Goal: Information Seeking & Learning: Learn about a topic

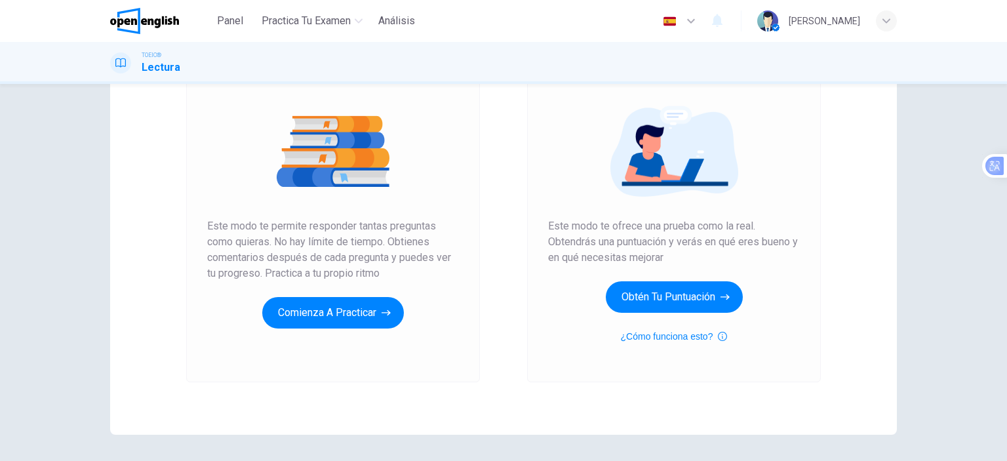
scroll to position [173, 0]
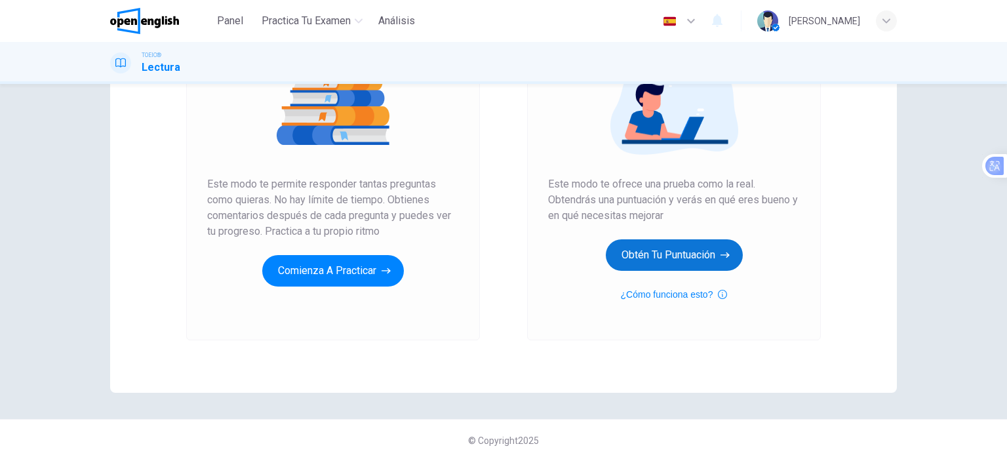
click at [654, 247] on button "Obtén tu puntuación" at bounding box center [674, 254] width 137 height 31
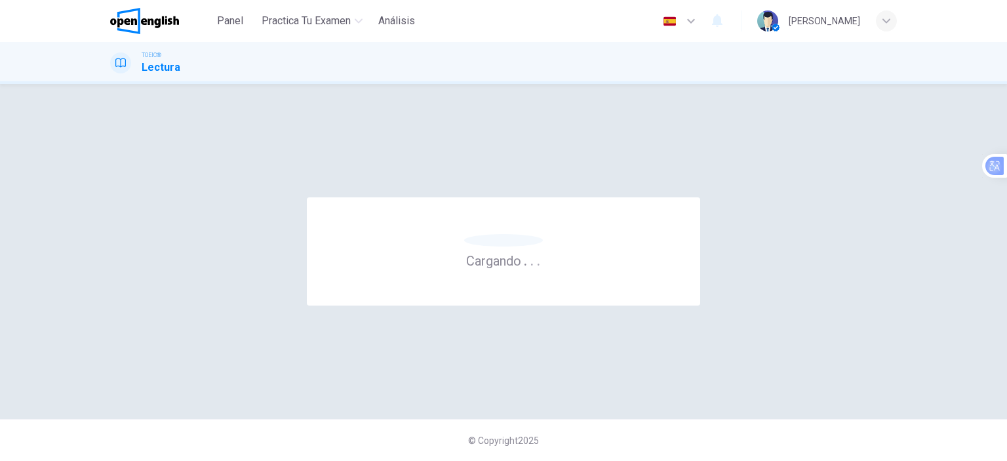
scroll to position [0, 0]
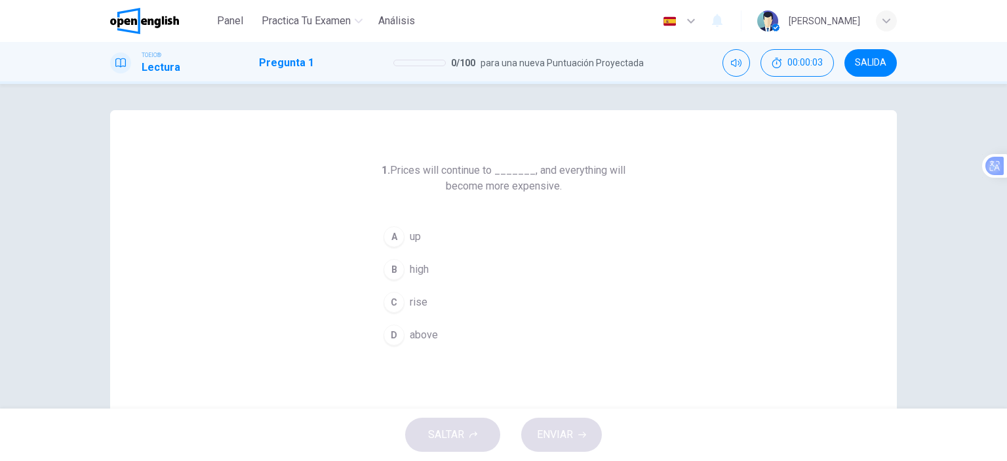
click at [428, 245] on button "A up" at bounding box center [504, 236] width 252 height 33
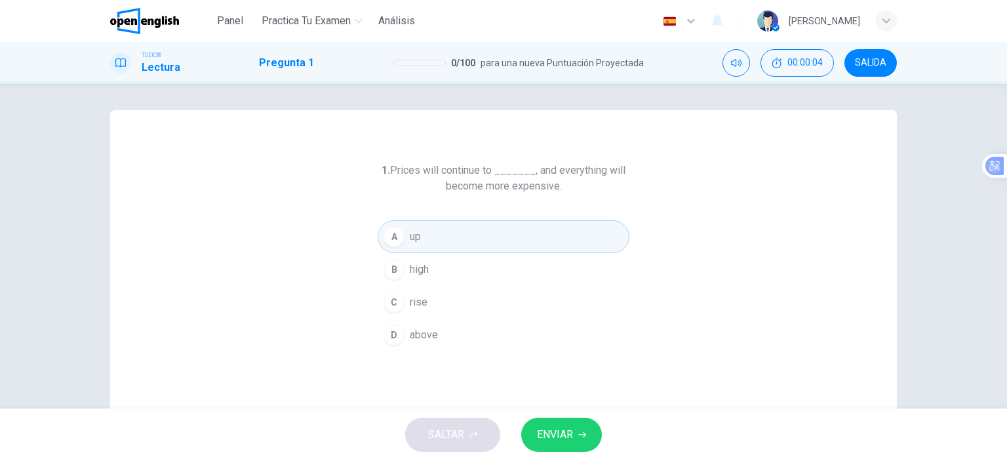
click at [463, 301] on button "C rise" at bounding box center [504, 302] width 252 height 33
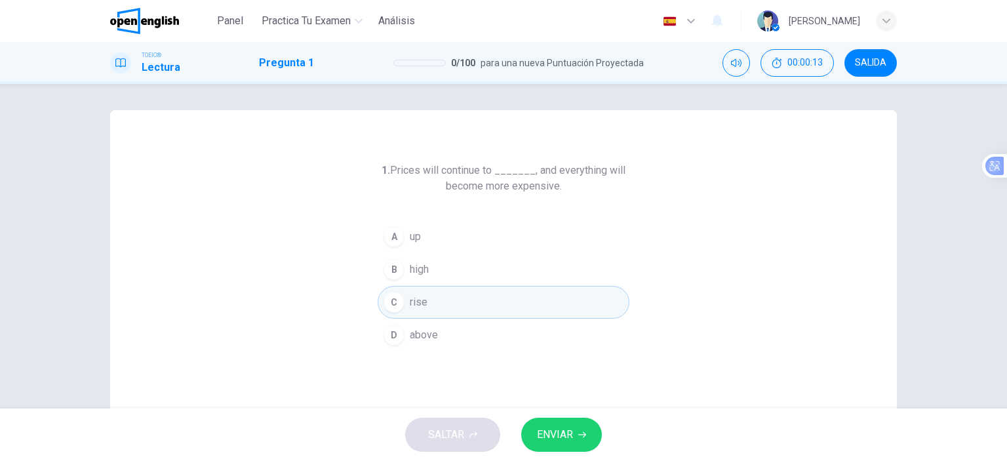
click at [575, 447] on button "ENVIAR" at bounding box center [561, 435] width 81 height 34
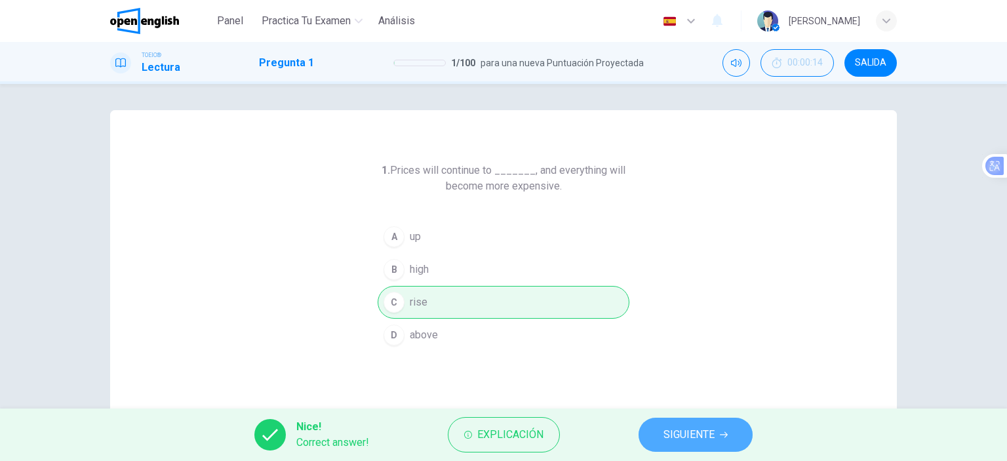
click at [695, 437] on span "SIGUIENTE" at bounding box center [689, 435] width 51 height 18
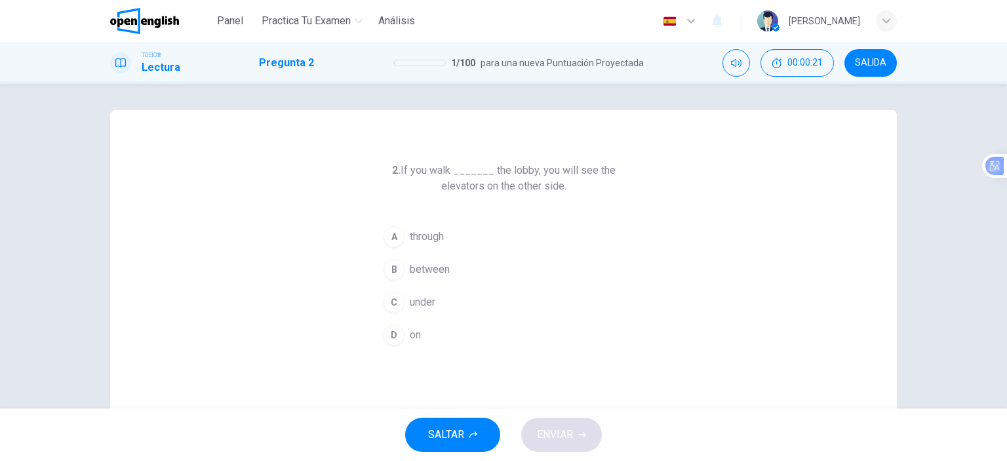
click at [438, 238] on span "through" at bounding box center [427, 237] width 34 height 16
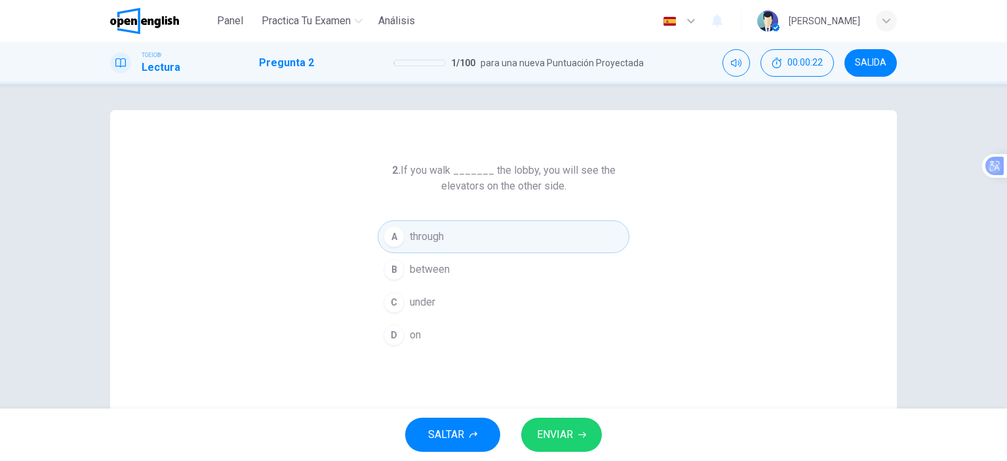
click at [581, 442] on button "ENVIAR" at bounding box center [561, 435] width 81 height 34
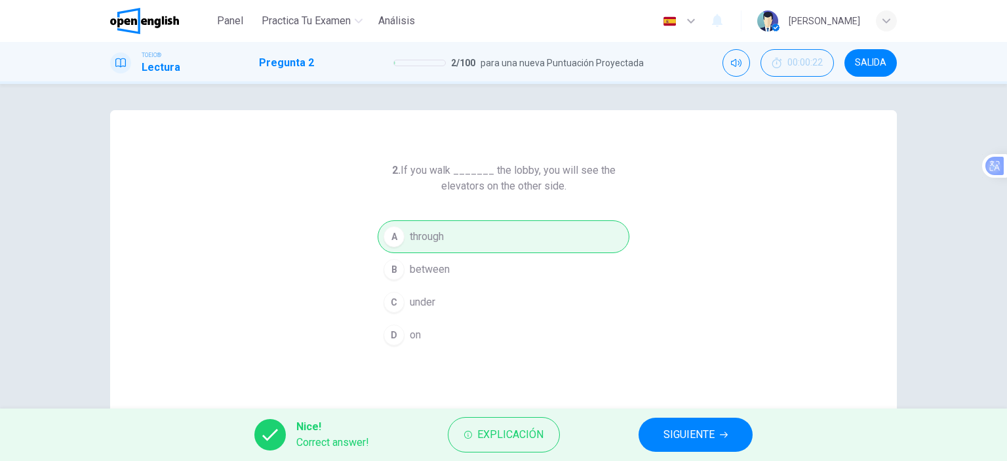
click at [719, 437] on button "SIGUIENTE" at bounding box center [696, 435] width 114 height 34
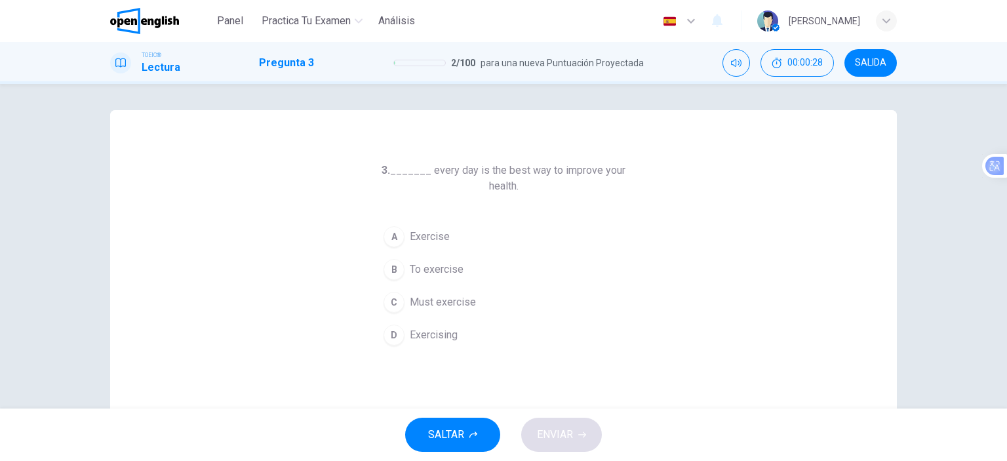
click at [437, 328] on span "Exercising" at bounding box center [434, 335] width 48 height 16
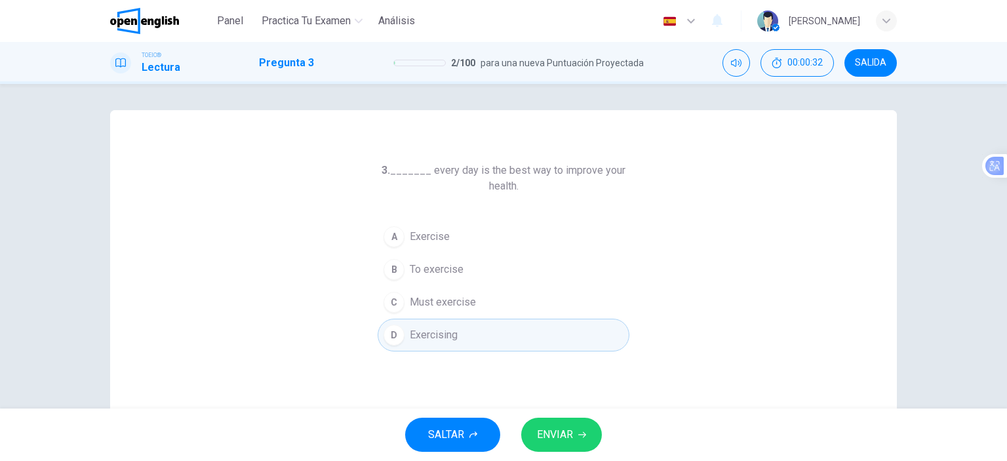
click at [580, 437] on icon "button" at bounding box center [582, 435] width 8 height 8
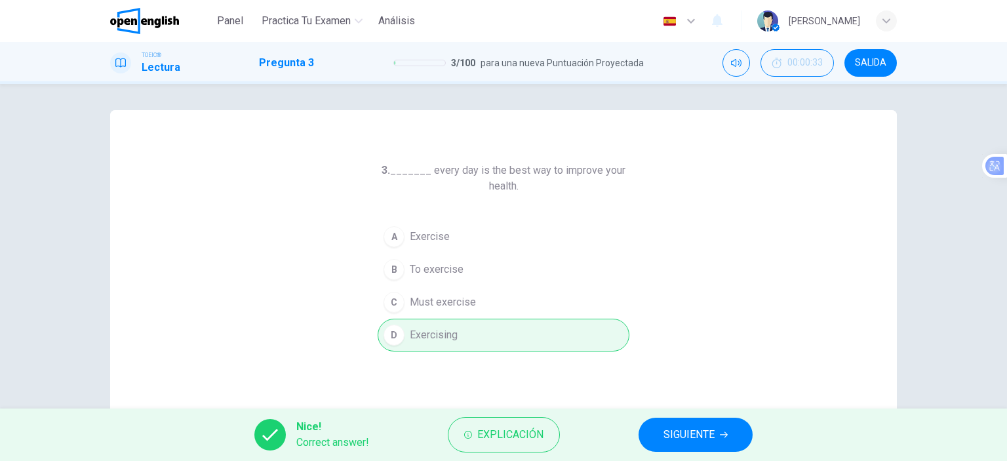
click at [706, 440] on span "SIGUIENTE" at bounding box center [689, 435] width 51 height 18
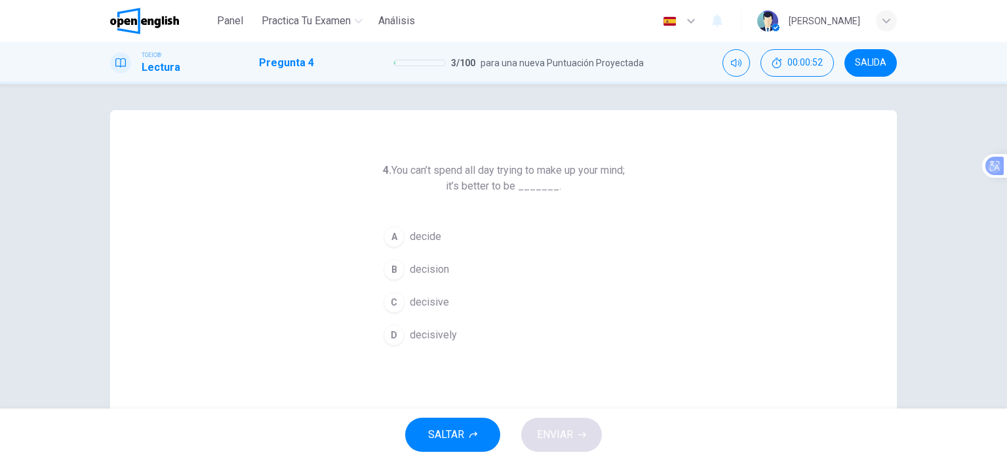
click at [428, 243] on span "decide" at bounding box center [425, 237] width 31 height 16
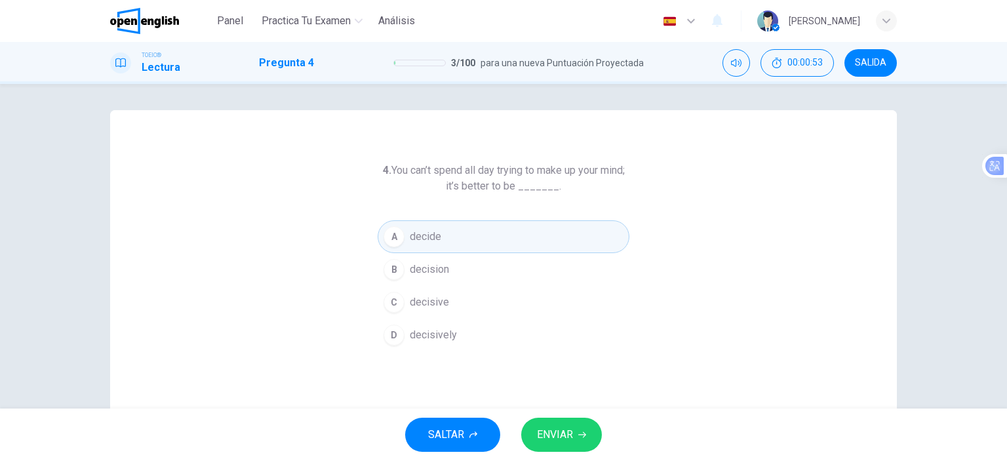
click at [410, 303] on span "decisive" at bounding box center [429, 302] width 39 height 16
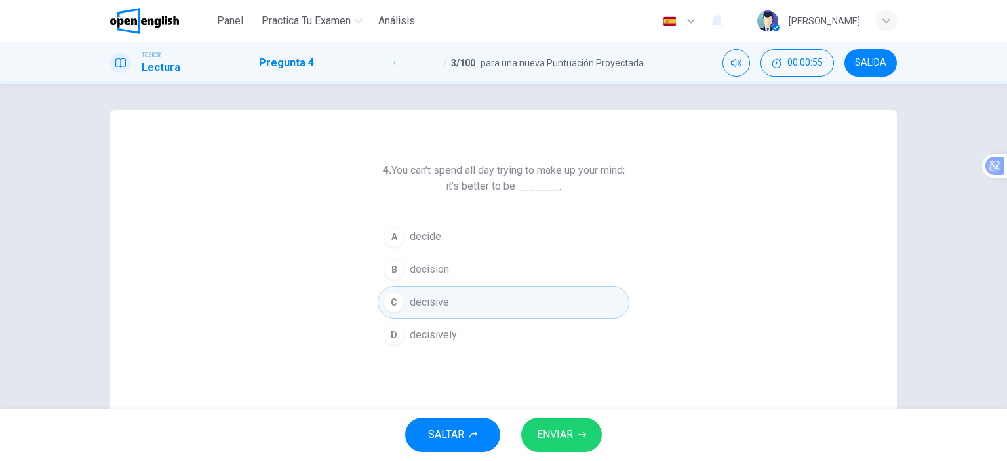
click at [584, 437] on icon "button" at bounding box center [582, 435] width 8 height 8
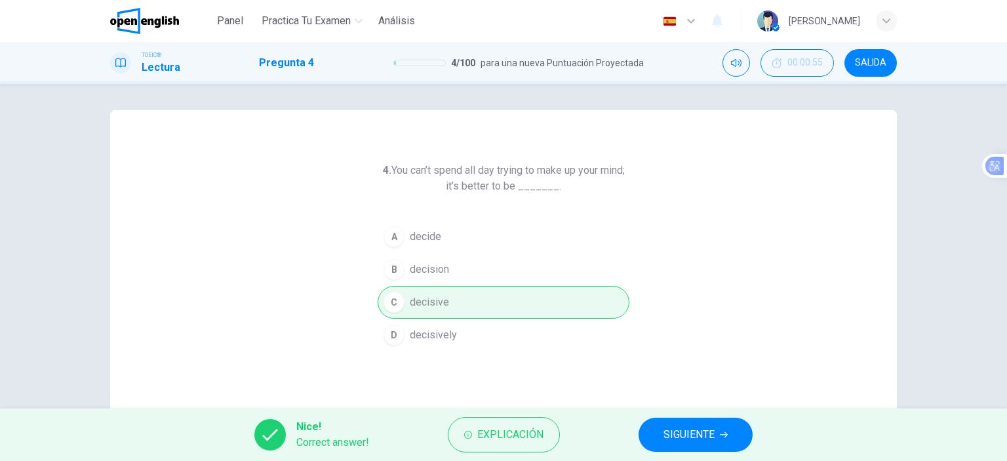
click at [698, 440] on span "SIGUIENTE" at bounding box center [689, 435] width 51 height 18
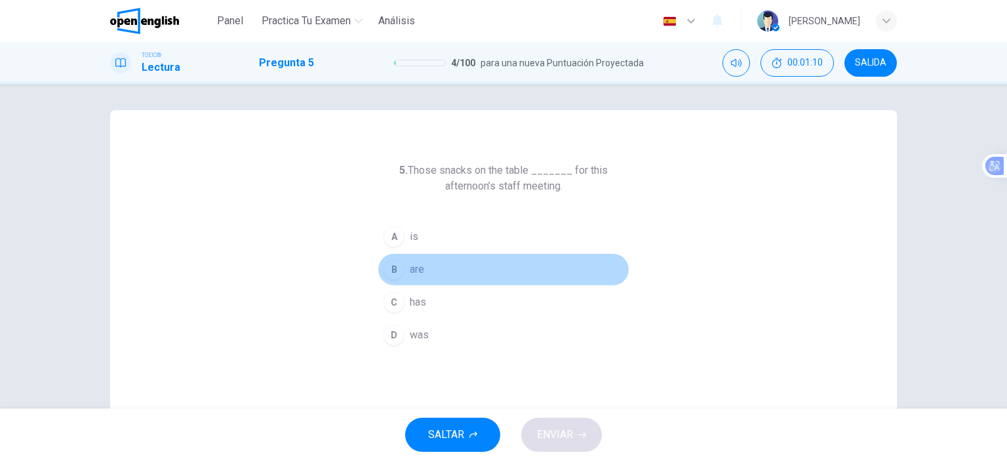
click at [437, 273] on button "B are" at bounding box center [504, 269] width 252 height 33
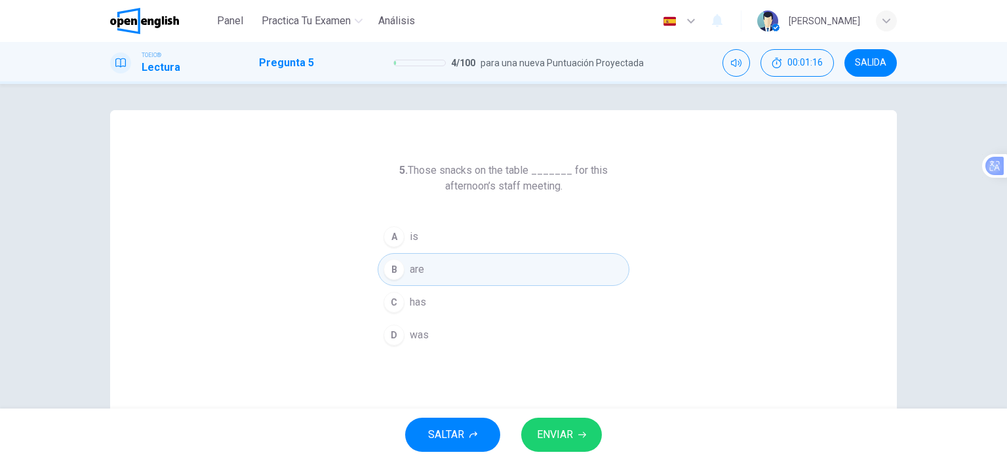
click at [574, 435] on button "ENVIAR" at bounding box center [561, 435] width 81 height 34
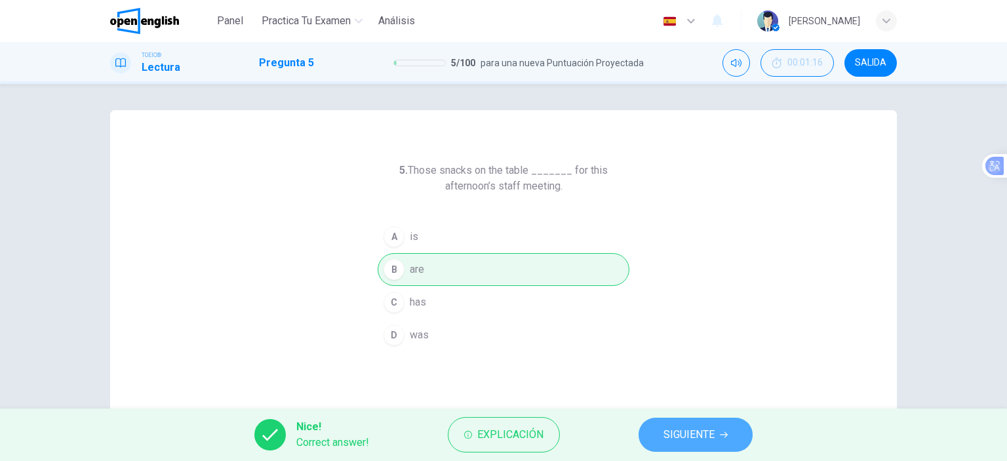
click at [706, 441] on span "SIGUIENTE" at bounding box center [689, 435] width 51 height 18
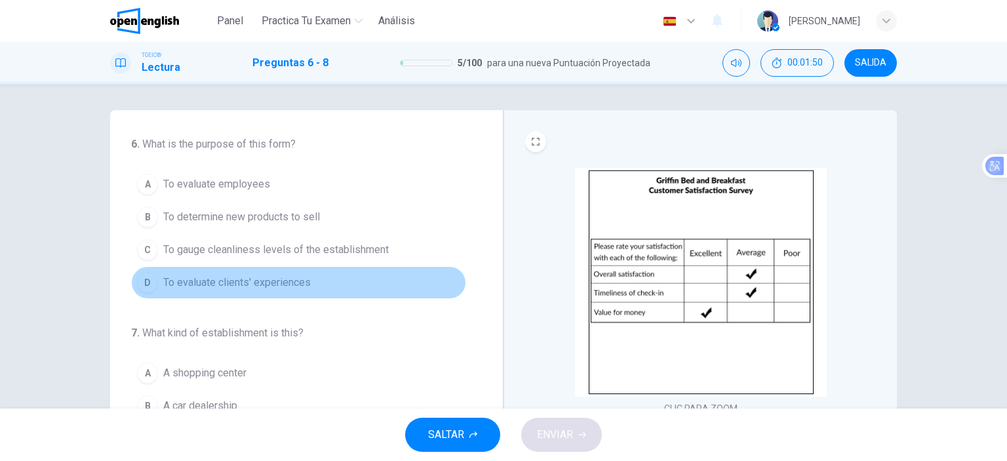
click at [298, 283] on span "To evaluate clients' experiences" at bounding box center [237, 283] width 148 height 16
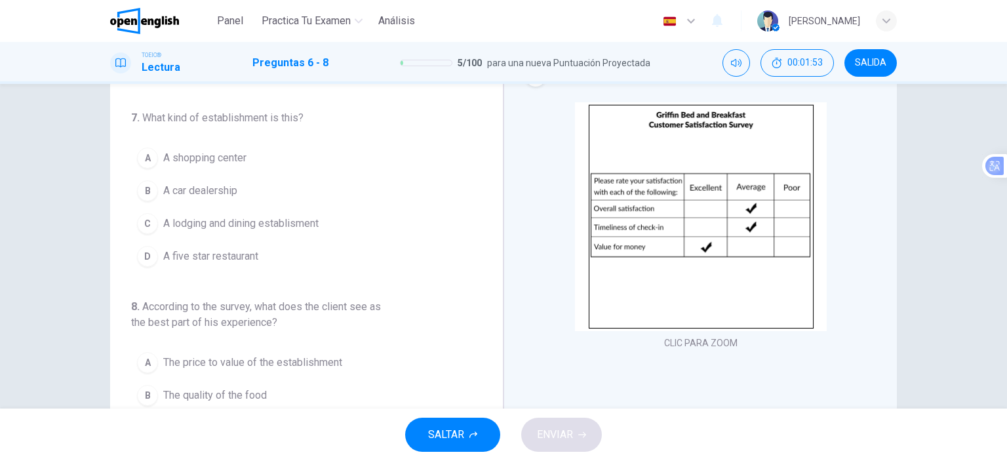
scroll to position [84, 0]
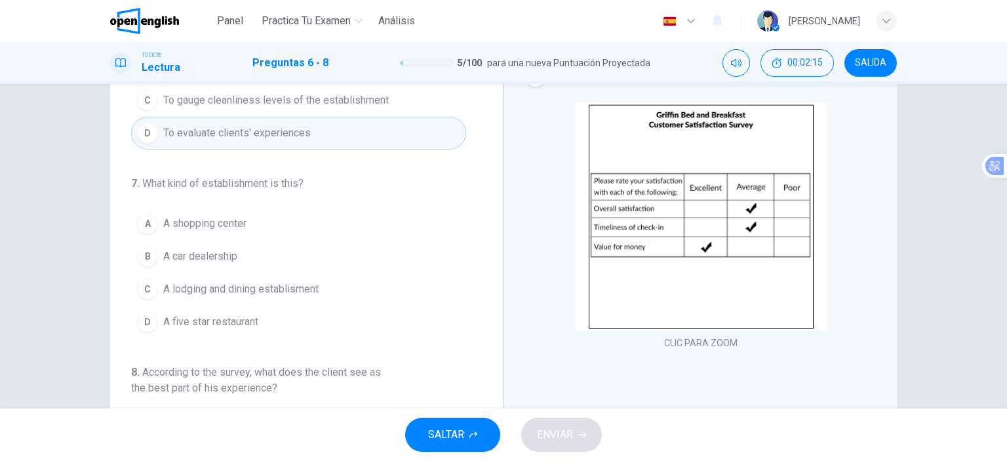
click at [205, 287] on span "A lodging and dining establisment" at bounding box center [240, 289] width 155 height 16
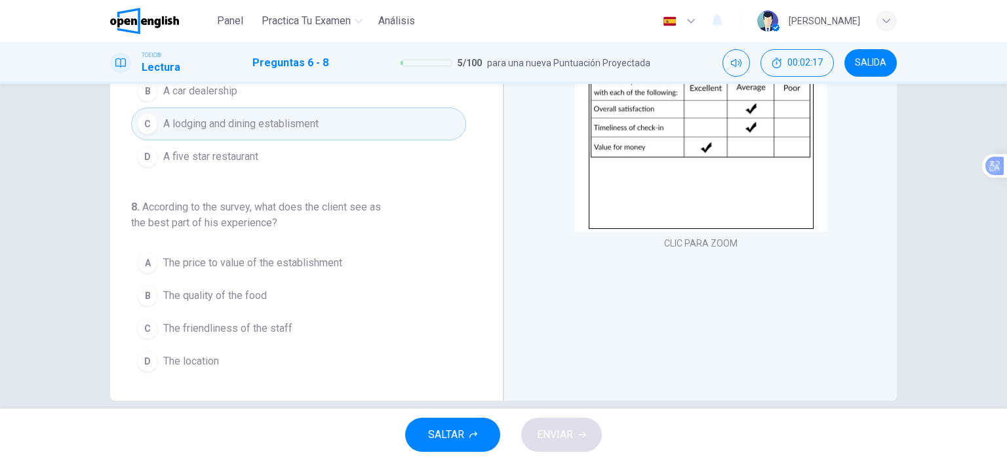
scroll to position [184, 0]
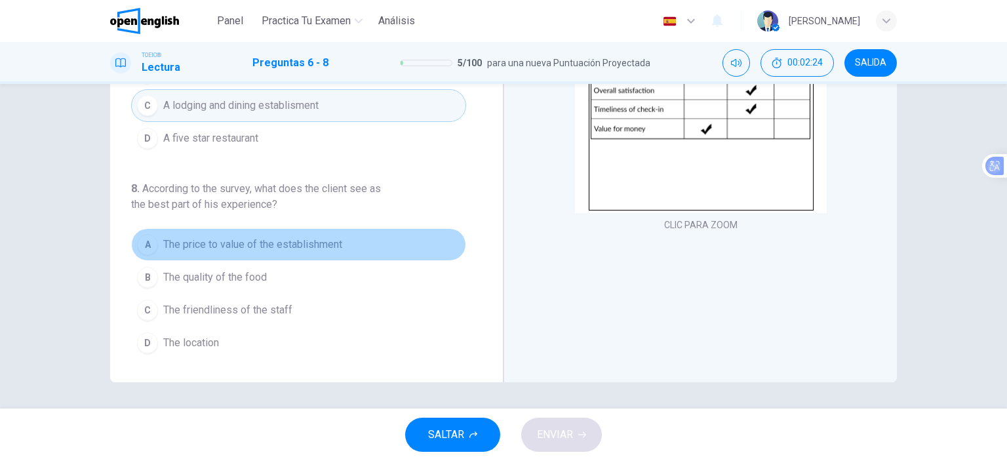
click at [301, 243] on span "The price to value of the establishment" at bounding box center [252, 245] width 179 height 16
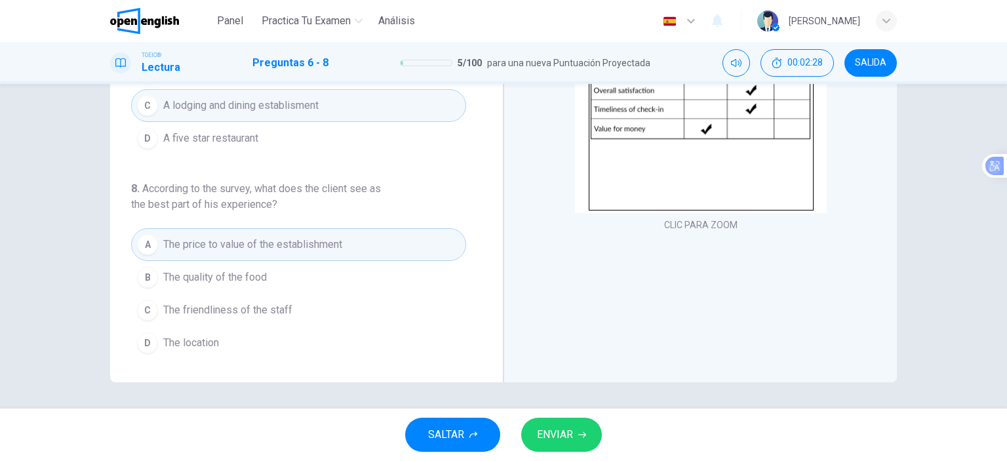
click at [552, 437] on span "ENVIAR" at bounding box center [555, 435] width 36 height 18
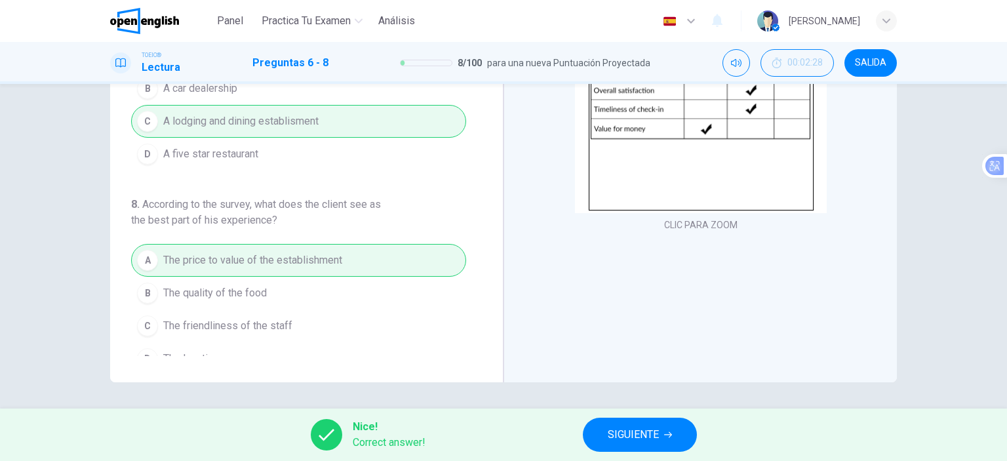
scroll to position [150, 0]
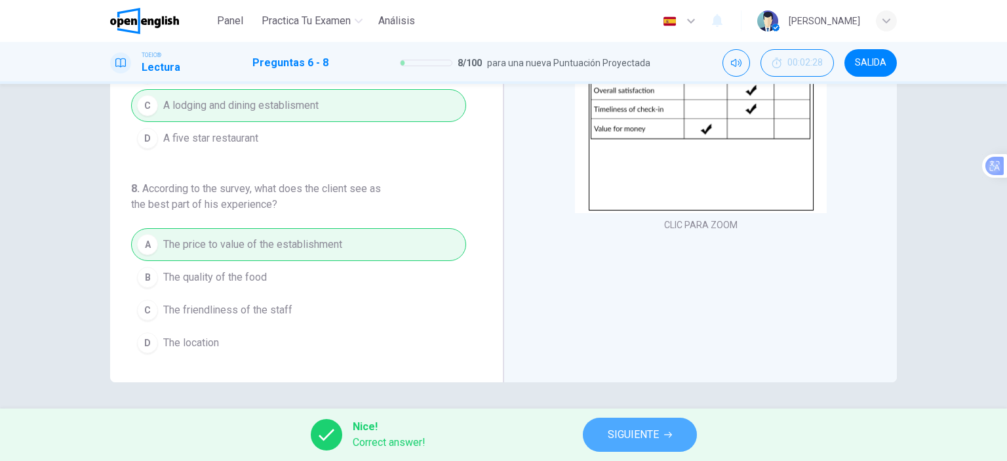
click at [643, 422] on button "SIGUIENTE" at bounding box center [640, 435] width 114 height 34
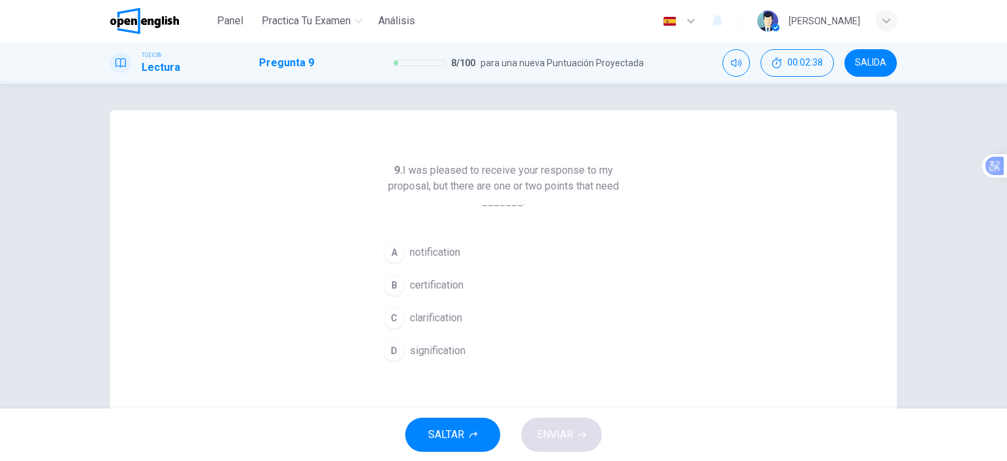
click at [437, 327] on button "C clarification" at bounding box center [504, 318] width 252 height 33
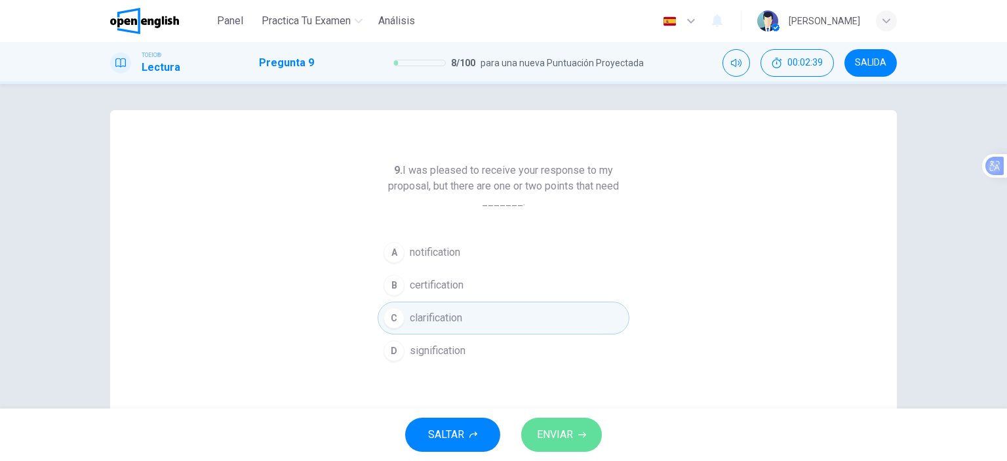
click at [567, 430] on span "ENVIAR" at bounding box center [555, 435] width 36 height 18
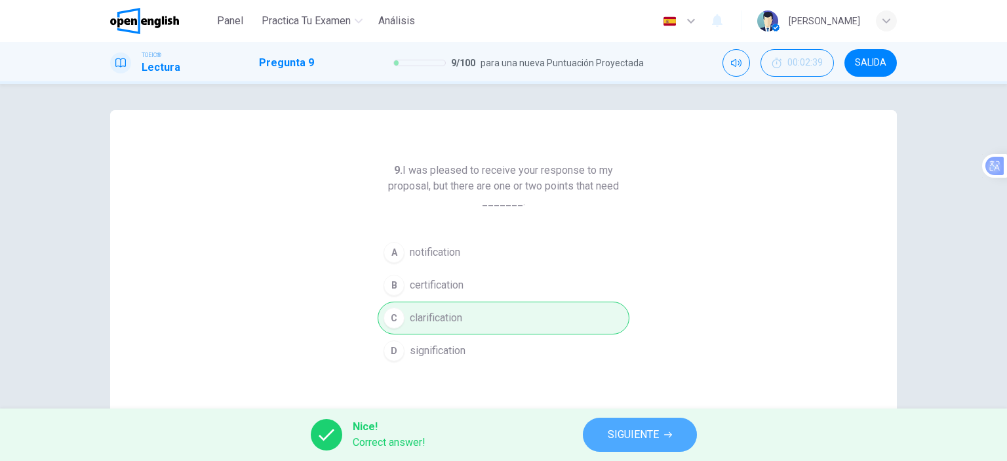
click at [647, 441] on span "SIGUIENTE" at bounding box center [633, 435] width 51 height 18
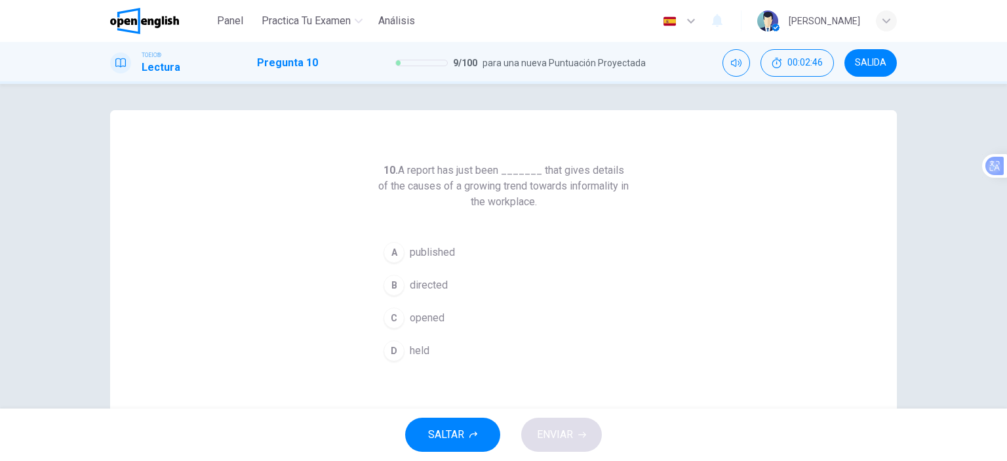
click at [446, 249] on span "published" at bounding box center [432, 253] width 45 height 16
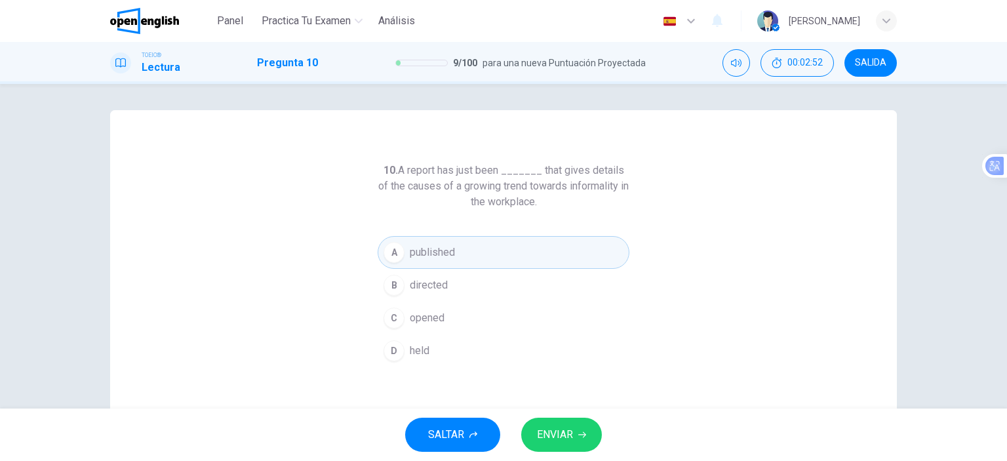
click at [567, 435] on span "ENVIAR" at bounding box center [555, 435] width 36 height 18
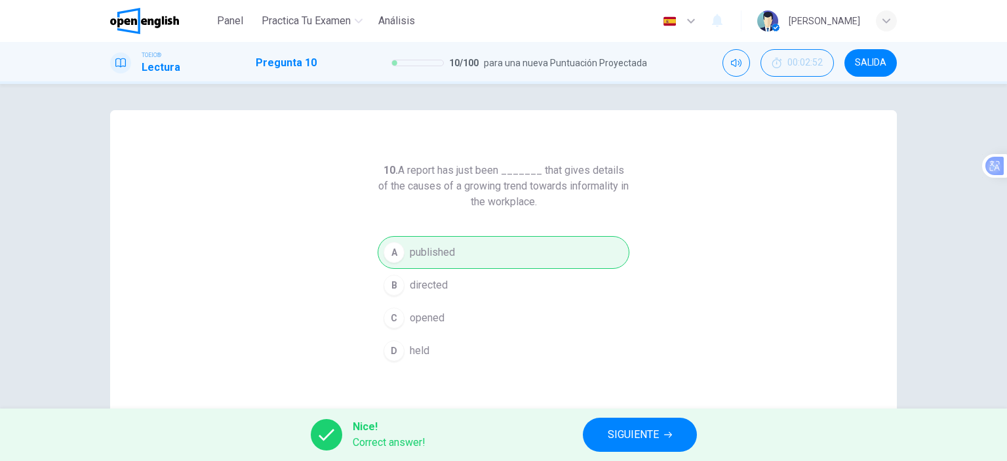
click at [631, 440] on span "SIGUIENTE" at bounding box center [633, 435] width 51 height 18
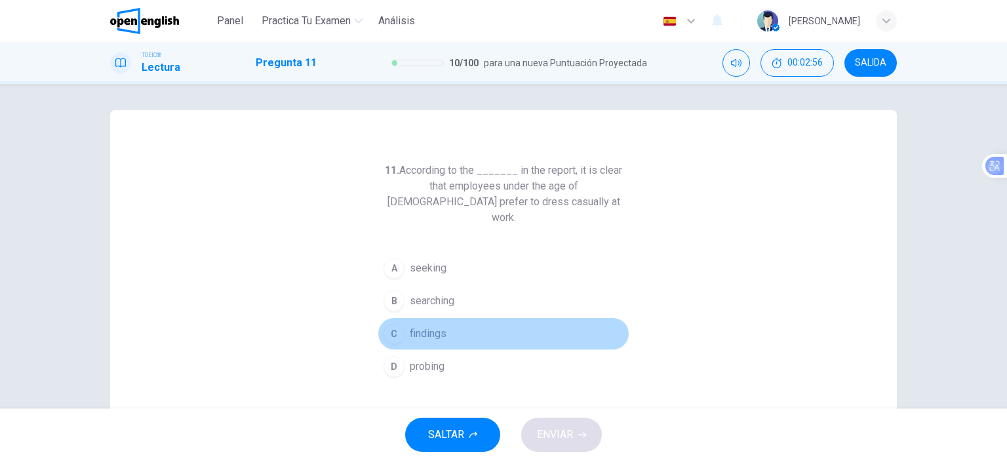
click at [418, 326] on span "findings" at bounding box center [428, 334] width 37 height 16
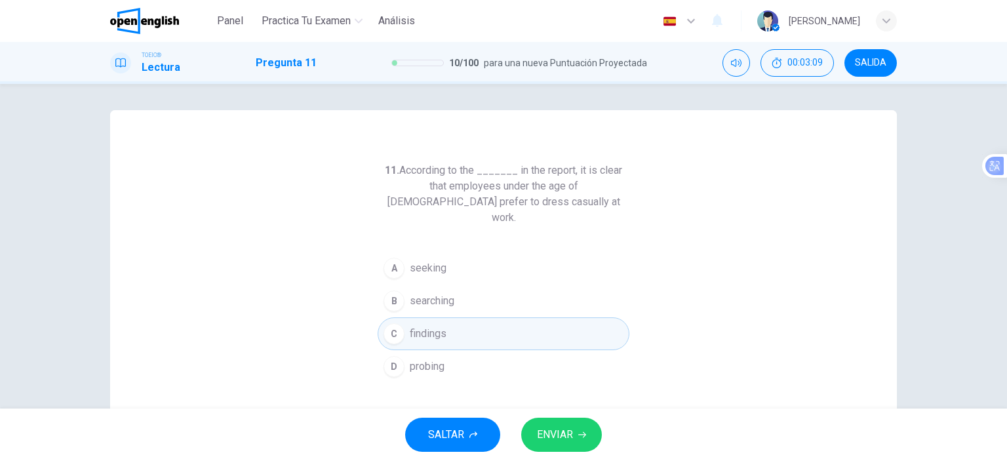
click at [578, 435] on icon "button" at bounding box center [582, 435] width 8 height 8
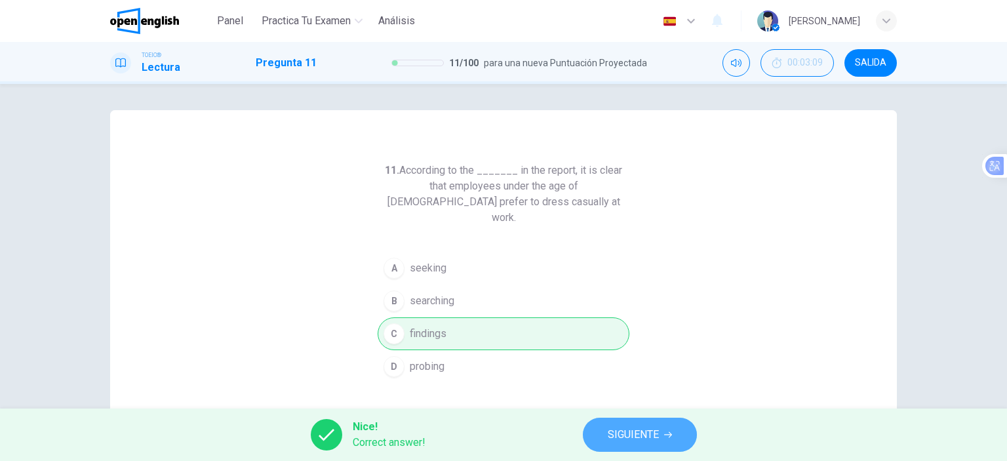
click at [661, 446] on button "SIGUIENTE" at bounding box center [640, 435] width 114 height 34
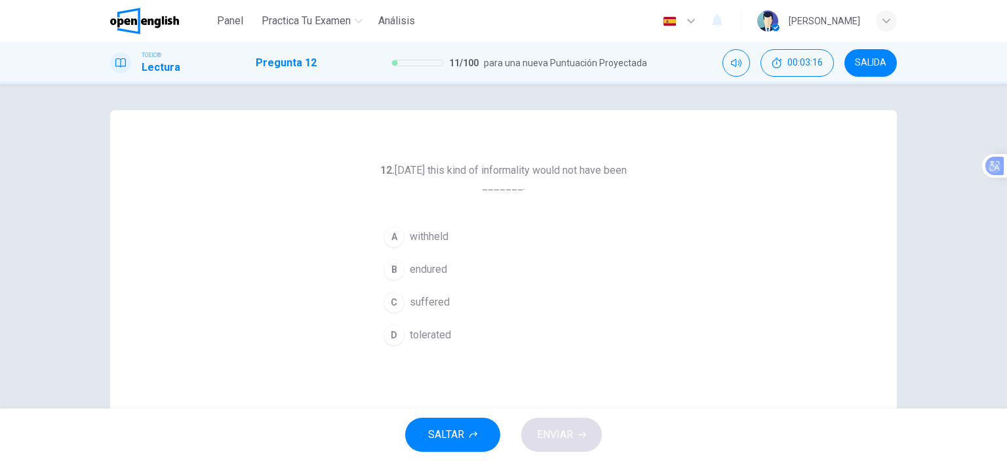
click at [455, 344] on button "D tolerated" at bounding box center [504, 335] width 252 height 33
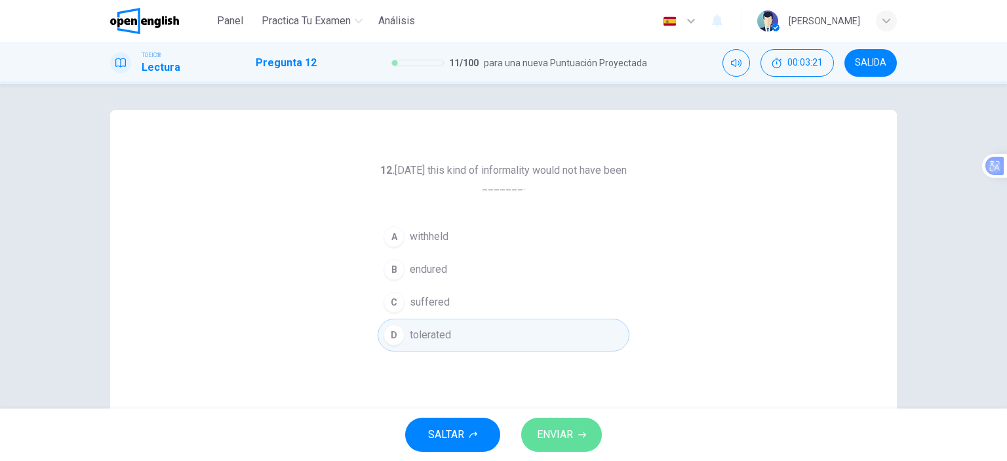
click at [575, 435] on button "ENVIAR" at bounding box center [561, 435] width 81 height 34
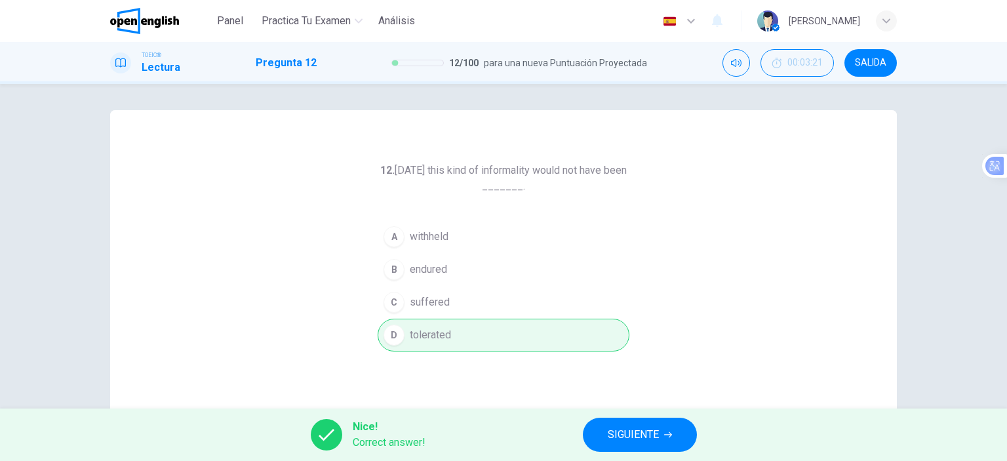
click at [654, 432] on span "SIGUIENTE" at bounding box center [633, 435] width 51 height 18
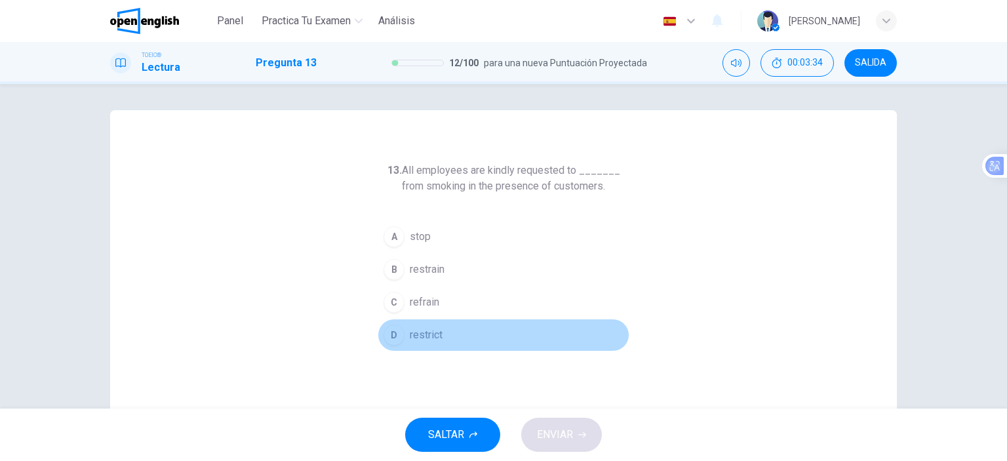
click at [432, 334] on span "restrict" at bounding box center [426, 335] width 33 height 16
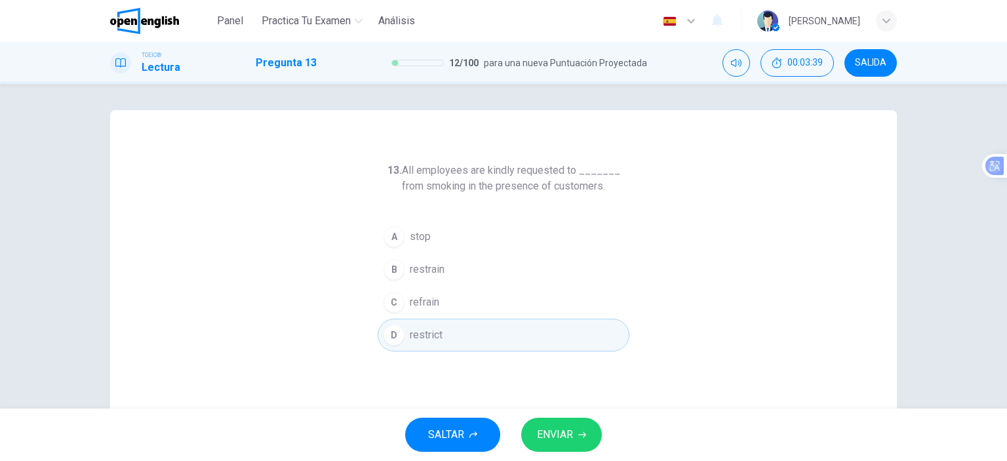
click at [582, 441] on button "ENVIAR" at bounding box center [561, 435] width 81 height 34
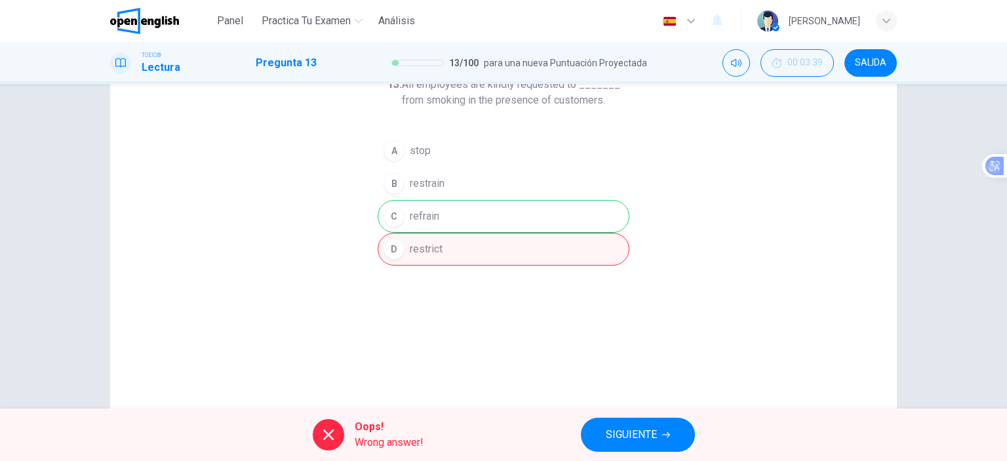
scroll to position [66, 0]
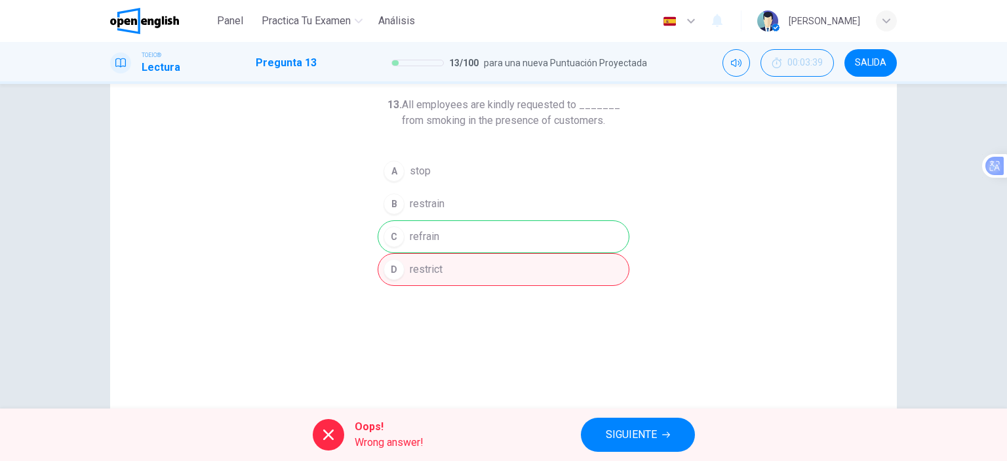
click at [643, 441] on span "SIGUIENTE" at bounding box center [631, 435] width 51 height 18
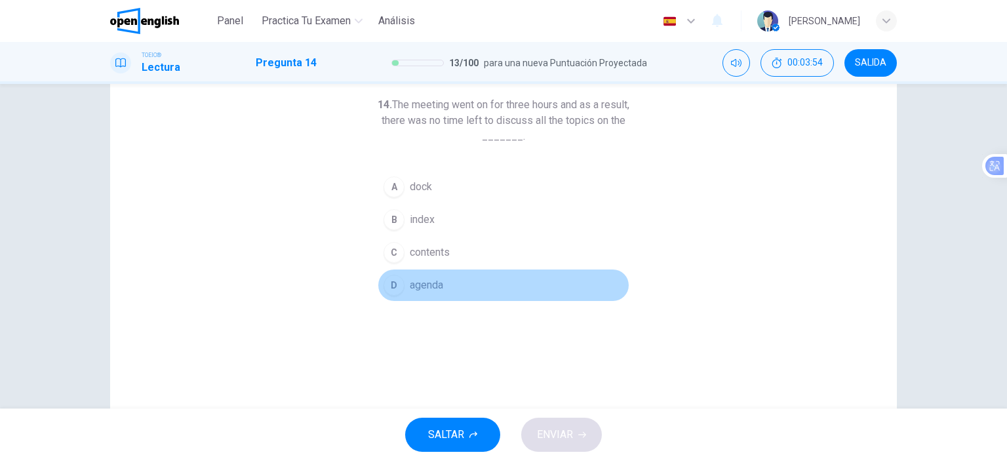
click at [451, 275] on button "D agenda" at bounding box center [504, 285] width 252 height 33
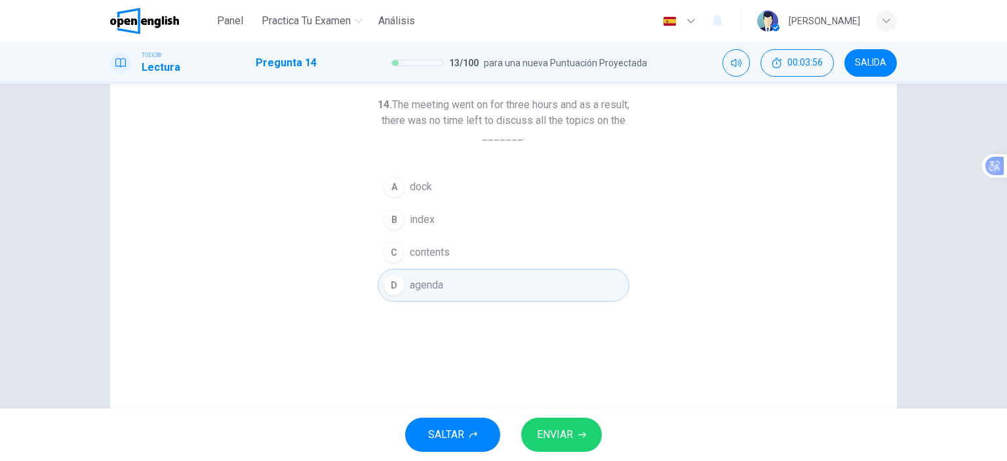
click at [577, 440] on button "ENVIAR" at bounding box center [561, 435] width 81 height 34
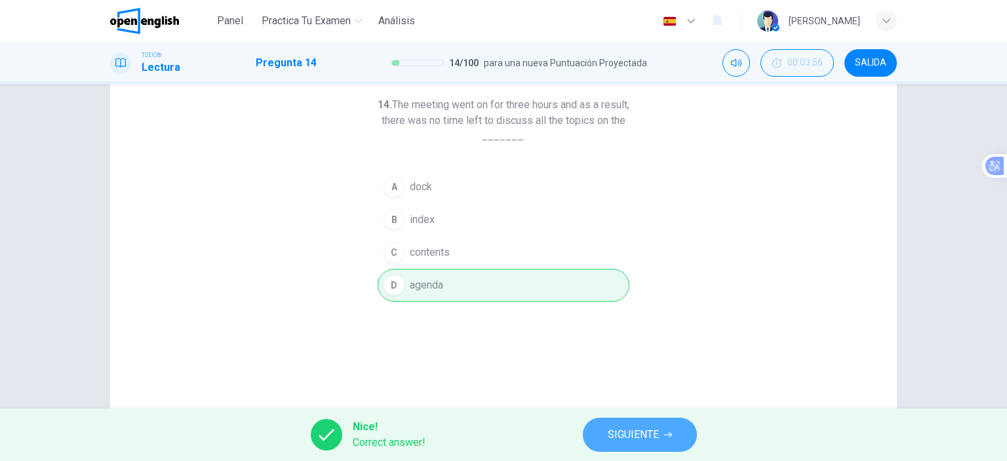
click at [627, 430] on span "SIGUIENTE" at bounding box center [633, 435] width 51 height 18
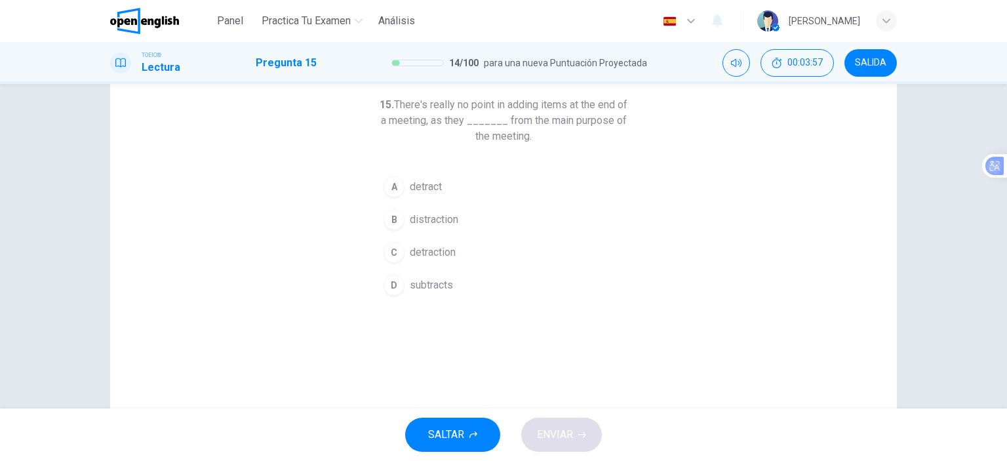
scroll to position [0, 0]
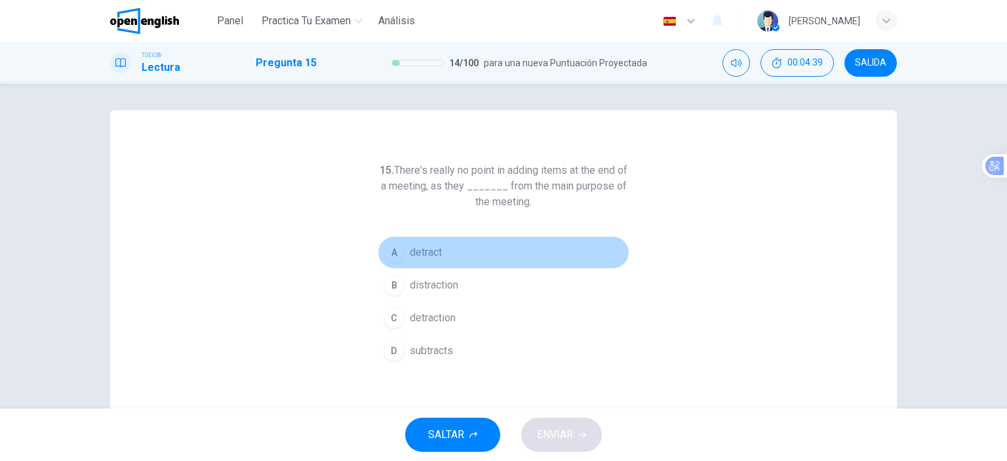
click at [443, 242] on button "A detract" at bounding box center [504, 252] width 252 height 33
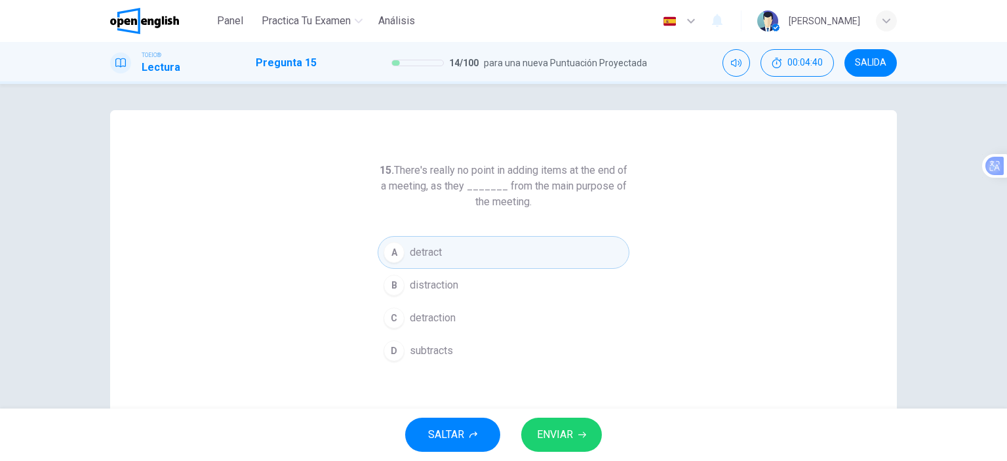
click at [581, 434] on icon "button" at bounding box center [582, 435] width 8 height 8
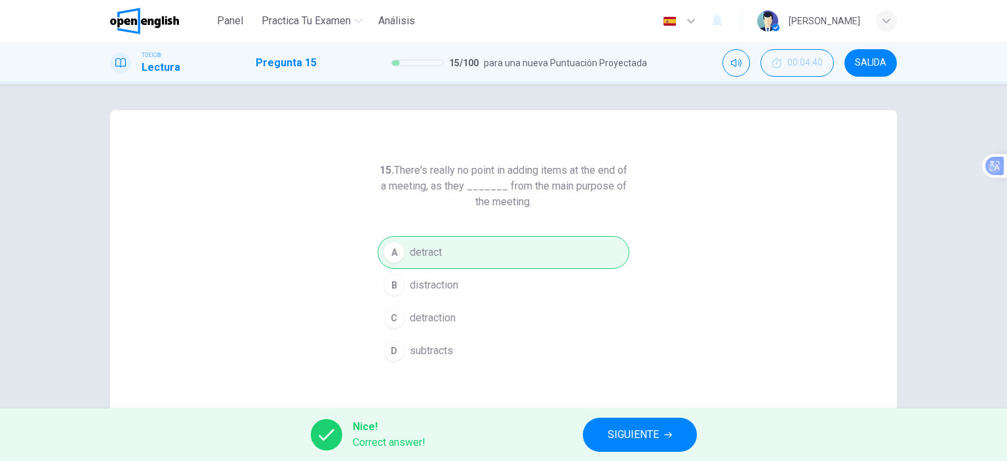
click at [643, 439] on span "SIGUIENTE" at bounding box center [633, 435] width 51 height 18
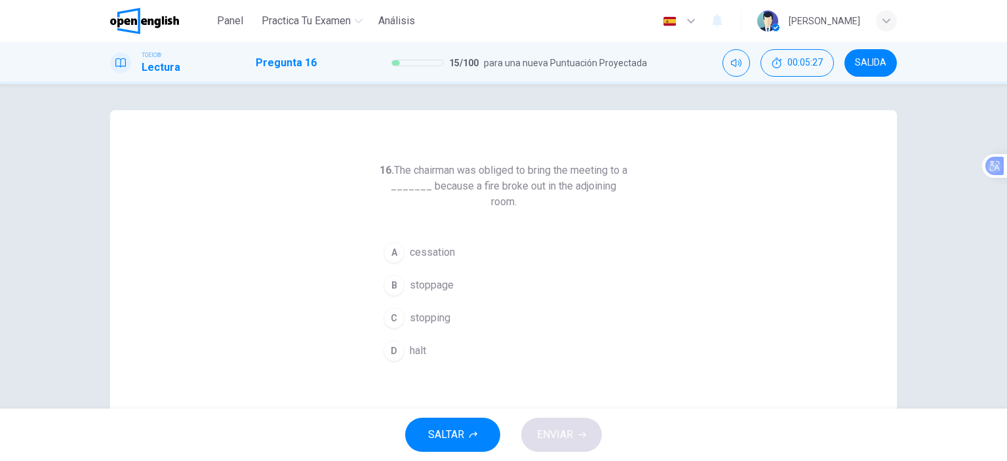
drag, startPoint x: 394, startPoint y: 171, endPoint x: 572, endPoint y: 204, distance: 181.4
click at [572, 204] on h6 "16. The chairman was obliged to bring the meeting to a _______ because a fire b…" at bounding box center [504, 186] width 252 height 47
click at [438, 251] on span "cessation" at bounding box center [432, 253] width 45 height 16
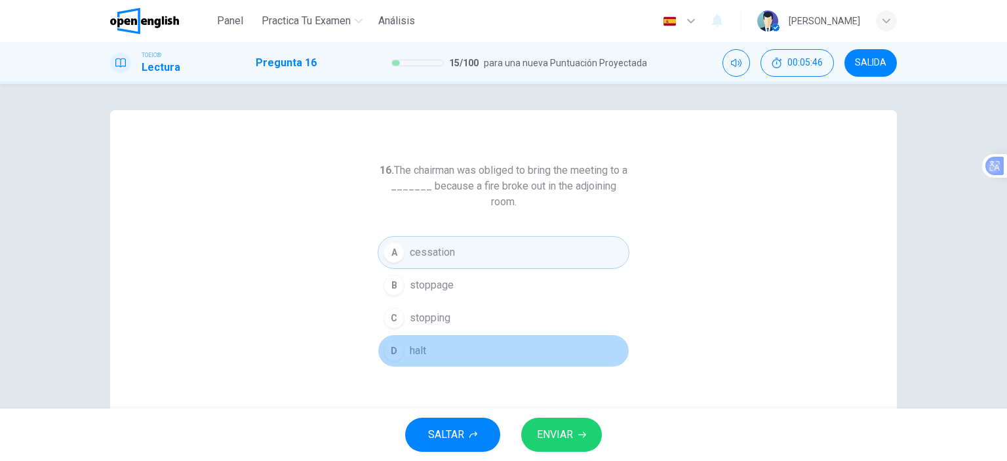
click at [454, 356] on button "D halt" at bounding box center [504, 350] width 252 height 33
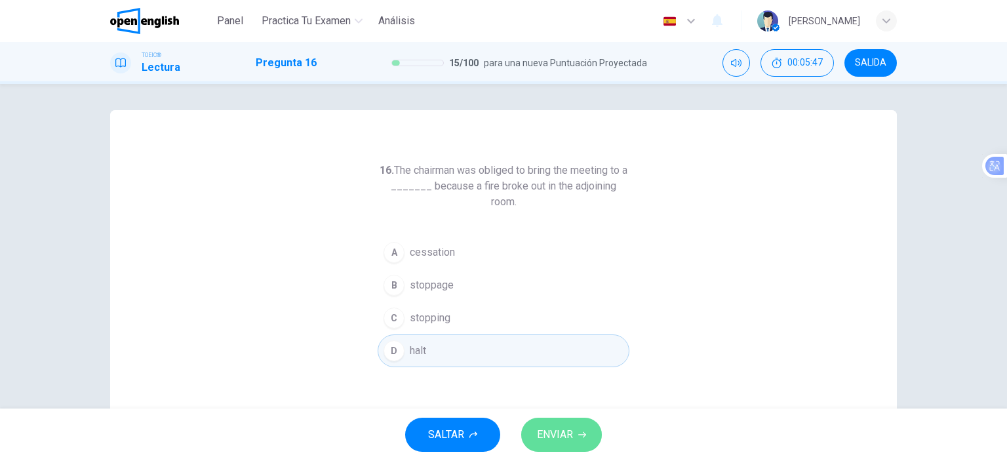
click at [590, 441] on button "ENVIAR" at bounding box center [561, 435] width 81 height 34
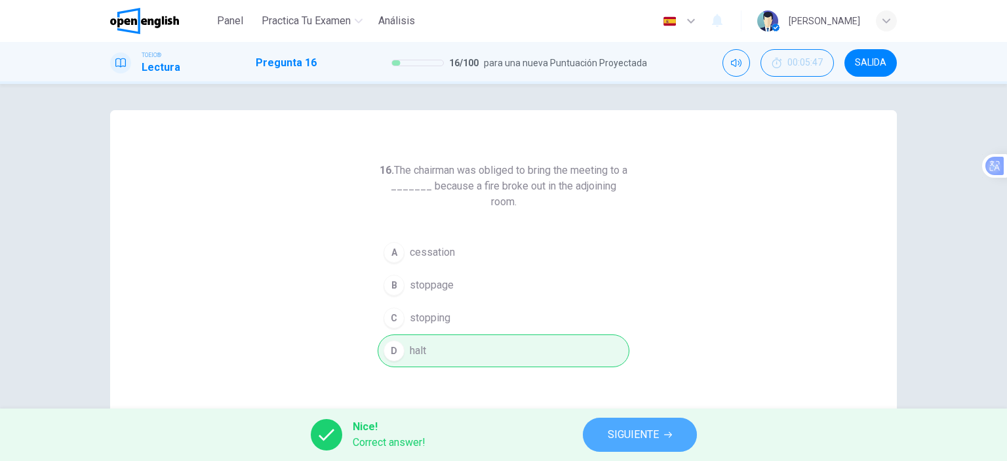
click at [672, 436] on button "SIGUIENTE" at bounding box center [640, 435] width 114 height 34
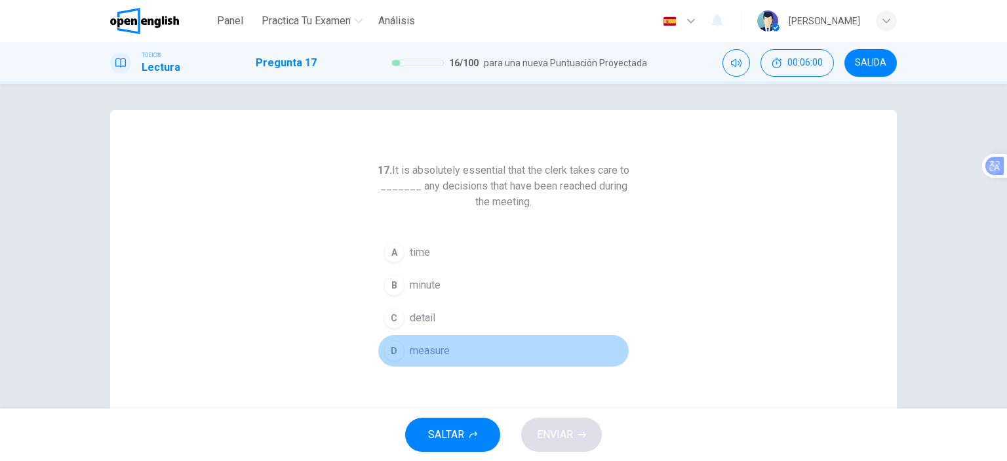
click at [447, 356] on span "measure" at bounding box center [430, 351] width 40 height 16
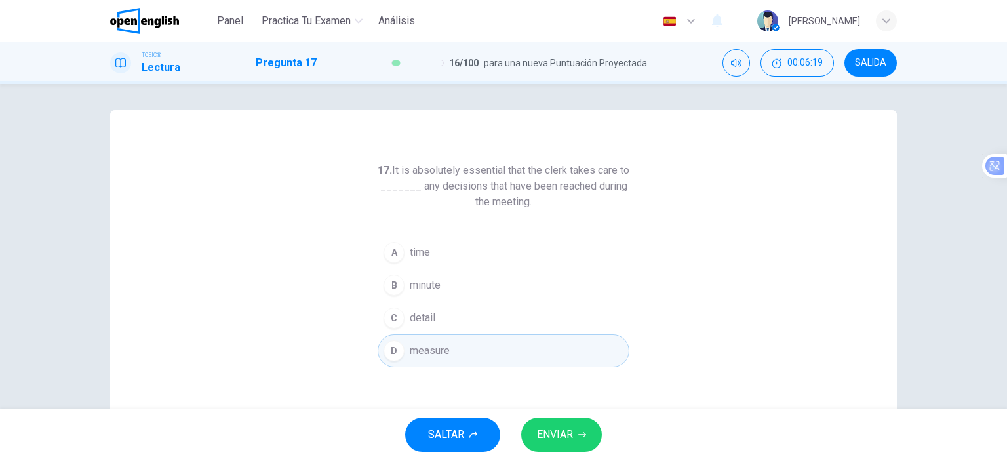
click at [437, 313] on button "C detail" at bounding box center [504, 318] width 252 height 33
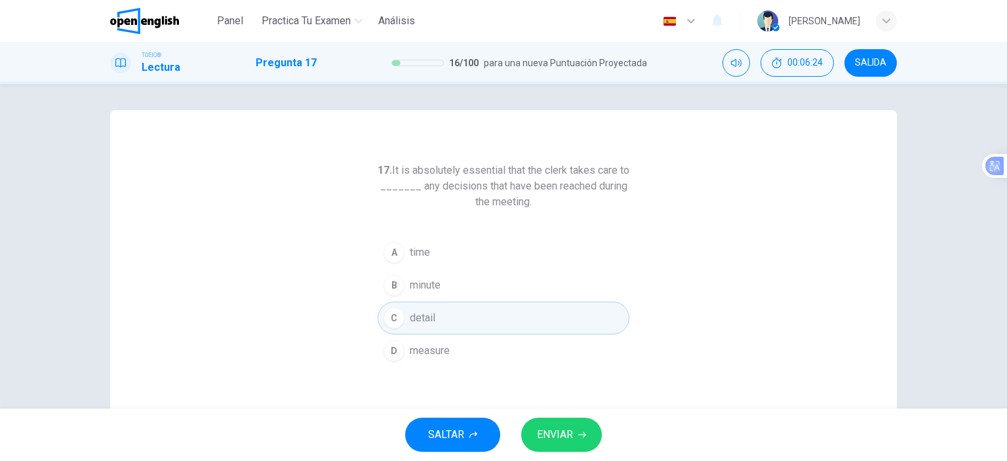
click at [575, 432] on button "ENVIAR" at bounding box center [561, 435] width 81 height 34
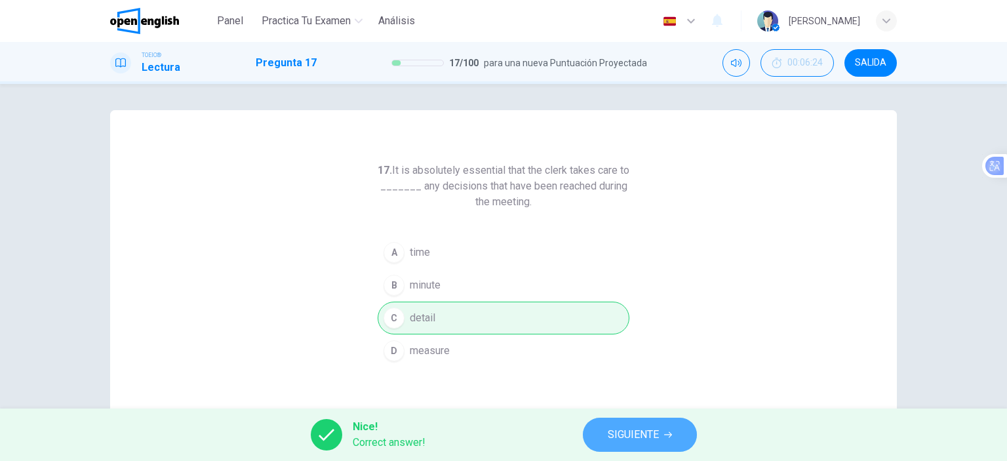
click at [652, 435] on span "SIGUIENTE" at bounding box center [633, 435] width 51 height 18
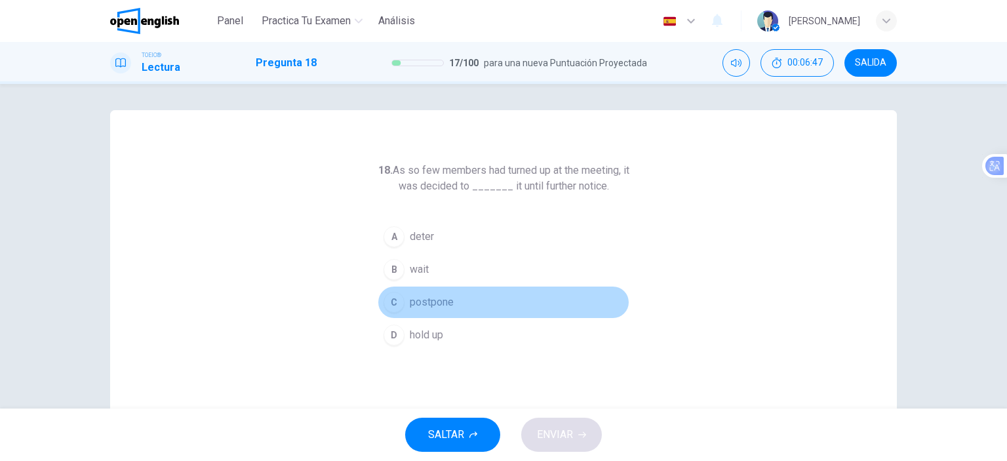
click at [420, 300] on span "postpone" at bounding box center [432, 302] width 44 height 16
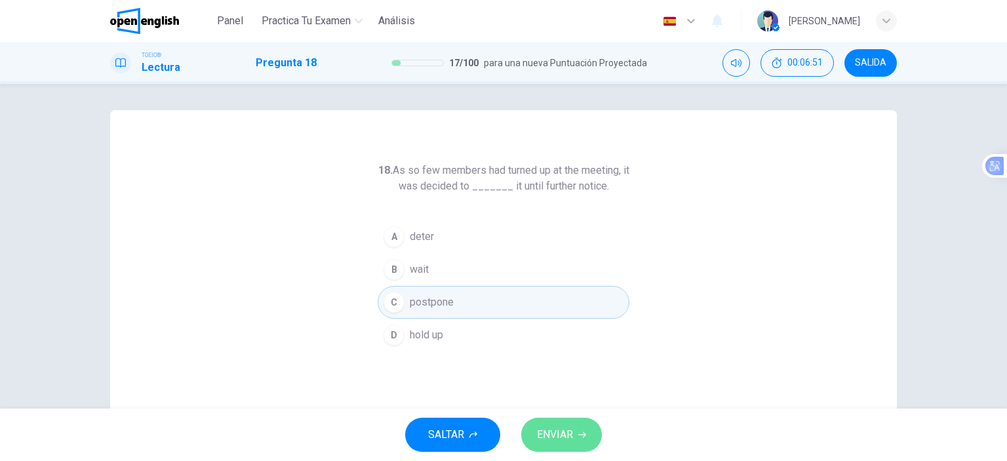
click at [570, 434] on span "ENVIAR" at bounding box center [555, 435] width 36 height 18
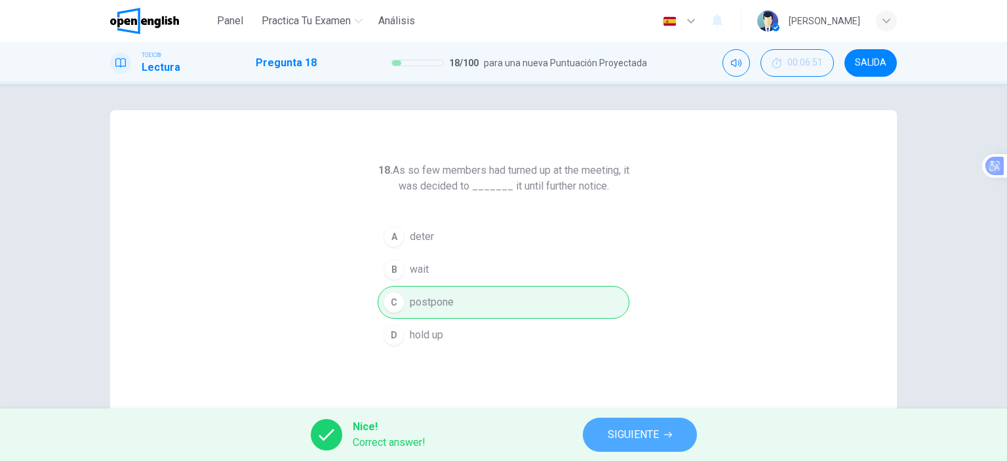
click at [642, 437] on span "SIGUIENTE" at bounding box center [633, 435] width 51 height 18
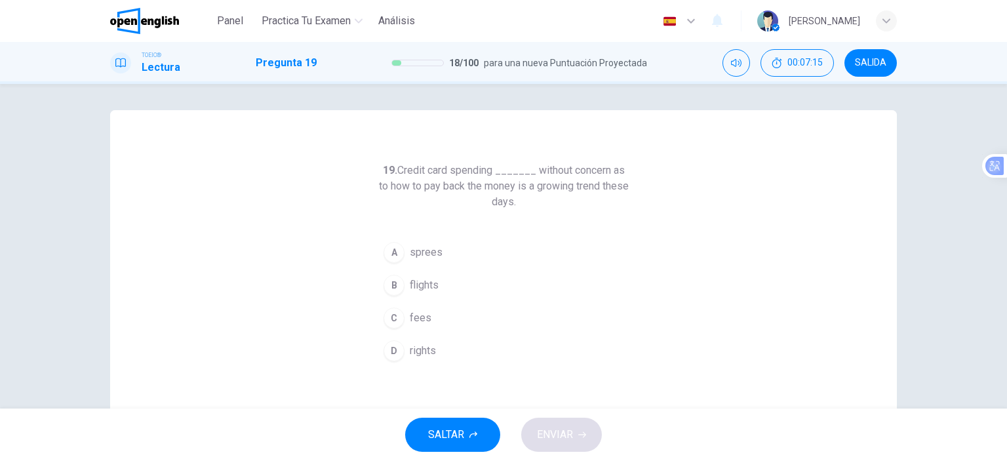
click at [440, 311] on button "C fees" at bounding box center [504, 318] width 252 height 33
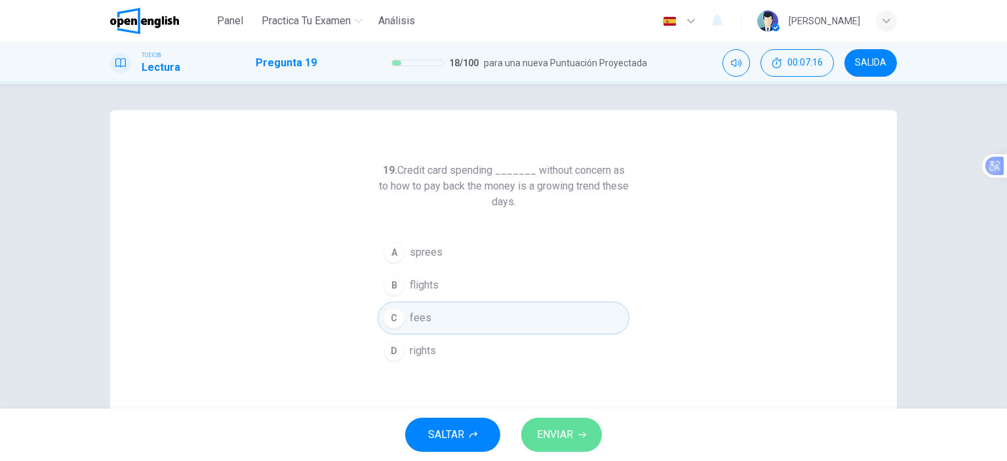
click at [574, 427] on button "ENVIAR" at bounding box center [561, 435] width 81 height 34
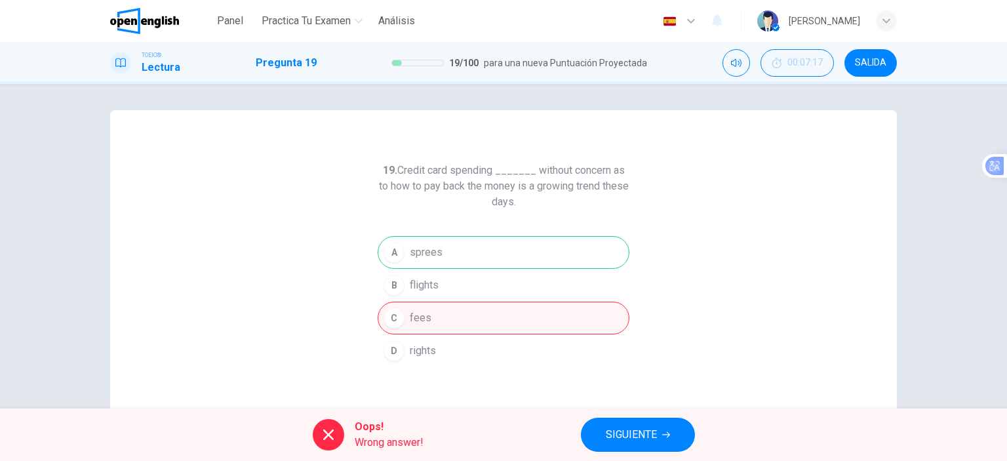
click at [647, 434] on span "SIGUIENTE" at bounding box center [631, 435] width 51 height 18
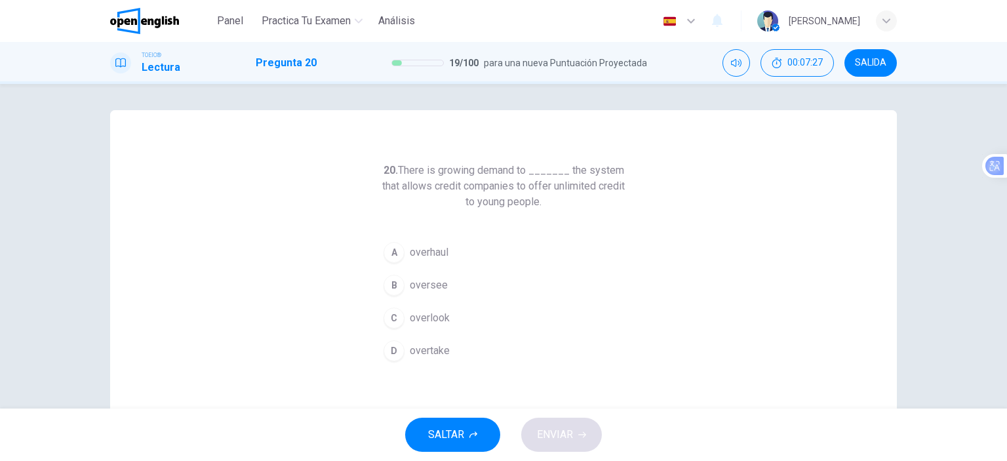
click at [434, 289] on span "oversee" at bounding box center [429, 285] width 38 height 16
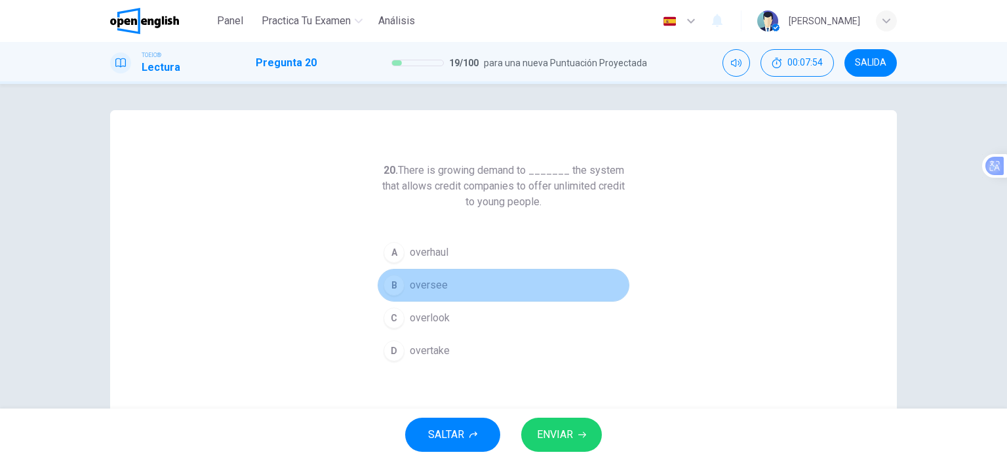
click at [519, 280] on button "B oversee" at bounding box center [504, 285] width 252 height 33
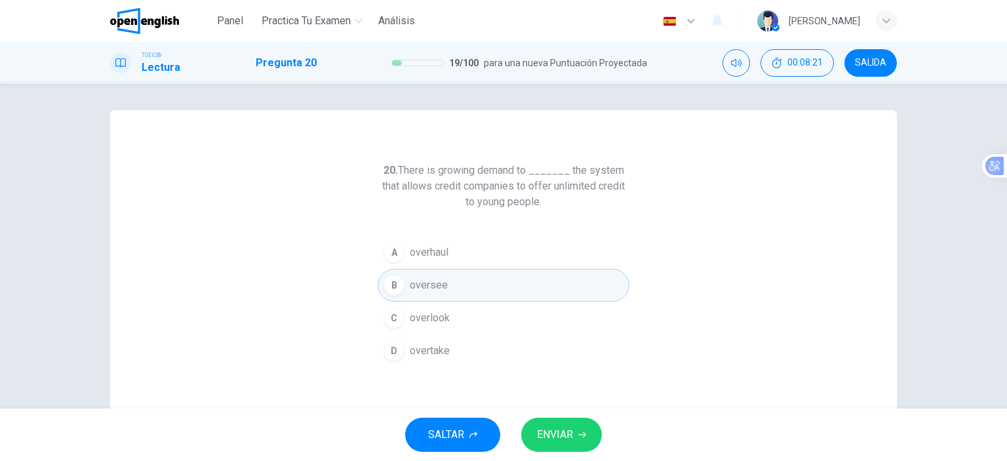
click at [474, 251] on button "A overhaul" at bounding box center [504, 252] width 252 height 33
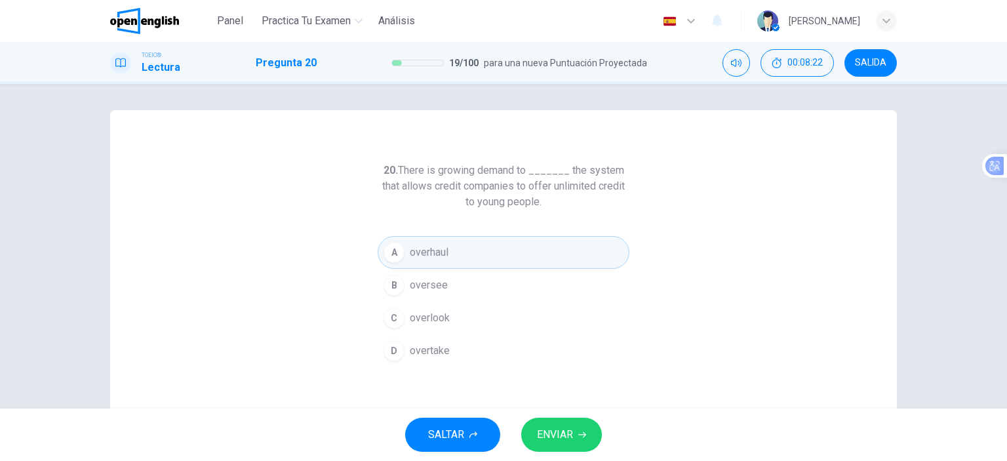
click at [564, 424] on button "ENVIAR" at bounding box center [561, 435] width 81 height 34
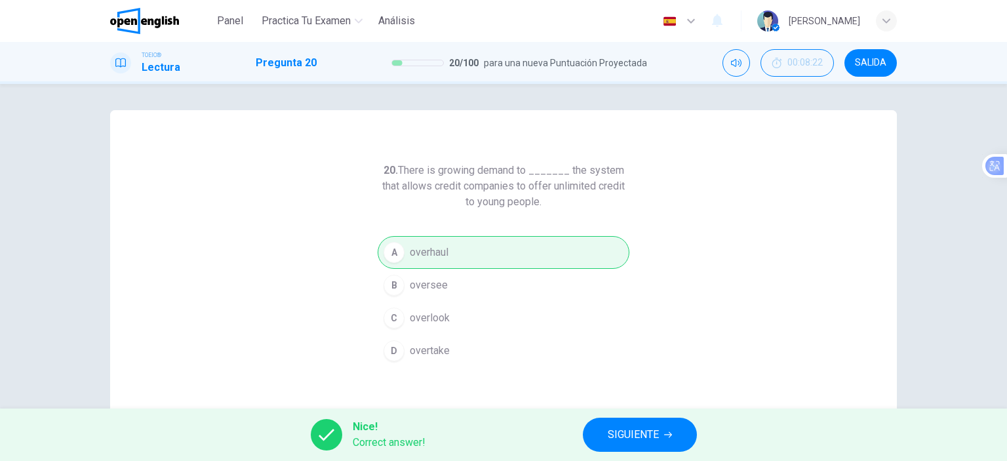
click at [634, 439] on span "SIGUIENTE" at bounding box center [633, 435] width 51 height 18
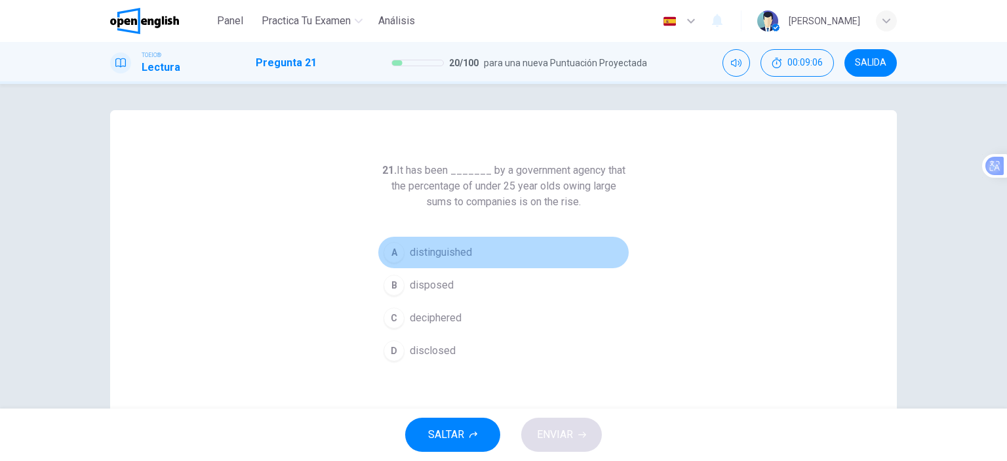
click at [486, 250] on button "A distinguished" at bounding box center [504, 252] width 252 height 33
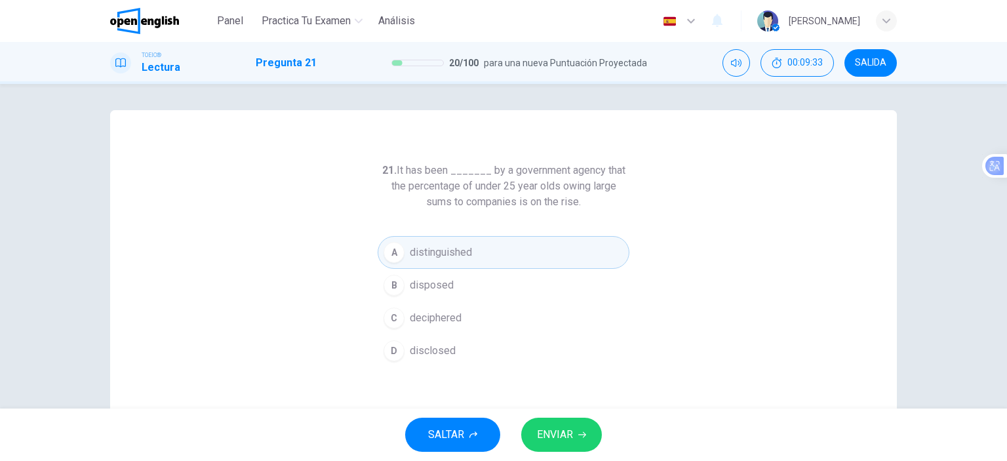
click at [559, 432] on span "ENVIAR" at bounding box center [555, 435] width 36 height 18
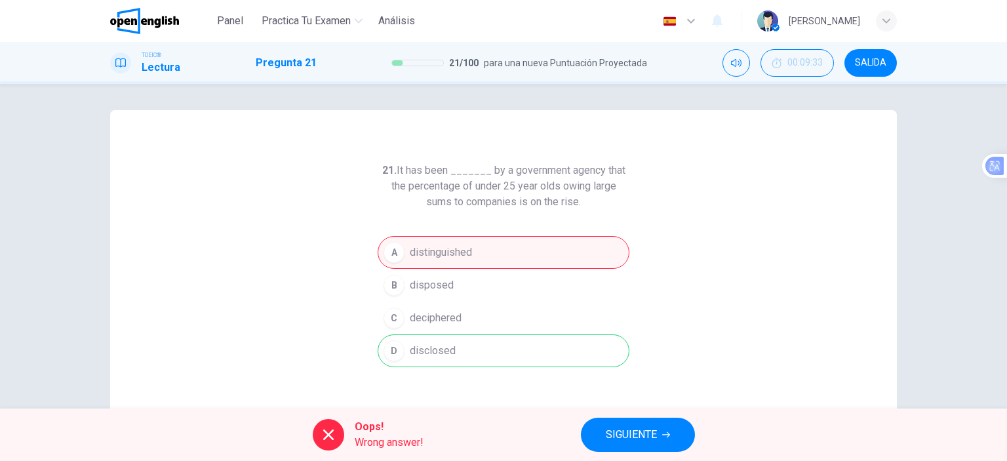
click at [668, 436] on icon "button" at bounding box center [666, 435] width 8 height 8
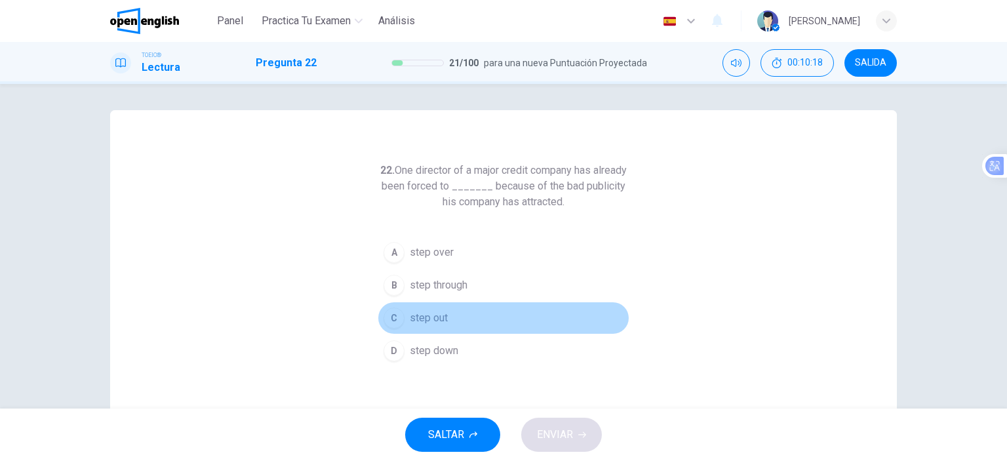
click at [464, 306] on button "C step out" at bounding box center [504, 318] width 252 height 33
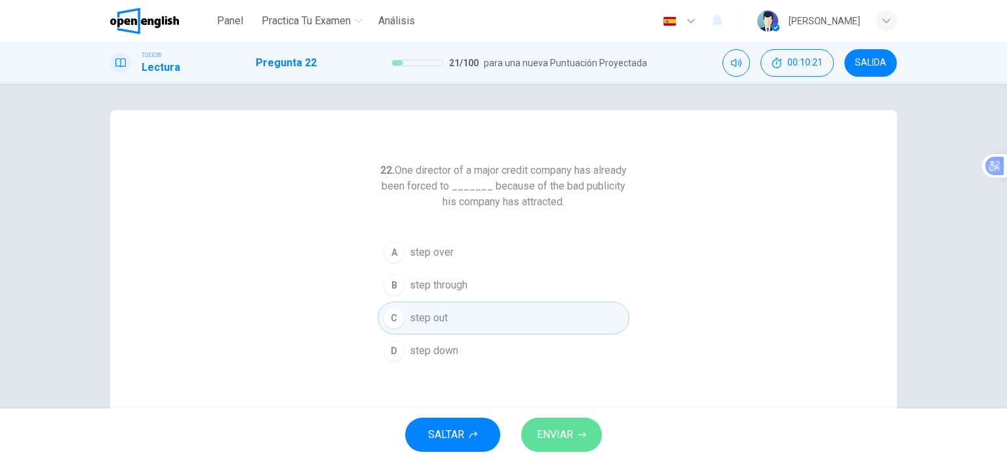
click at [560, 443] on span "ENVIAR" at bounding box center [555, 435] width 36 height 18
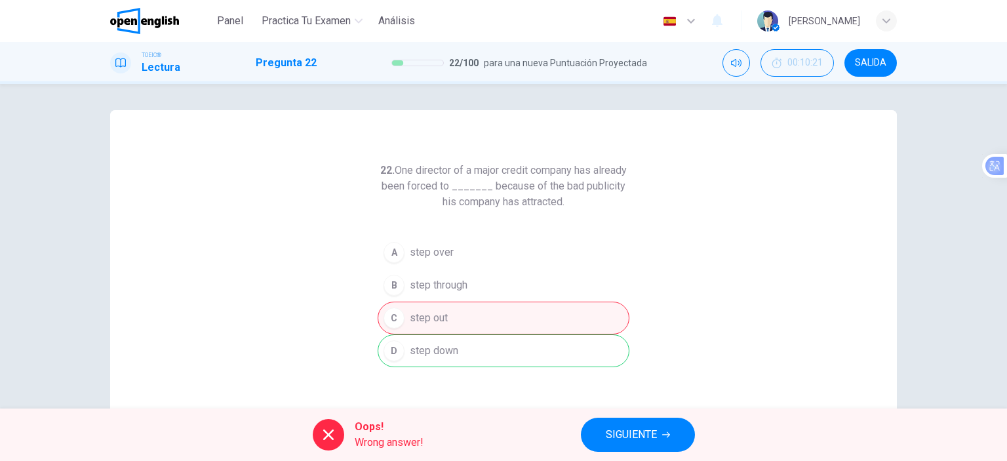
click at [635, 430] on span "SIGUIENTE" at bounding box center [631, 435] width 51 height 18
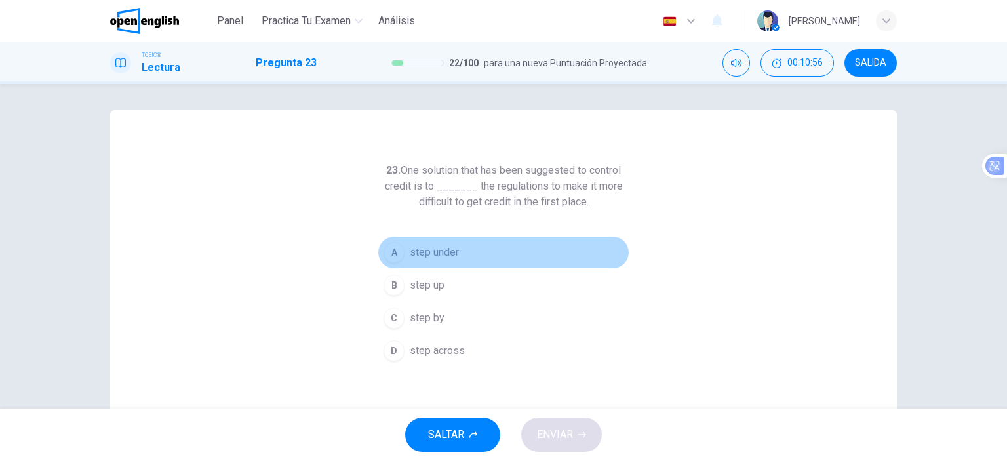
click at [430, 267] on button "A step under" at bounding box center [504, 252] width 252 height 33
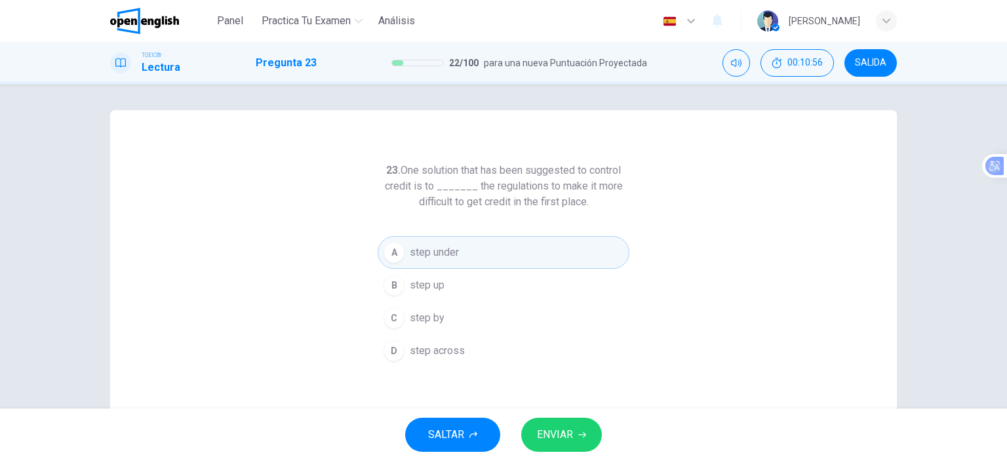
click at [435, 280] on span "step up" at bounding box center [427, 285] width 35 height 16
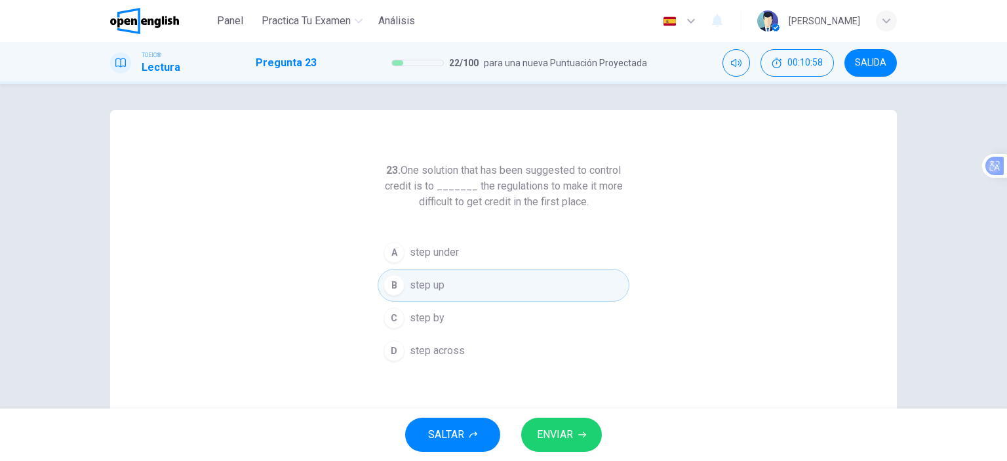
click at [586, 439] on button "ENVIAR" at bounding box center [561, 435] width 81 height 34
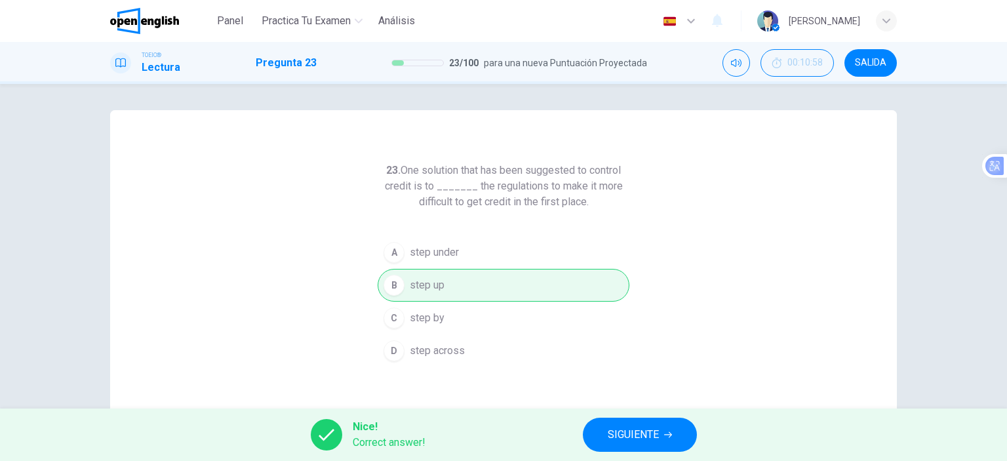
click at [624, 452] on div "Nice! Correct answer! SIGUIENTE" at bounding box center [503, 435] width 1007 height 52
click at [671, 443] on button "SIGUIENTE" at bounding box center [640, 435] width 114 height 34
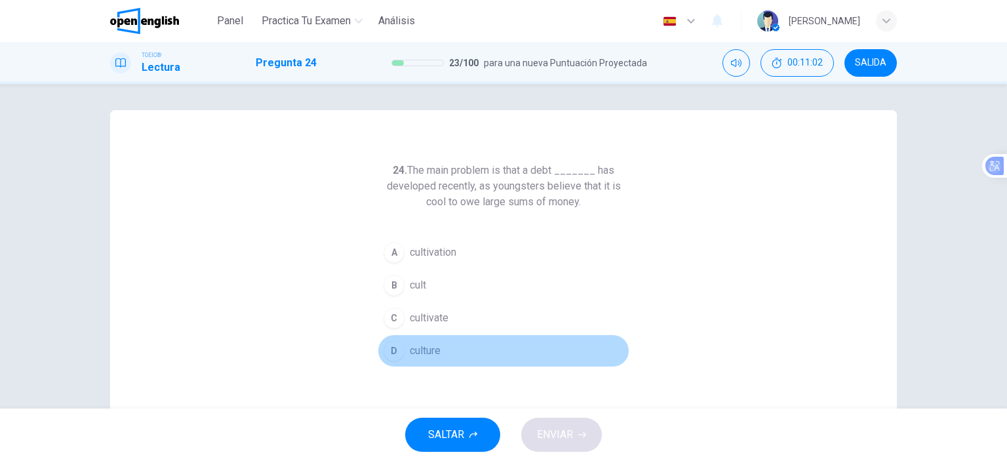
click at [463, 351] on button "D culture" at bounding box center [504, 350] width 252 height 33
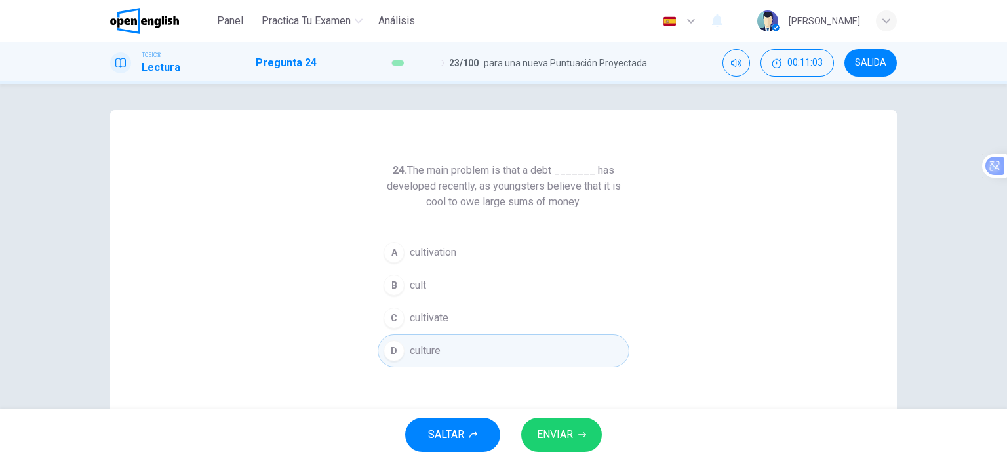
click at [580, 440] on button "ENVIAR" at bounding box center [561, 435] width 81 height 34
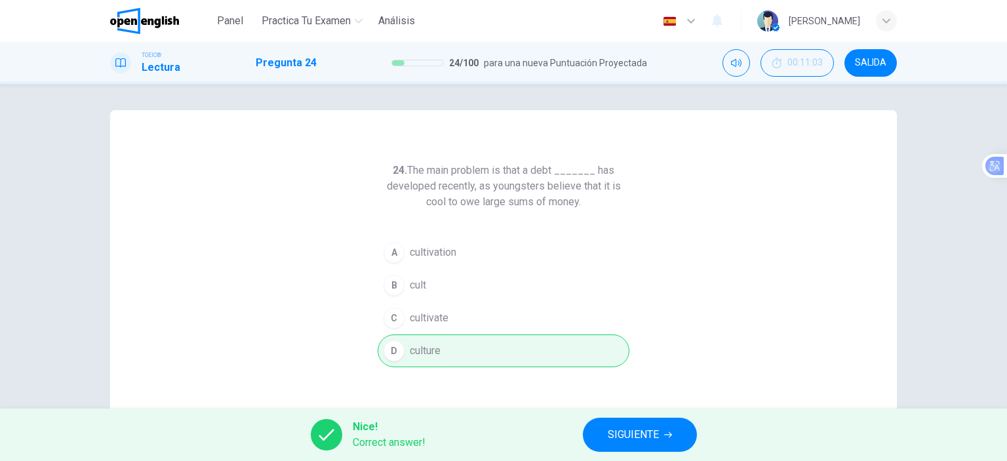
click at [587, 437] on button "SIGUIENTE" at bounding box center [640, 435] width 114 height 34
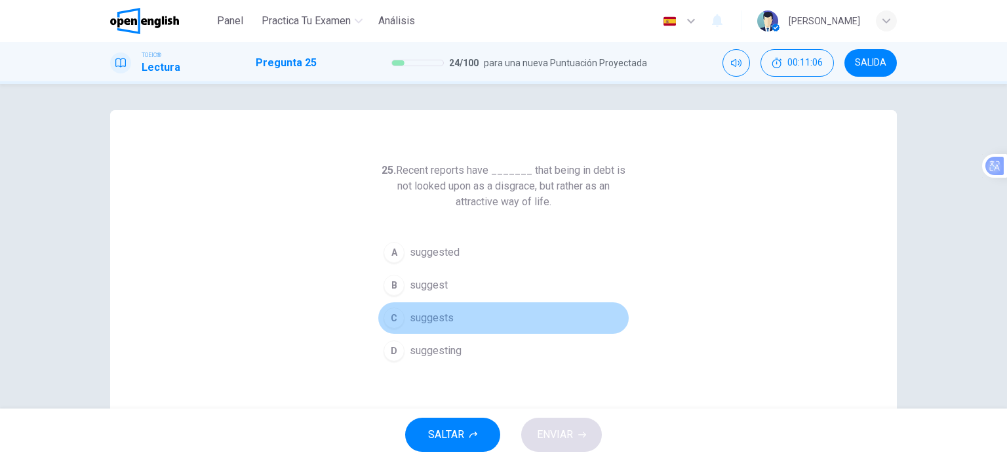
click at [474, 310] on button "C suggests" at bounding box center [504, 318] width 252 height 33
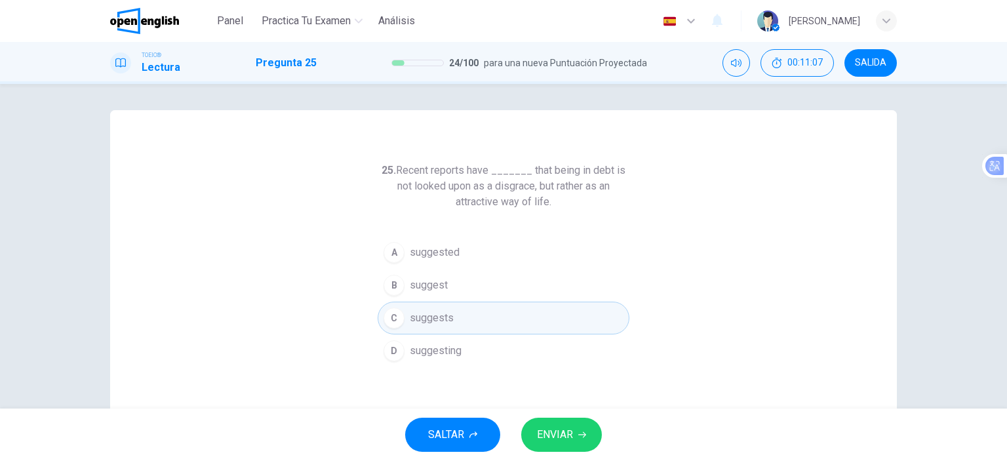
click at [454, 277] on button "B suggest" at bounding box center [504, 285] width 252 height 33
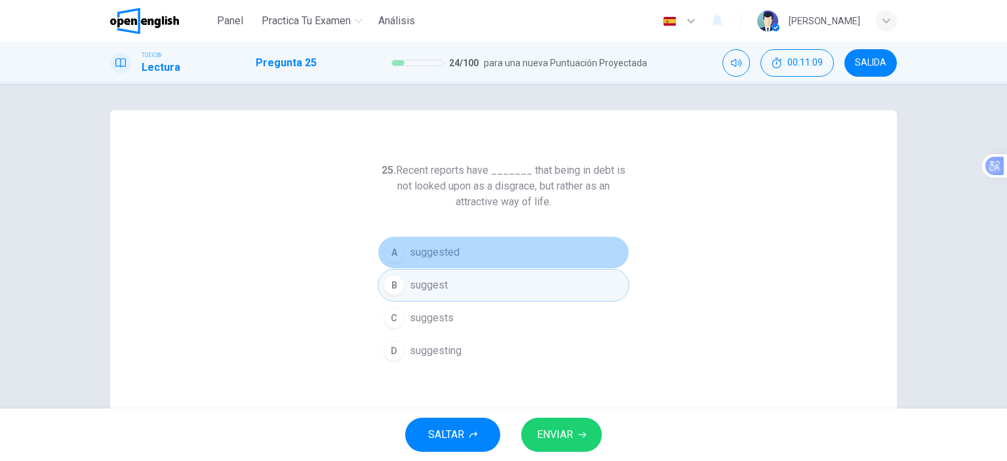
click at [467, 258] on button "A suggested" at bounding box center [504, 252] width 252 height 33
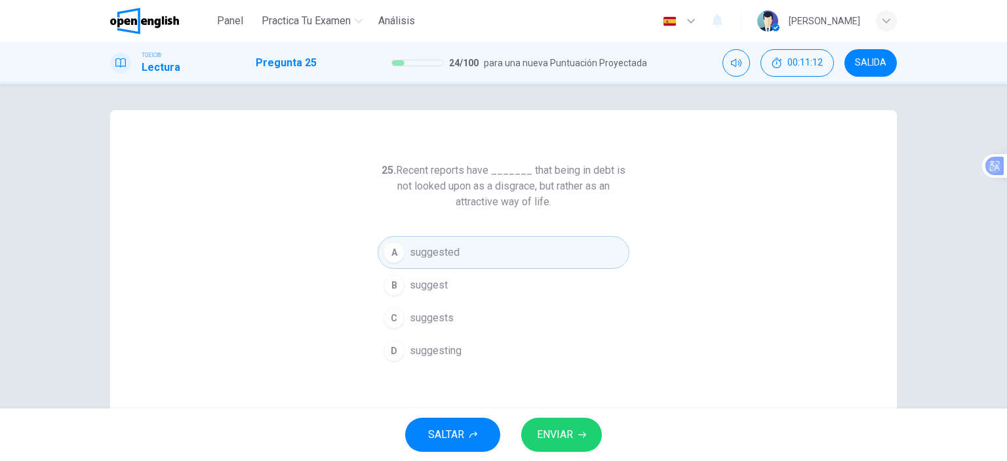
click at [561, 432] on span "ENVIAR" at bounding box center [555, 435] width 36 height 18
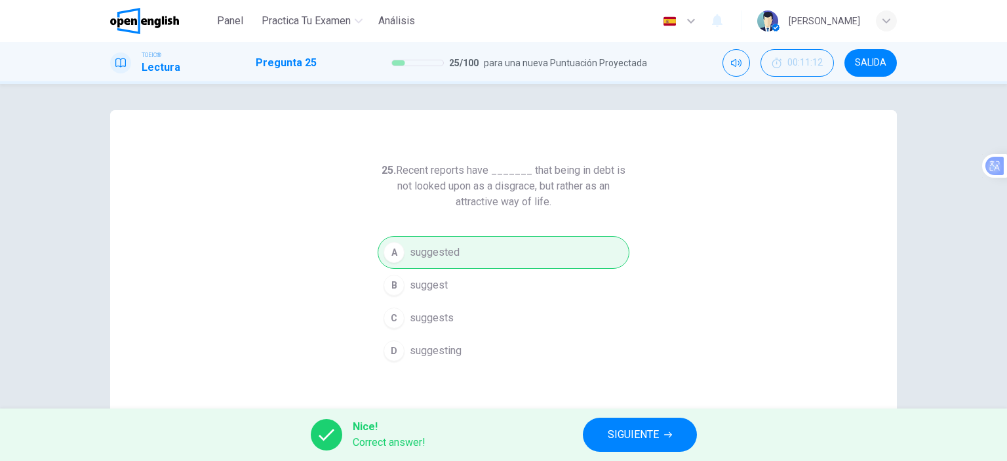
click at [634, 447] on button "SIGUIENTE" at bounding box center [640, 435] width 114 height 34
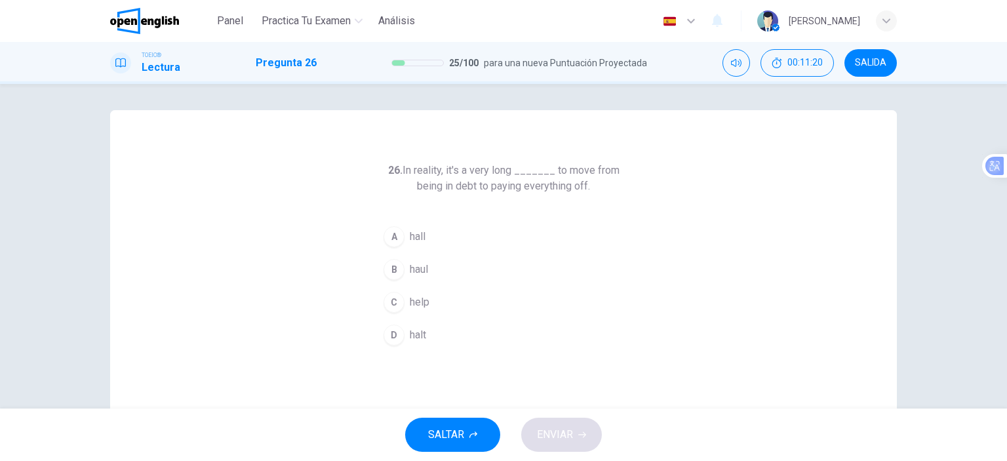
click at [440, 300] on button "C help" at bounding box center [504, 302] width 252 height 33
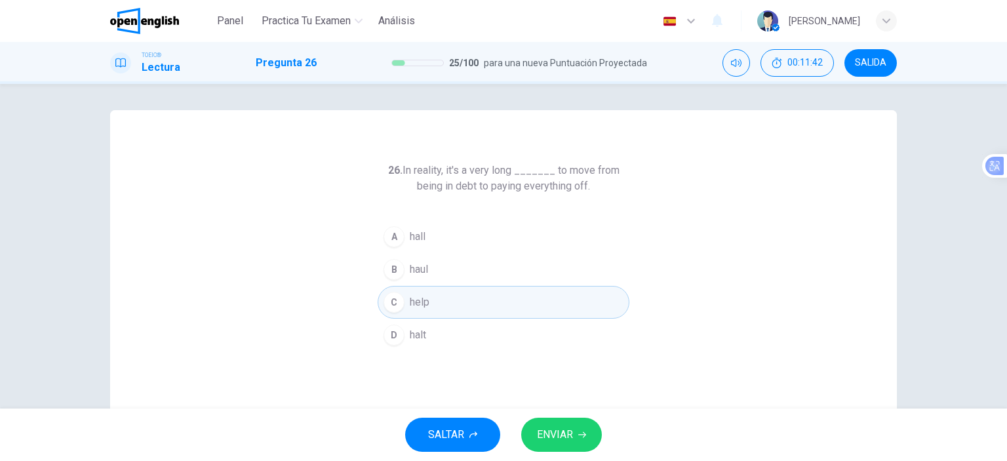
click at [453, 288] on button "C help" at bounding box center [504, 302] width 252 height 33
click at [572, 434] on span "ENVIAR" at bounding box center [555, 435] width 36 height 18
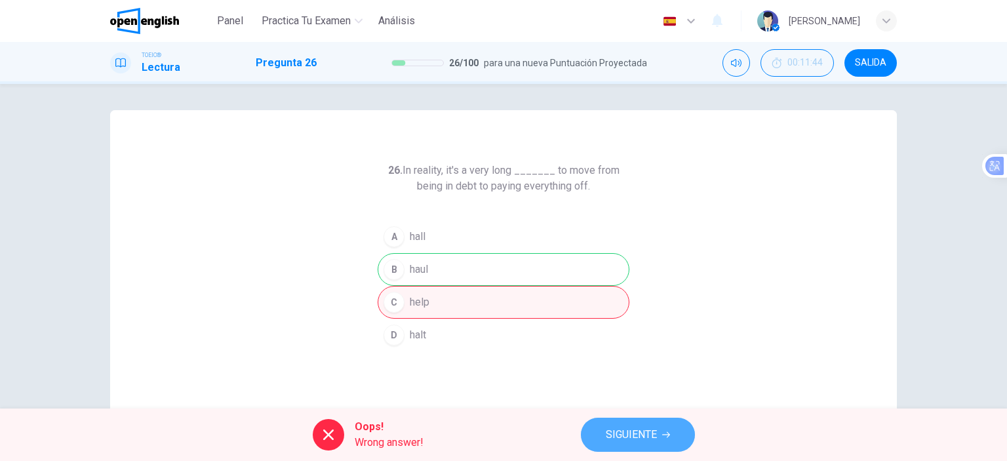
click at [630, 433] on span "SIGUIENTE" at bounding box center [631, 435] width 51 height 18
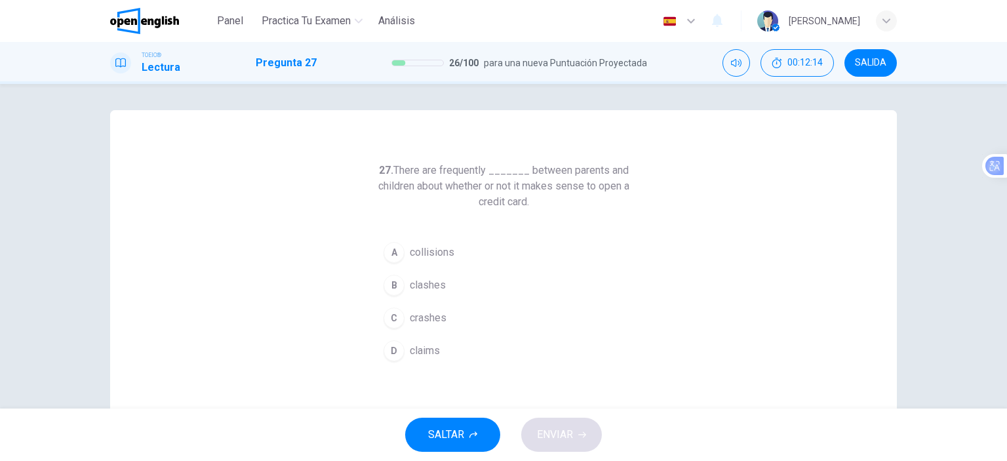
click at [429, 289] on span "clashes" at bounding box center [428, 285] width 36 height 16
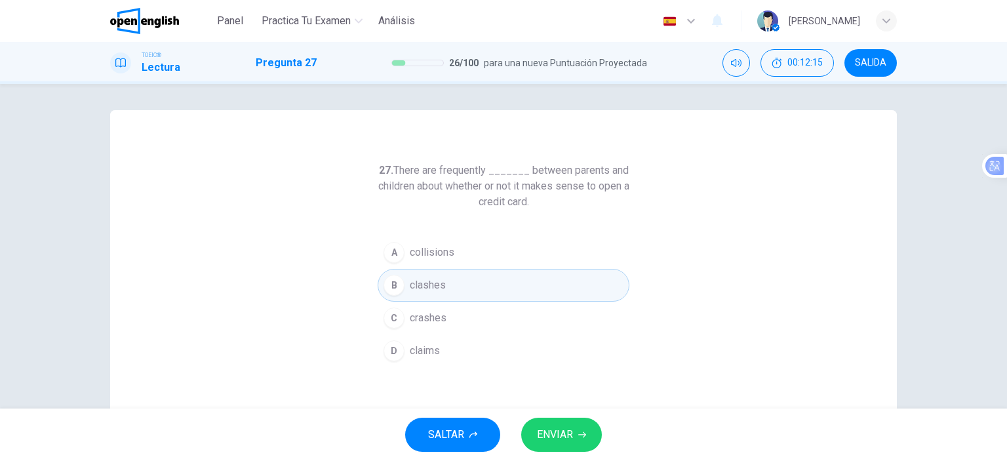
click at [580, 441] on button "ENVIAR" at bounding box center [561, 435] width 81 height 34
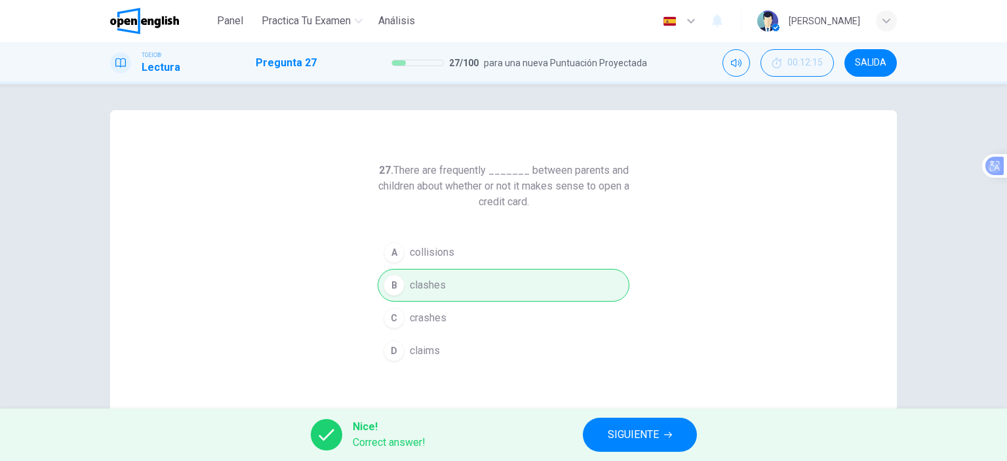
click at [608, 433] on span "SIGUIENTE" at bounding box center [633, 435] width 51 height 18
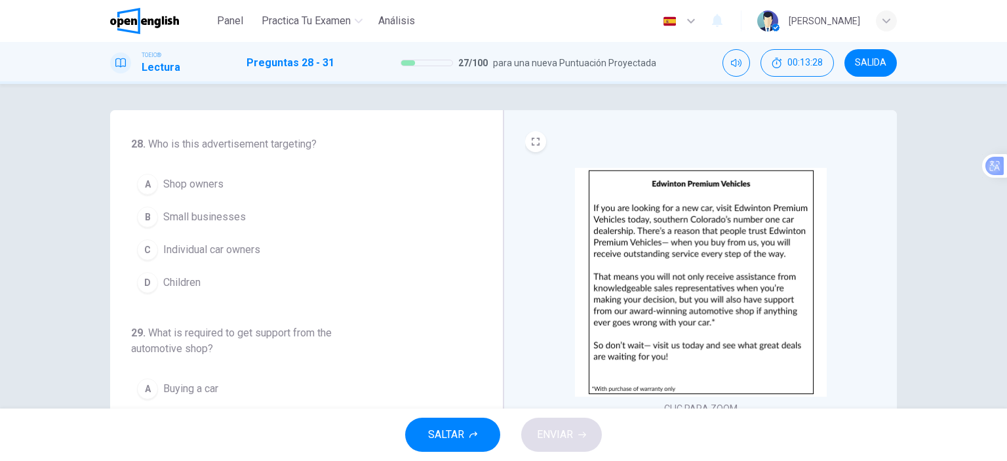
click at [247, 248] on span "Individual car owners" at bounding box center [211, 250] width 97 height 16
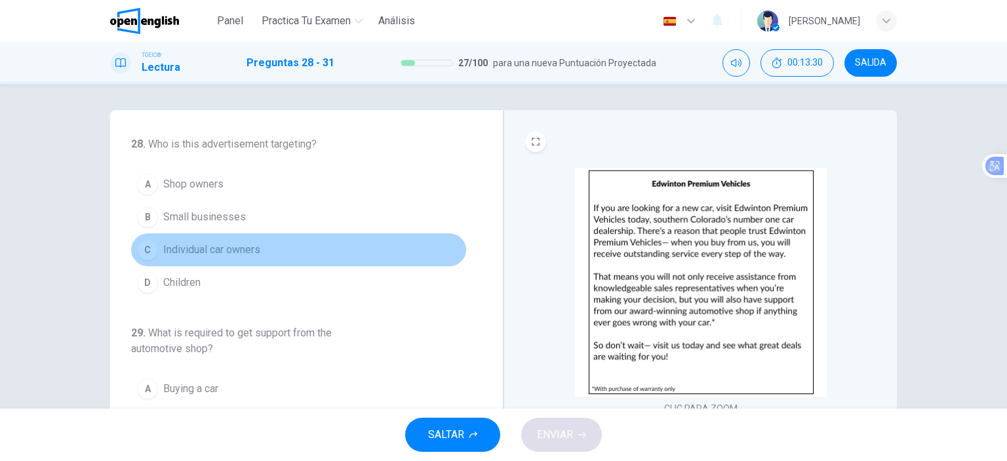
click at [314, 251] on button "C Individual car owners" at bounding box center [298, 249] width 335 height 33
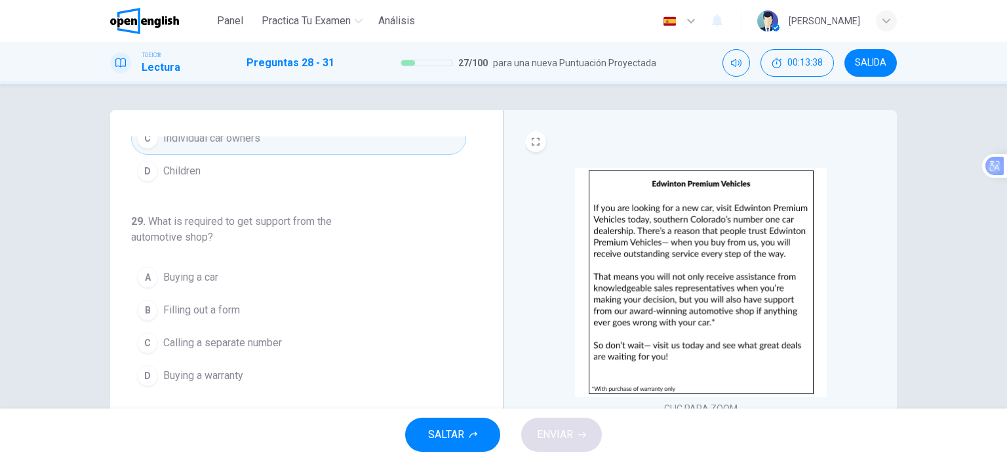
scroll to position [131, 0]
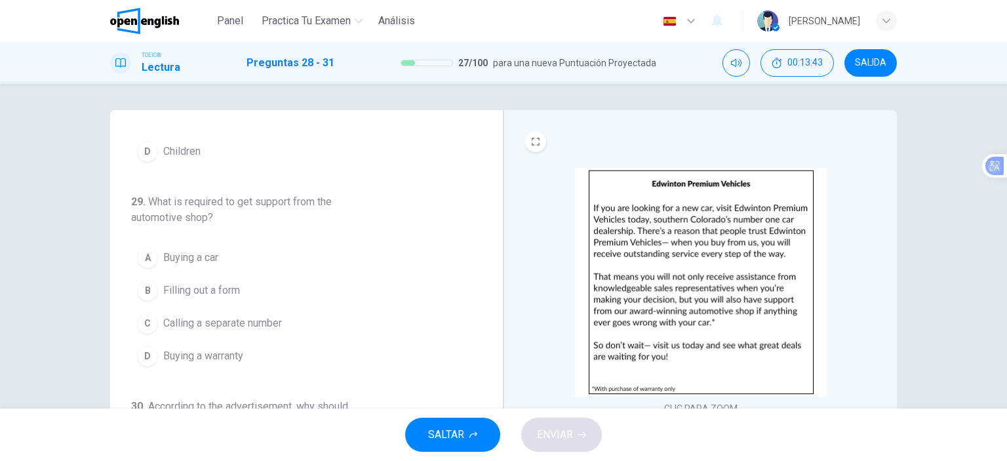
click at [266, 263] on button "A Buying a car" at bounding box center [298, 257] width 335 height 33
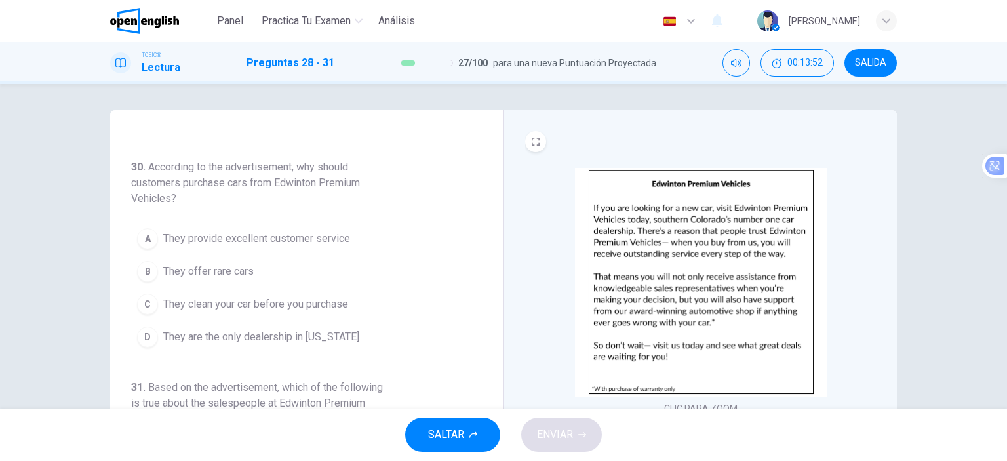
scroll to position [394, 0]
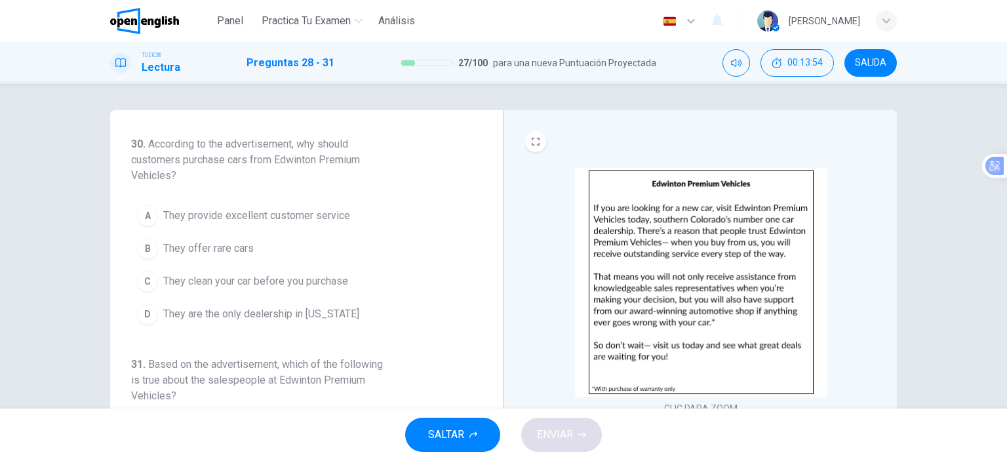
click at [333, 214] on span "They provide excellent customer service" at bounding box center [256, 216] width 187 height 16
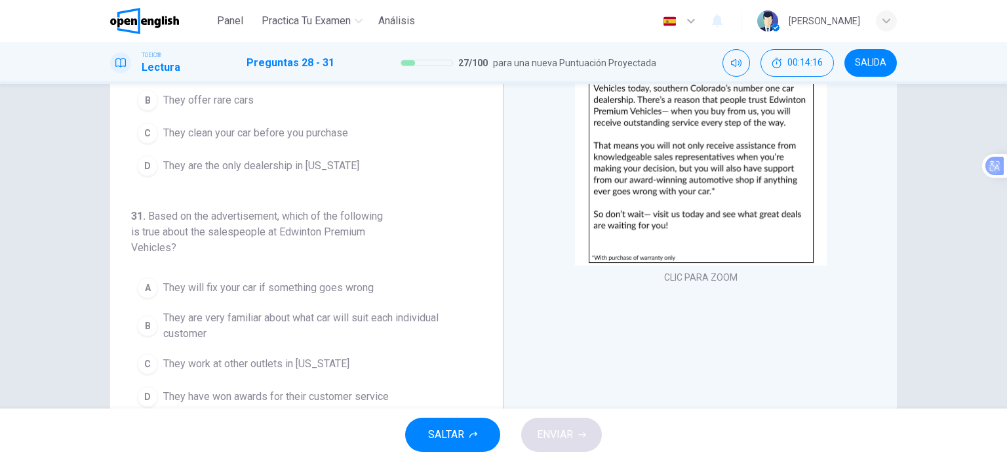
scroll to position [184, 0]
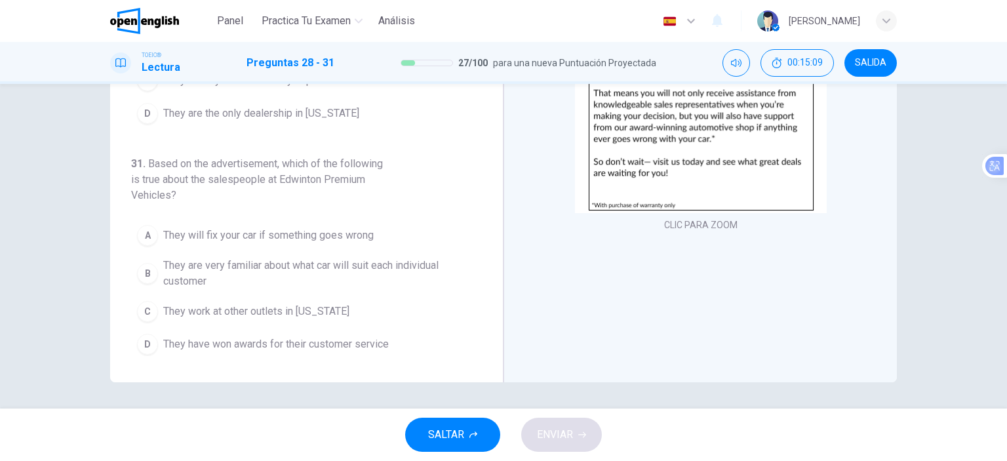
click at [370, 341] on span "They have won awards for their customer service" at bounding box center [276, 344] width 226 height 16
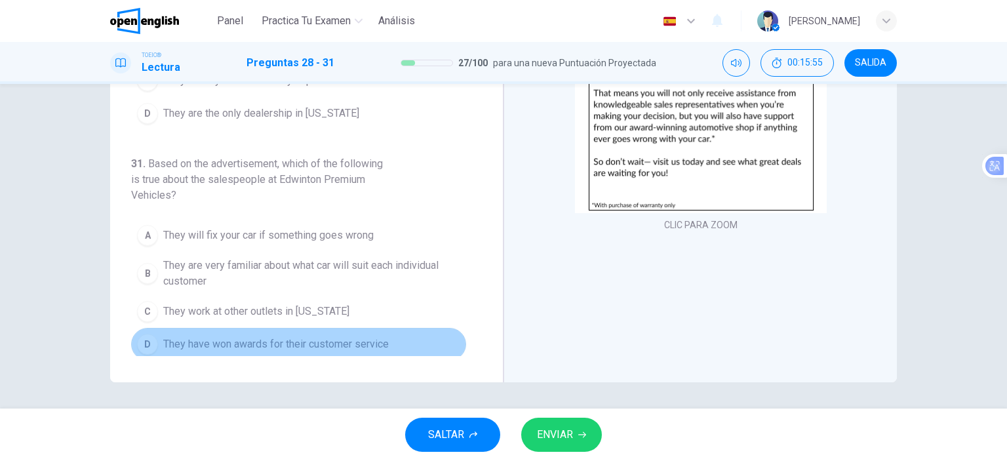
click at [379, 338] on span "They have won awards for their customer service" at bounding box center [276, 344] width 226 height 16
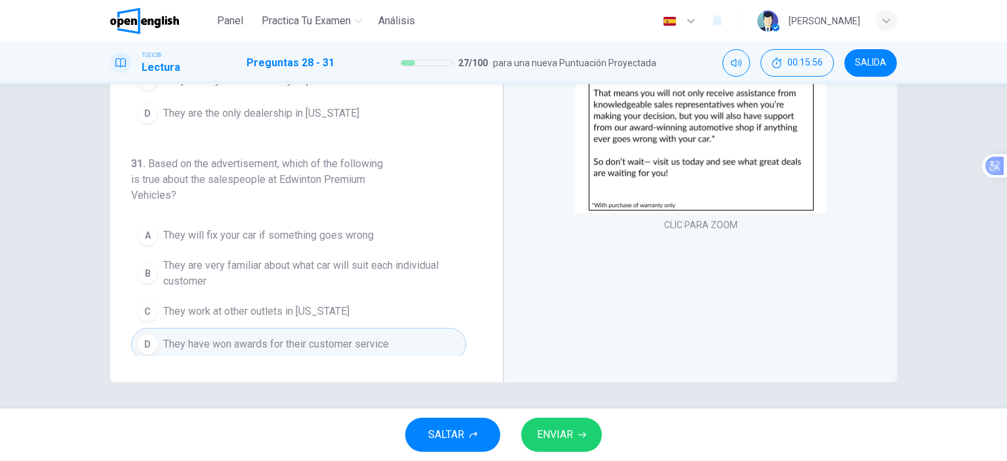
click at [565, 435] on span "ENVIAR" at bounding box center [555, 435] width 36 height 18
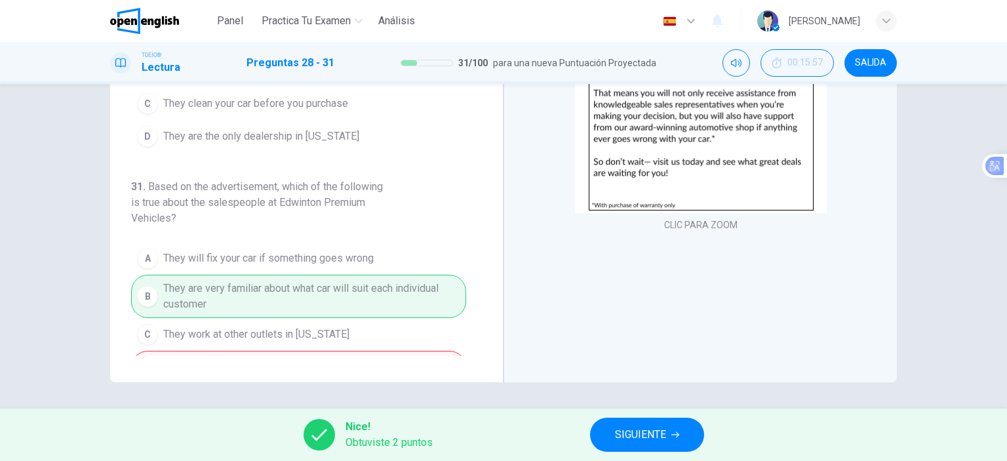
scroll to position [411, 0]
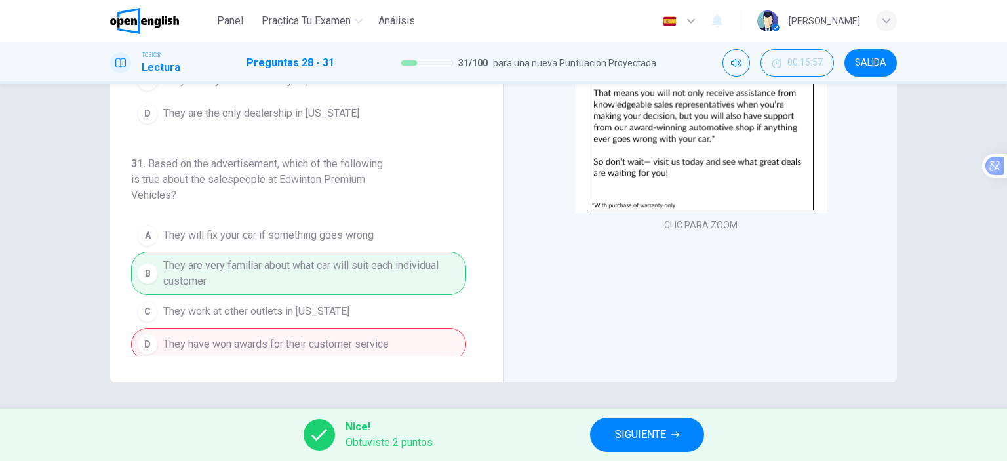
click at [641, 442] on span "SIGUIENTE" at bounding box center [640, 435] width 51 height 18
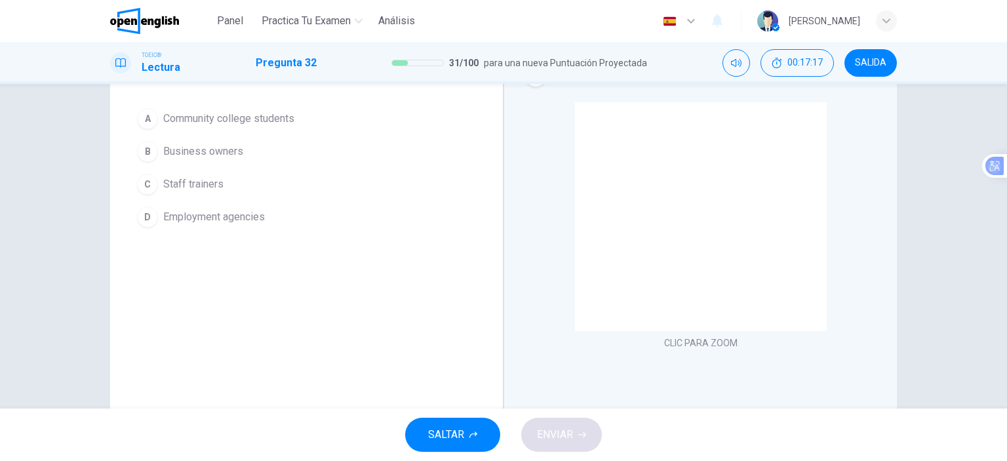
scroll to position [0, 0]
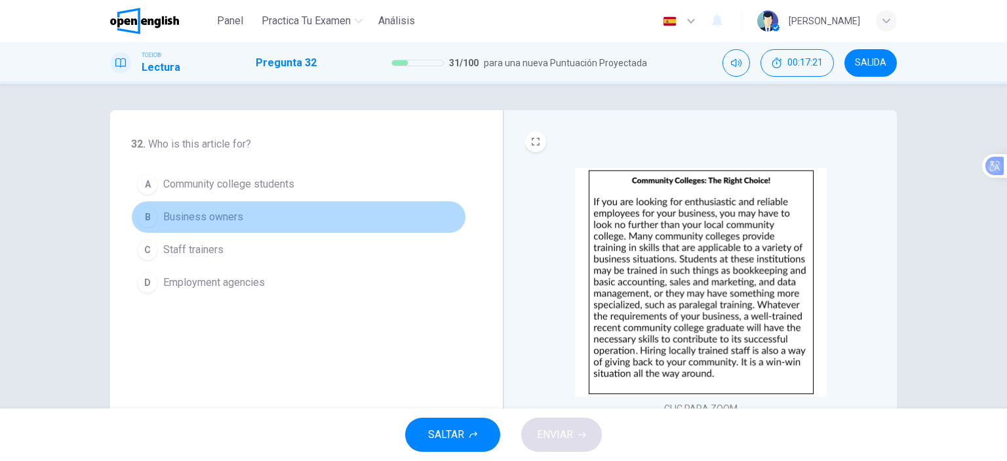
click at [262, 220] on button "B Business owners" at bounding box center [298, 217] width 335 height 33
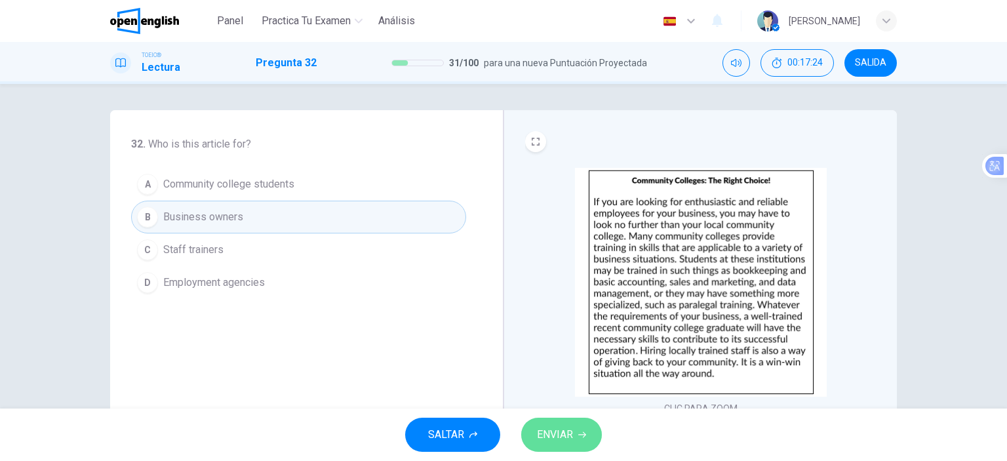
click at [570, 434] on span "ENVIAR" at bounding box center [555, 435] width 36 height 18
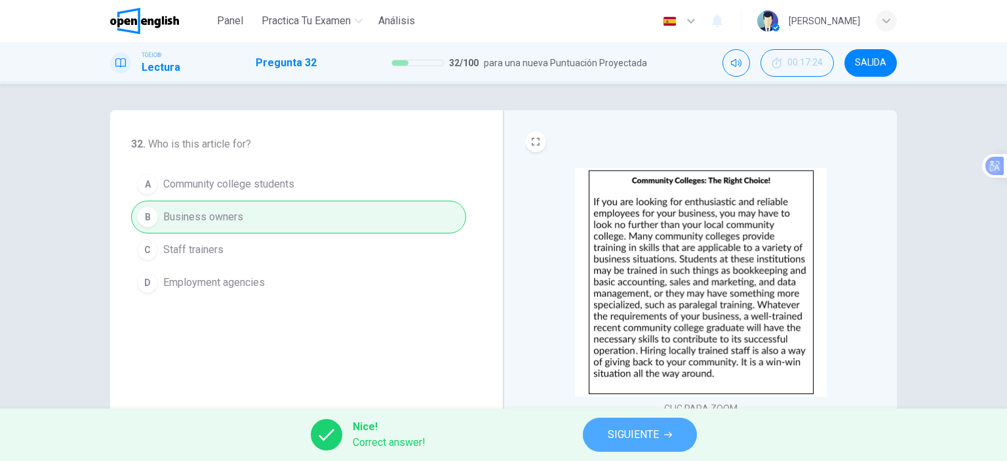
click at [649, 435] on span "SIGUIENTE" at bounding box center [633, 435] width 51 height 18
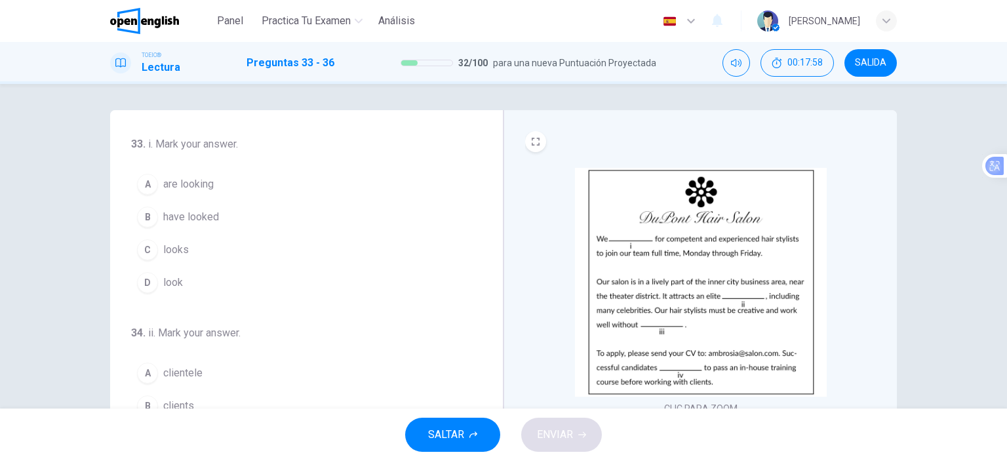
click at [212, 193] on button "A are looking" at bounding box center [298, 184] width 335 height 33
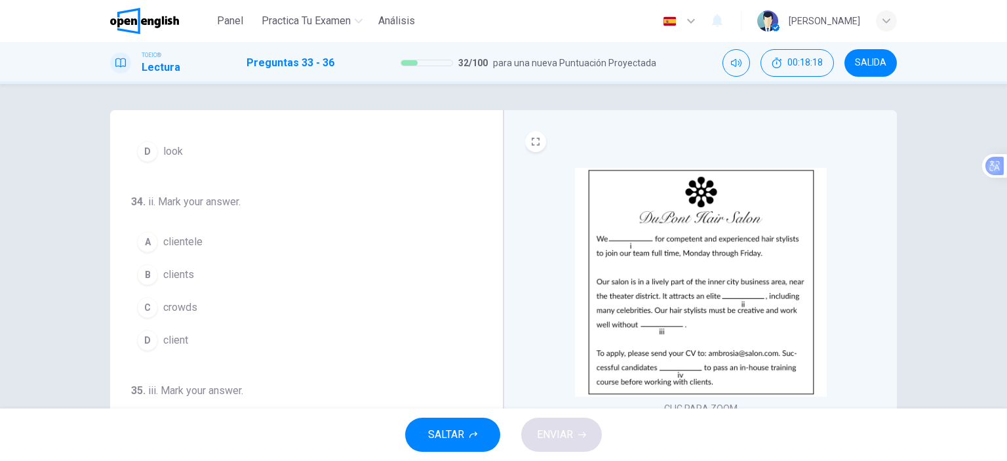
scroll to position [197, 0]
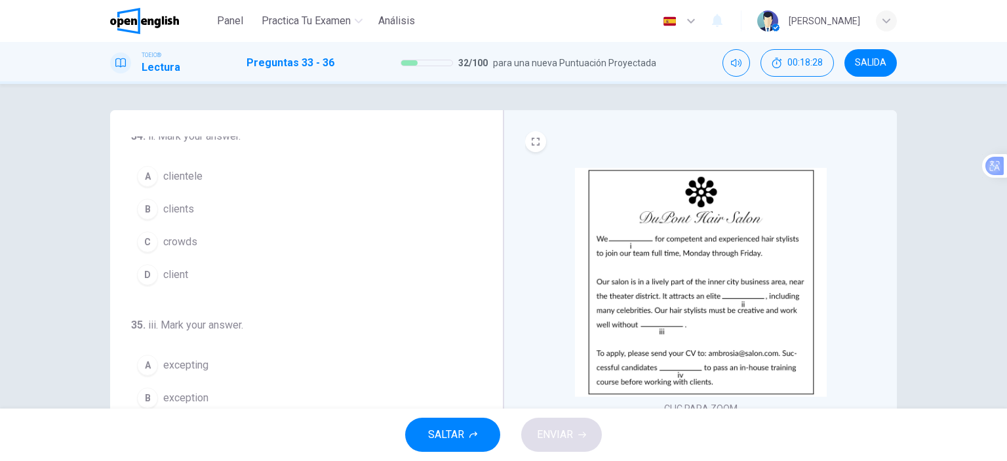
click at [194, 210] on button "B clients" at bounding box center [298, 209] width 335 height 33
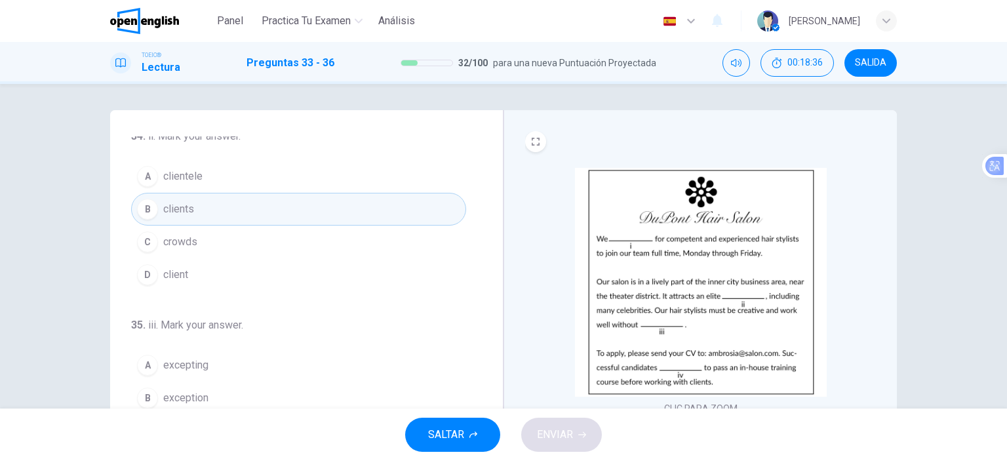
click at [198, 179] on span "clientele" at bounding box center [182, 177] width 39 height 16
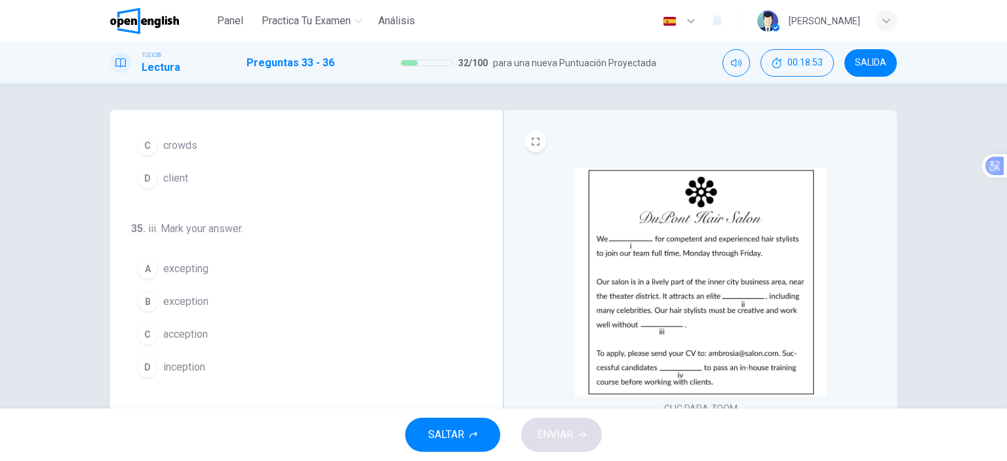
scroll to position [321, 0]
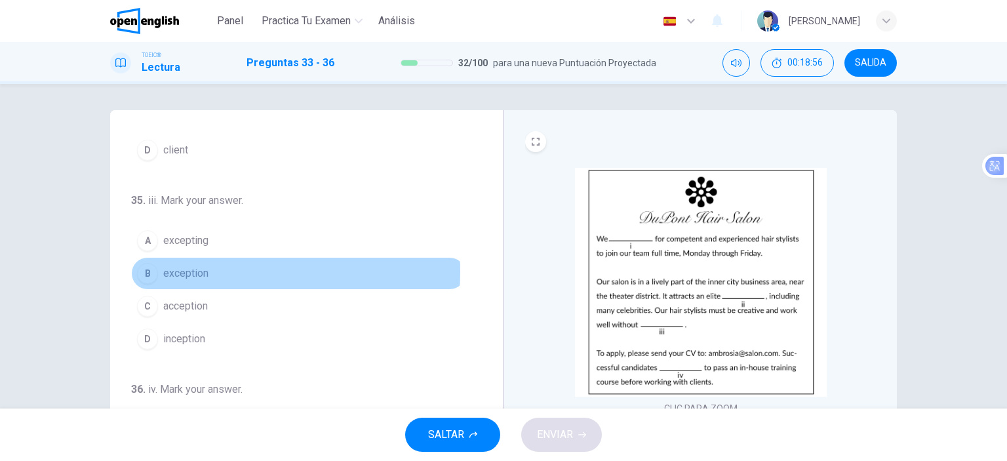
click at [181, 270] on span "exception" at bounding box center [185, 274] width 45 height 16
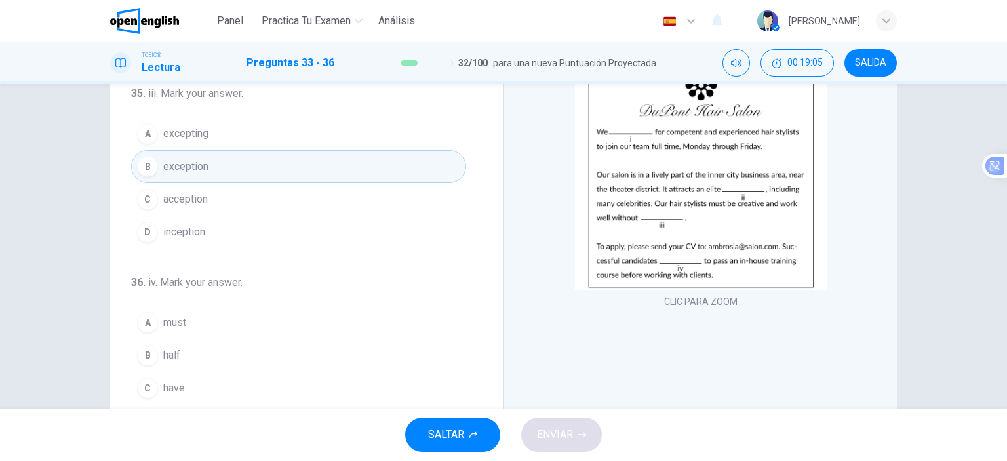
scroll to position [184, 0]
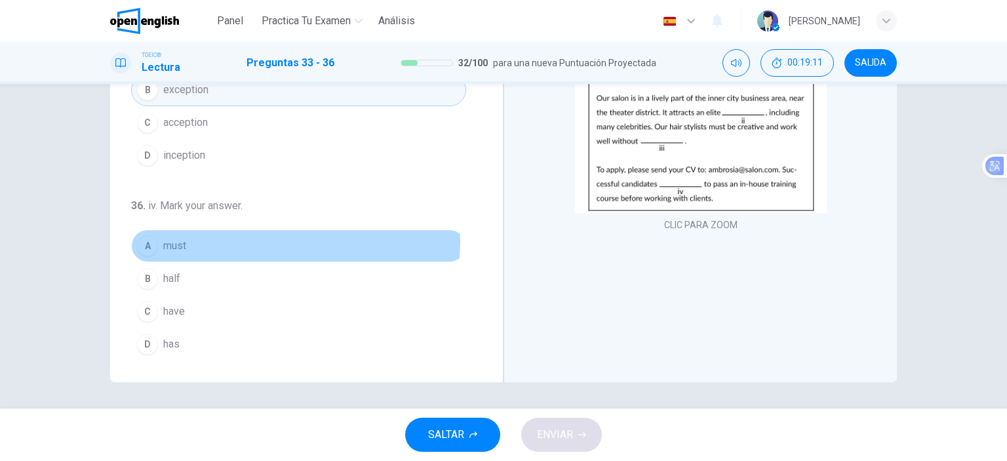
drag, startPoint x: 185, startPoint y: 236, endPoint x: 211, endPoint y: 237, distance: 26.2
click at [186, 235] on button "A must" at bounding box center [298, 246] width 335 height 33
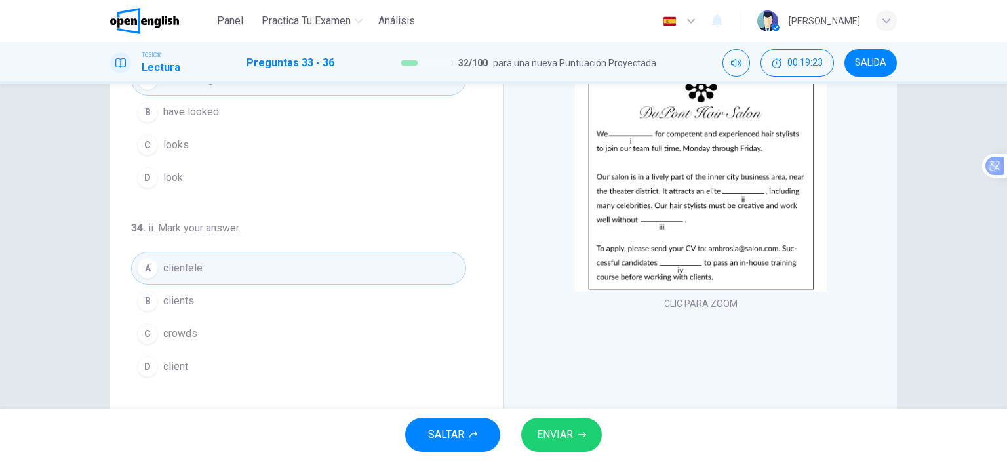
scroll to position [0, 0]
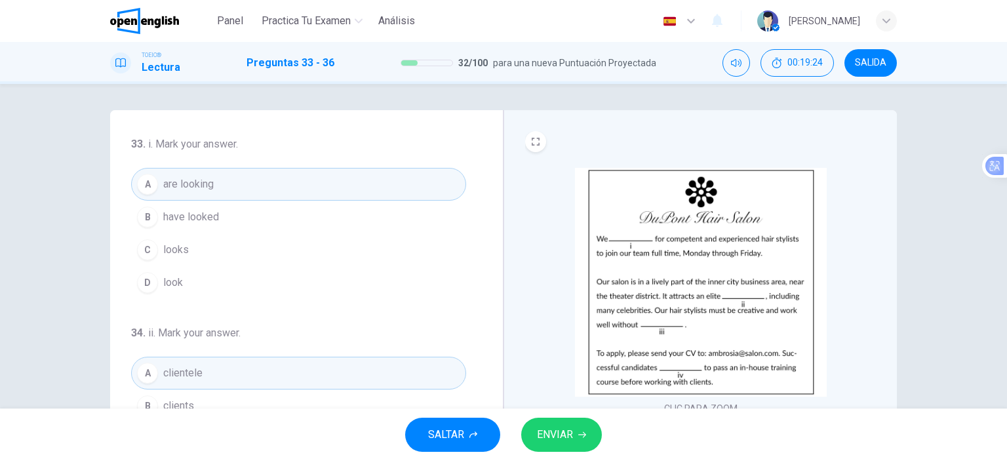
click at [561, 435] on span "ENVIAR" at bounding box center [555, 435] width 36 height 18
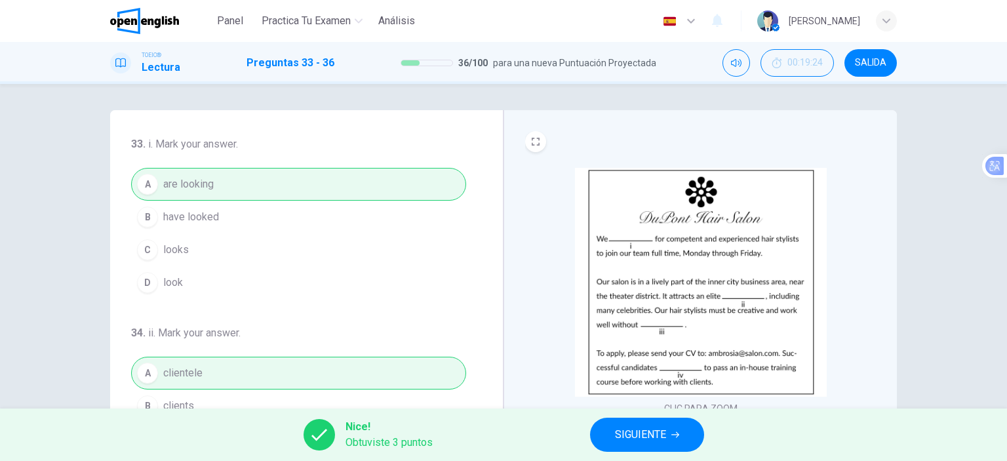
click at [651, 437] on span "SIGUIENTE" at bounding box center [640, 435] width 51 height 18
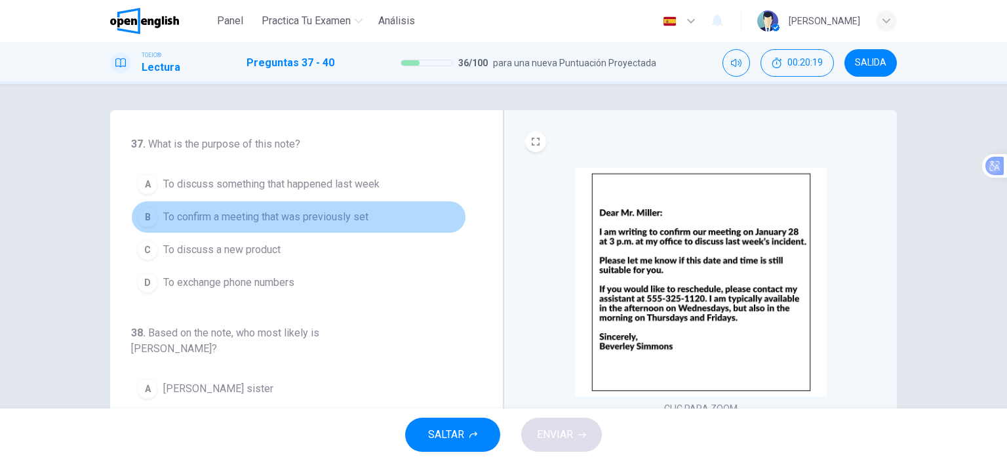
click at [306, 216] on span "To confirm a meeting that was previously set" at bounding box center [265, 217] width 205 height 16
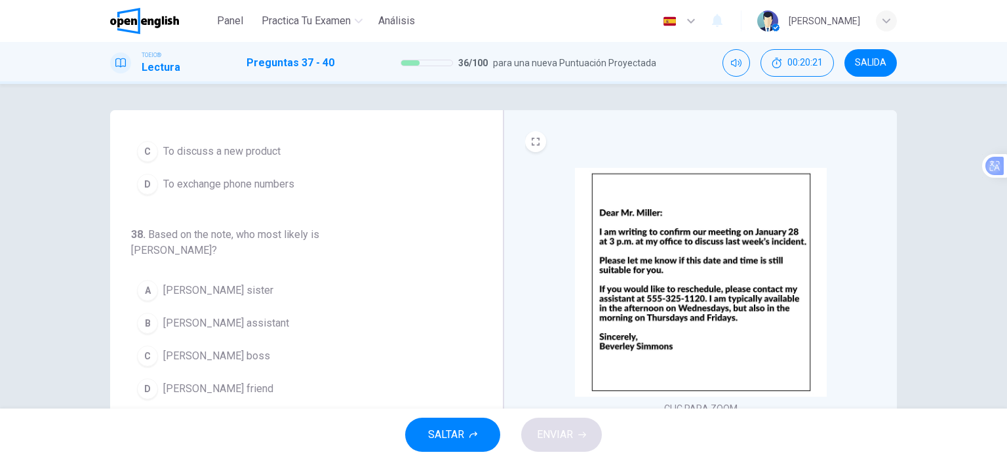
scroll to position [131, 0]
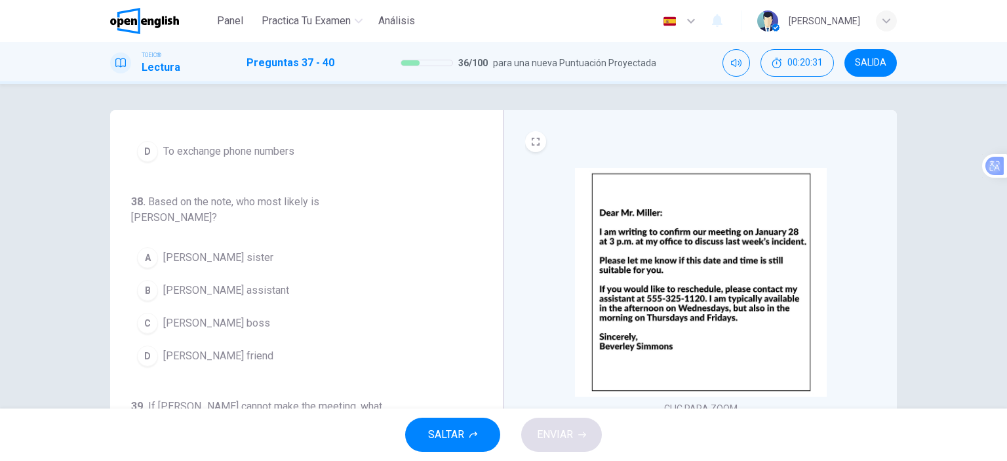
click at [231, 307] on button "C [PERSON_NAME] boss" at bounding box center [298, 323] width 335 height 33
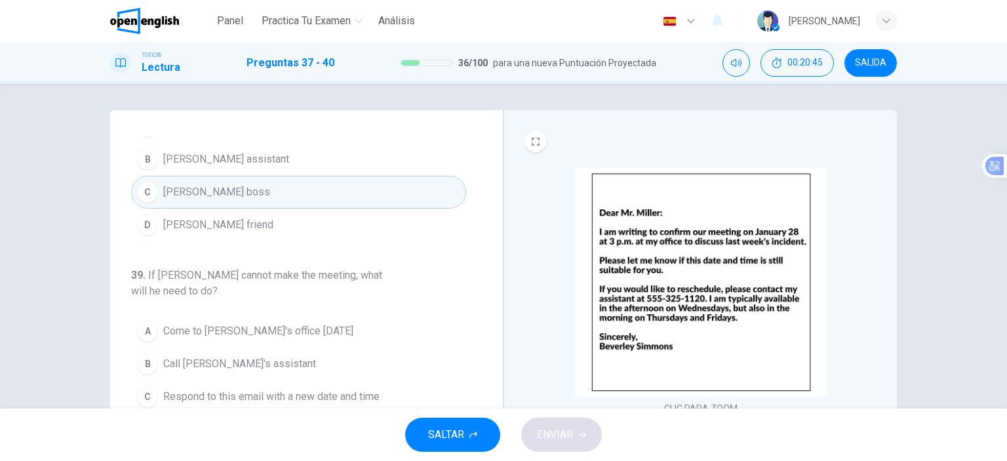
scroll to position [328, 0]
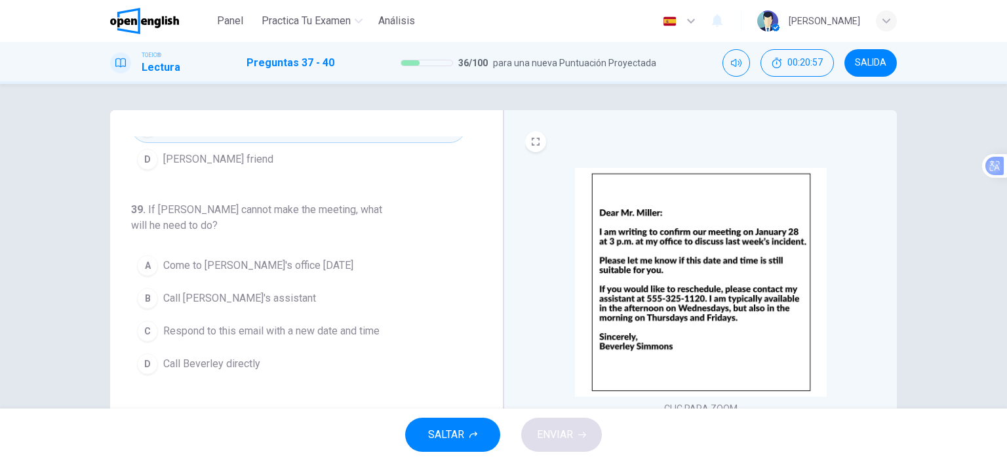
click at [271, 290] on button "B Call [PERSON_NAME]'s assistant" at bounding box center [298, 298] width 335 height 33
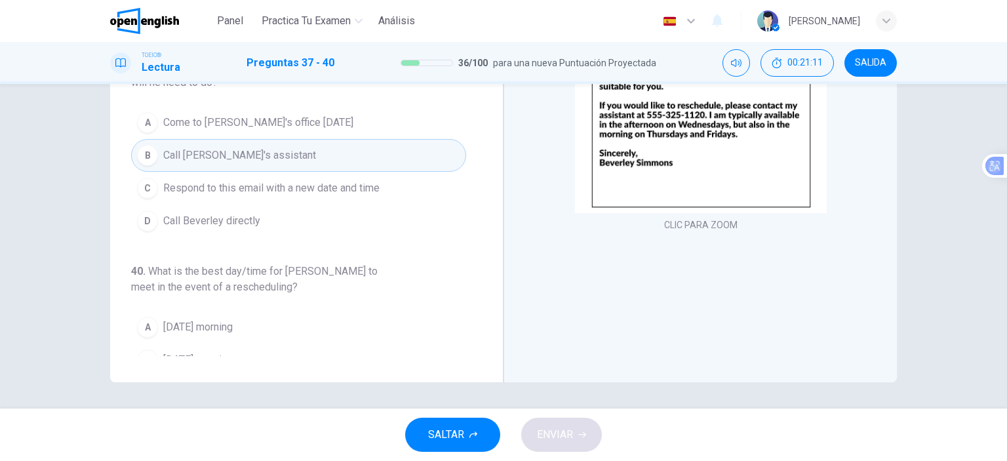
scroll to position [353, 0]
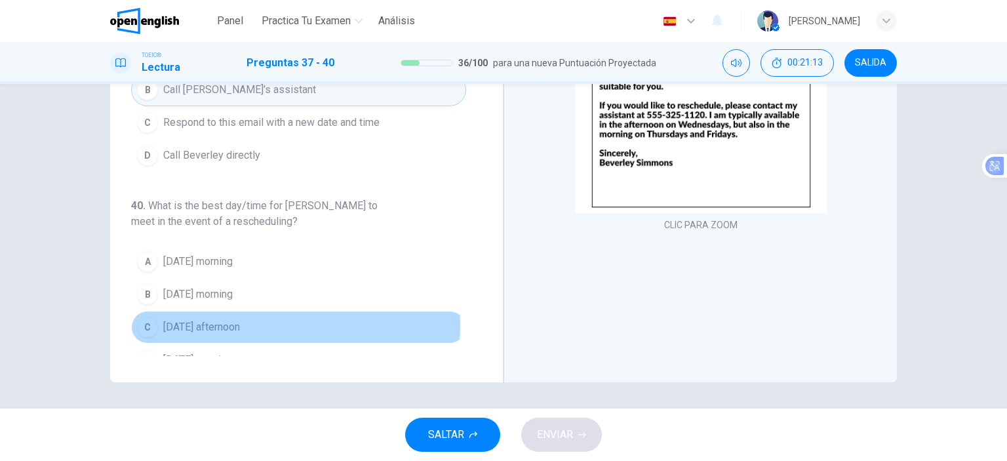
click at [266, 311] on button "C [DATE] afternoon" at bounding box center [298, 327] width 335 height 33
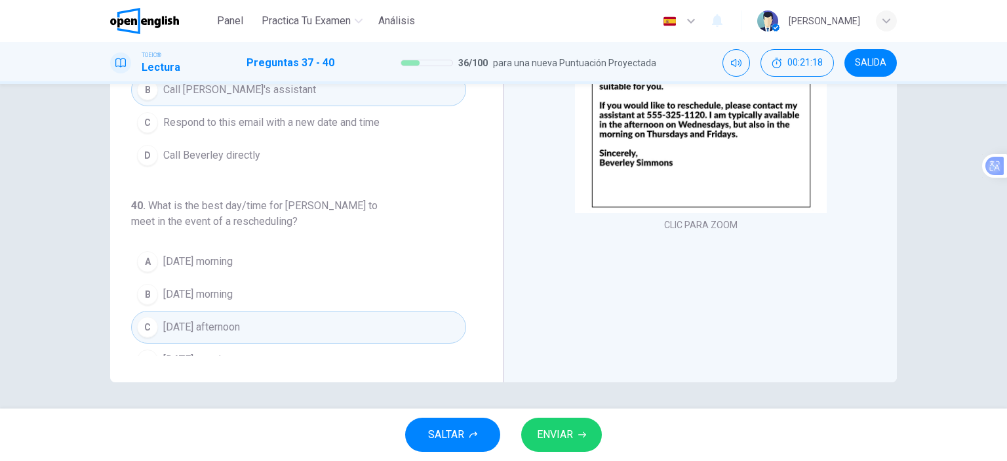
click at [336, 311] on button "C [DATE] afternoon" at bounding box center [298, 327] width 335 height 33
click at [575, 434] on button "ENVIAR" at bounding box center [561, 435] width 81 height 34
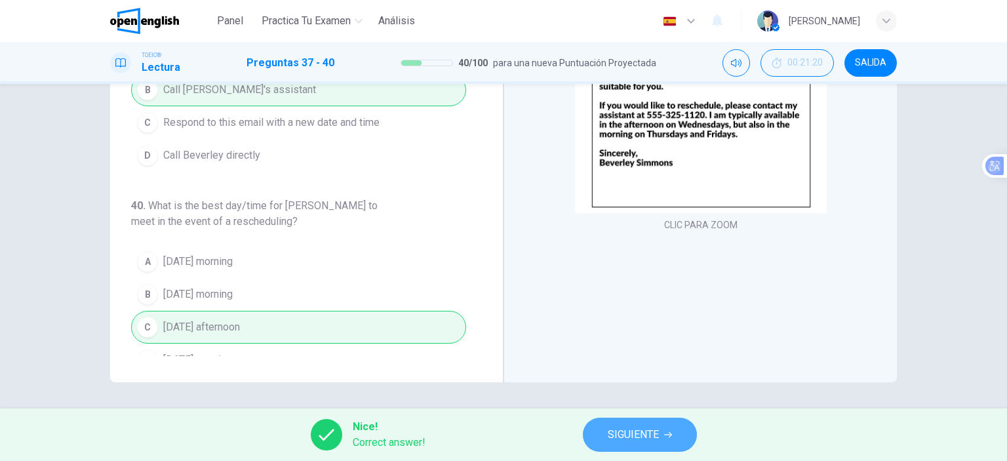
click at [638, 444] on button "SIGUIENTE" at bounding box center [640, 435] width 114 height 34
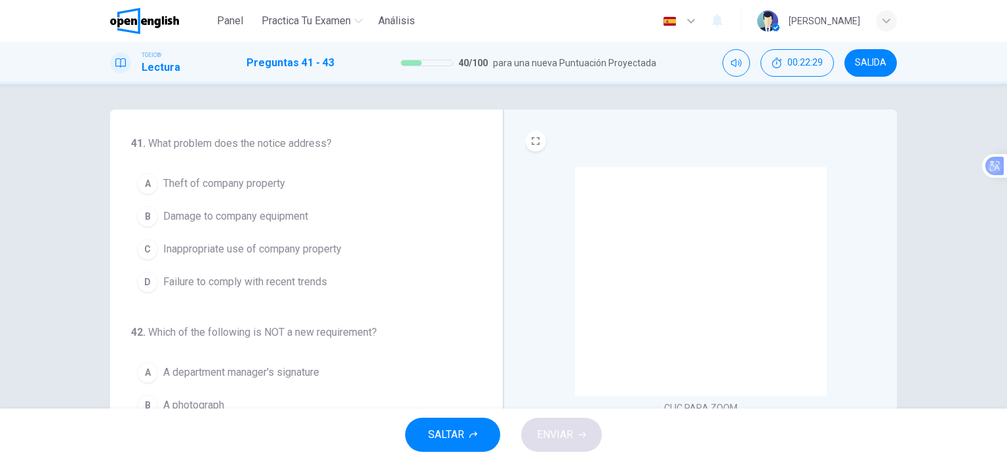
scroll to position [0, 0]
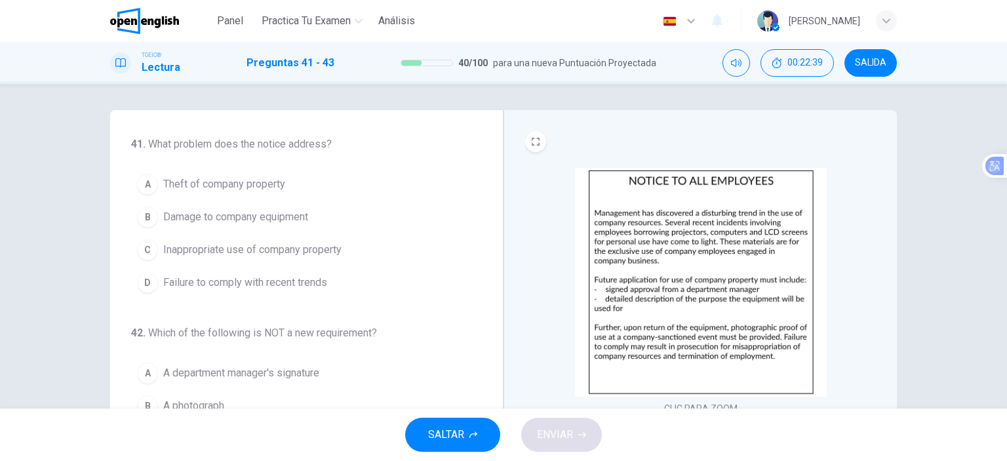
click at [319, 249] on span "Inappropriate use of company property" at bounding box center [252, 250] width 178 height 16
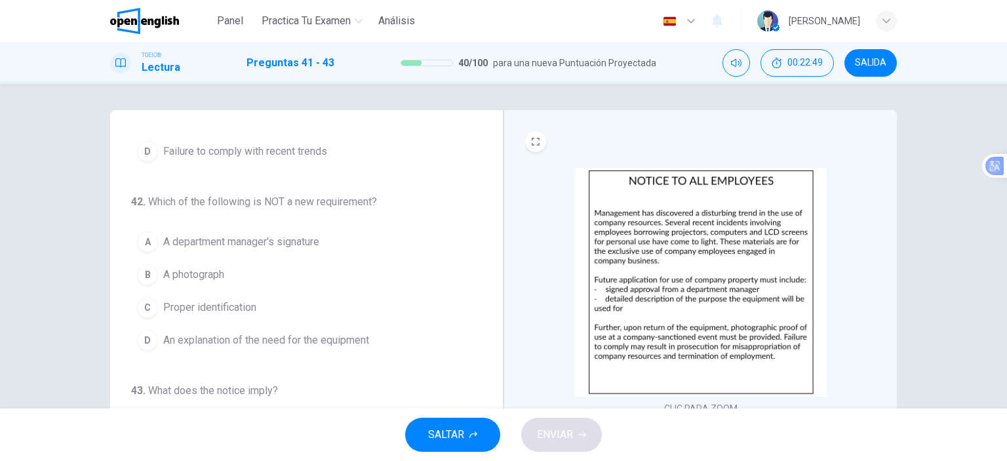
scroll to position [144, 0]
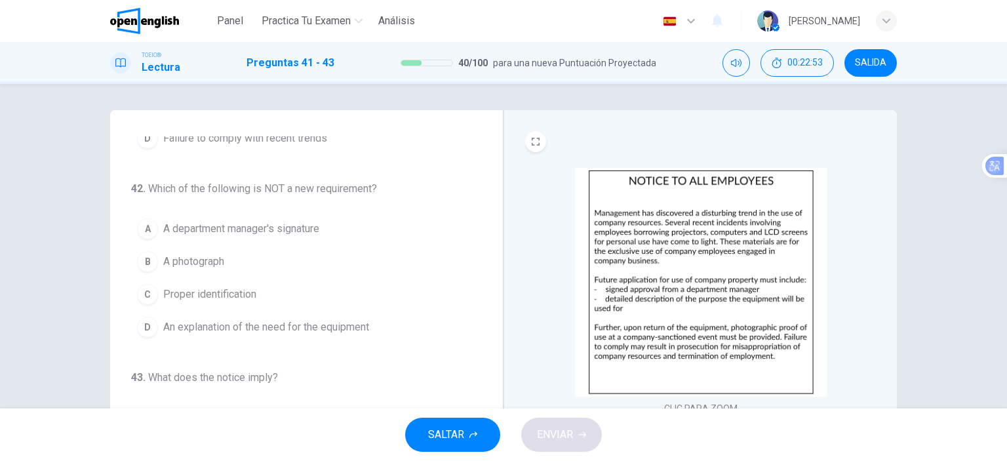
click at [262, 296] on button "C Proper identification" at bounding box center [298, 294] width 335 height 33
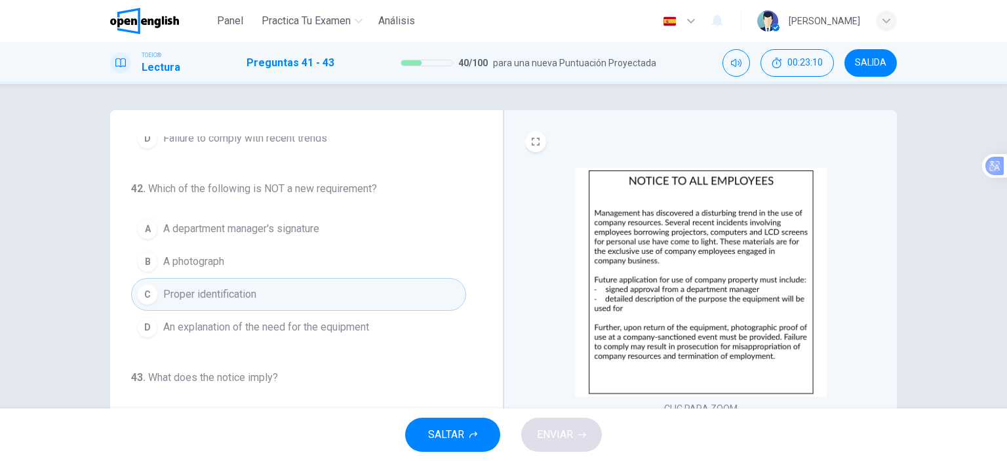
click at [244, 267] on button "B A photograph" at bounding box center [298, 261] width 335 height 33
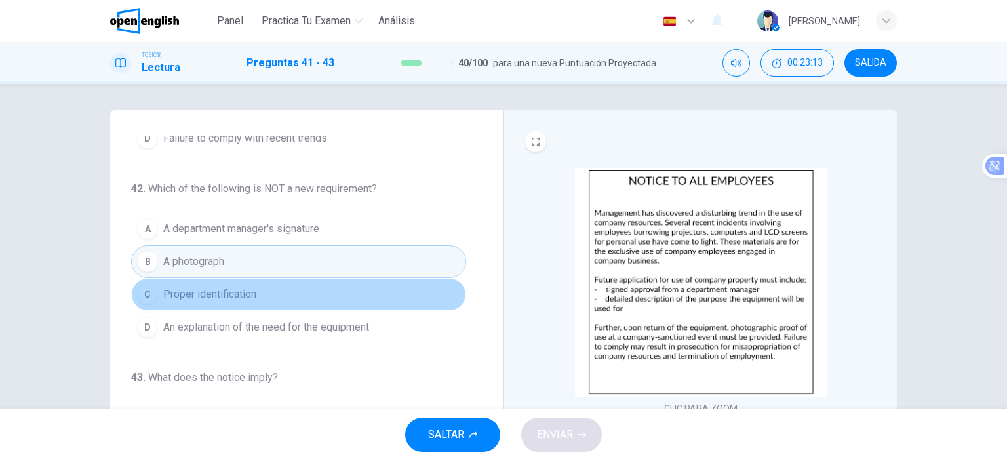
click at [306, 288] on button "C Proper identification" at bounding box center [298, 294] width 335 height 33
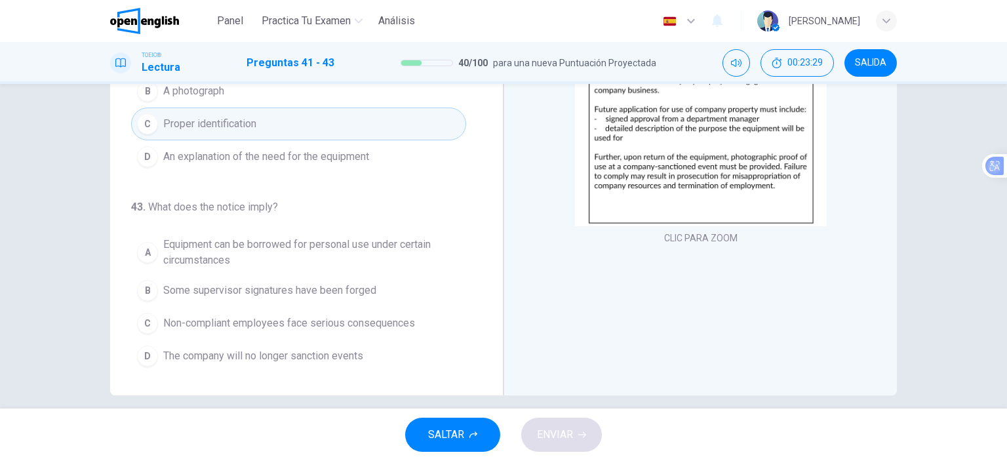
scroll to position [184, 0]
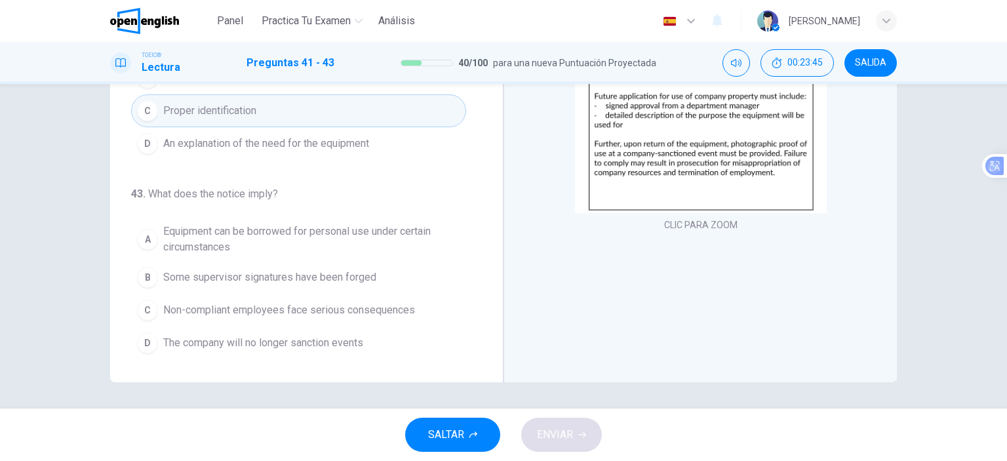
click at [233, 240] on span "Equipment can be borrowed for personal use under certain circumstances" at bounding box center [311, 239] width 297 height 31
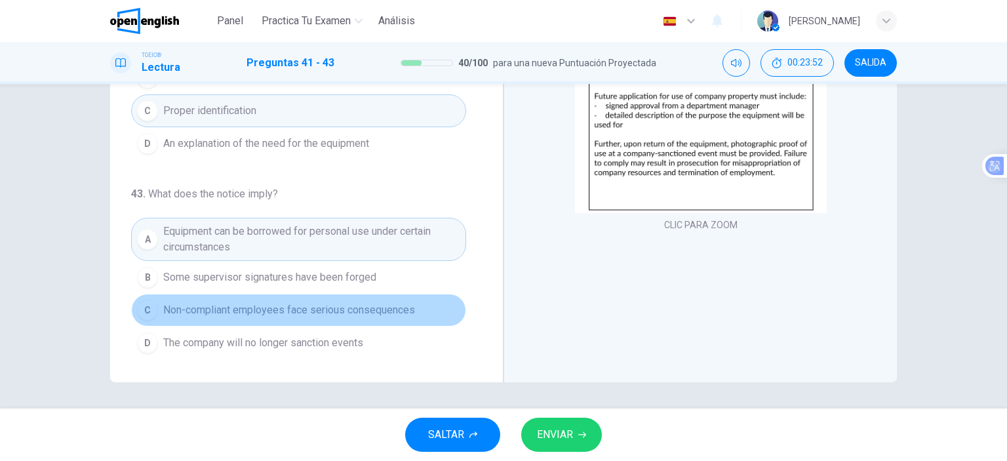
click at [315, 307] on span "Non-compliant employees face serious consequences" at bounding box center [289, 310] width 252 height 16
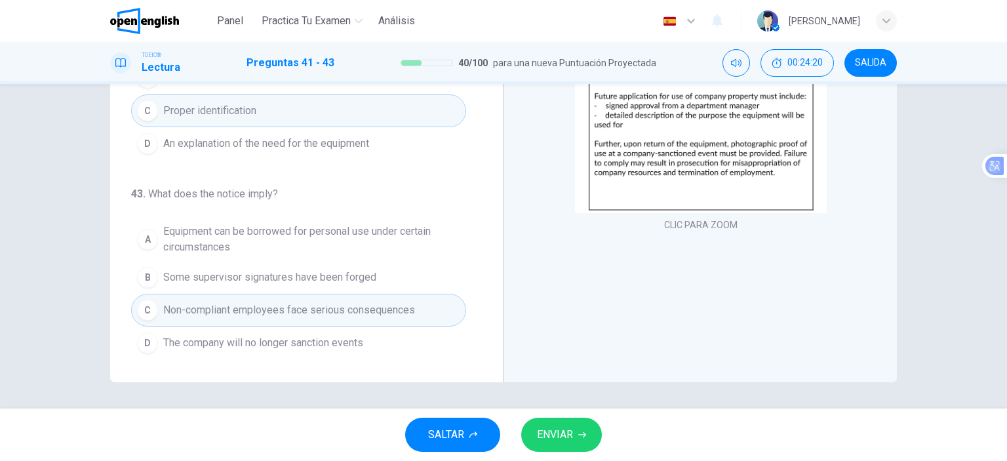
click at [578, 429] on button "ENVIAR" at bounding box center [561, 435] width 81 height 34
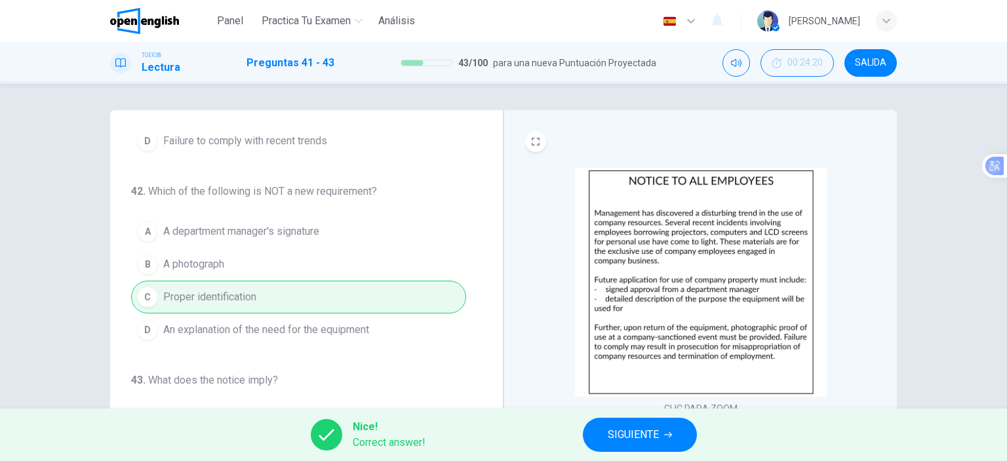
scroll to position [144, 0]
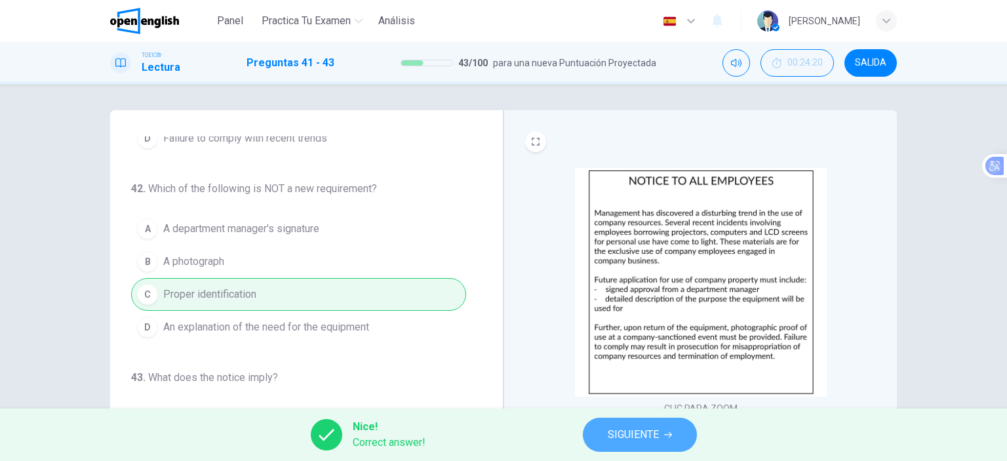
click at [664, 432] on button "SIGUIENTE" at bounding box center [640, 435] width 114 height 34
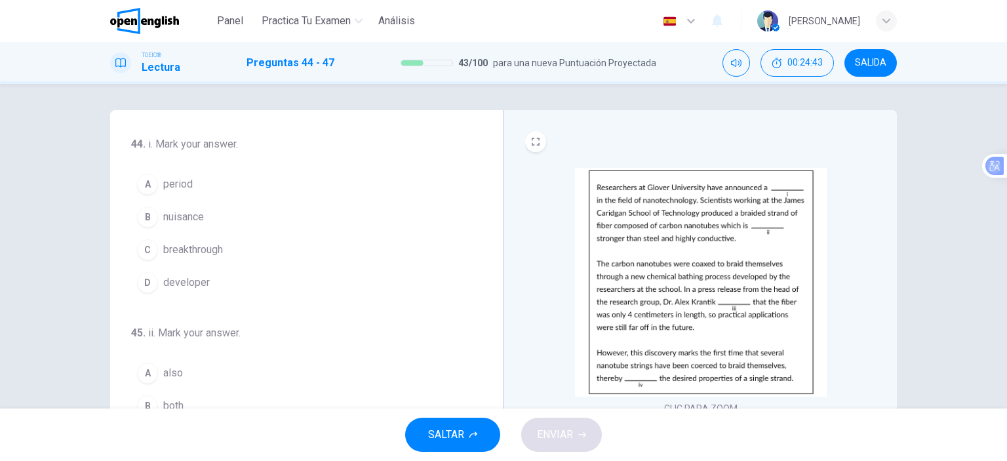
click at [243, 256] on button "C breakthrough" at bounding box center [298, 249] width 335 height 33
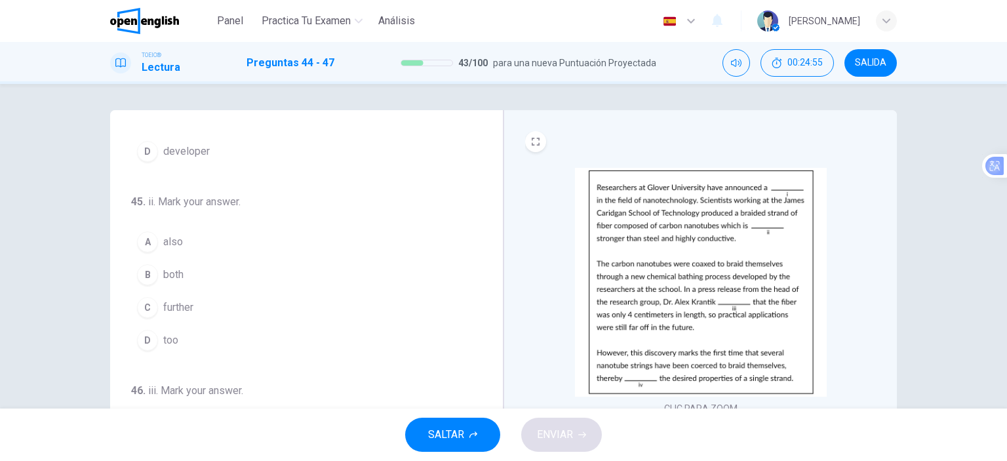
scroll to position [197, 0]
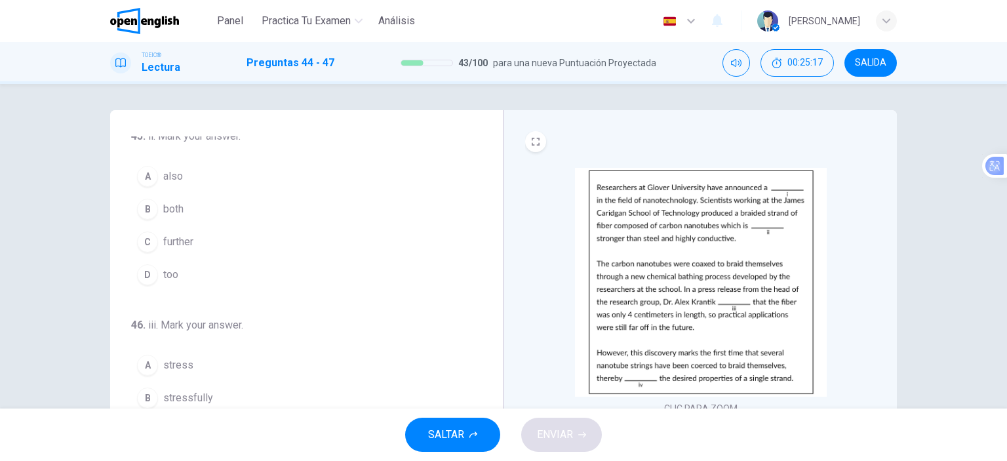
click at [182, 246] on span "further" at bounding box center [178, 242] width 30 height 16
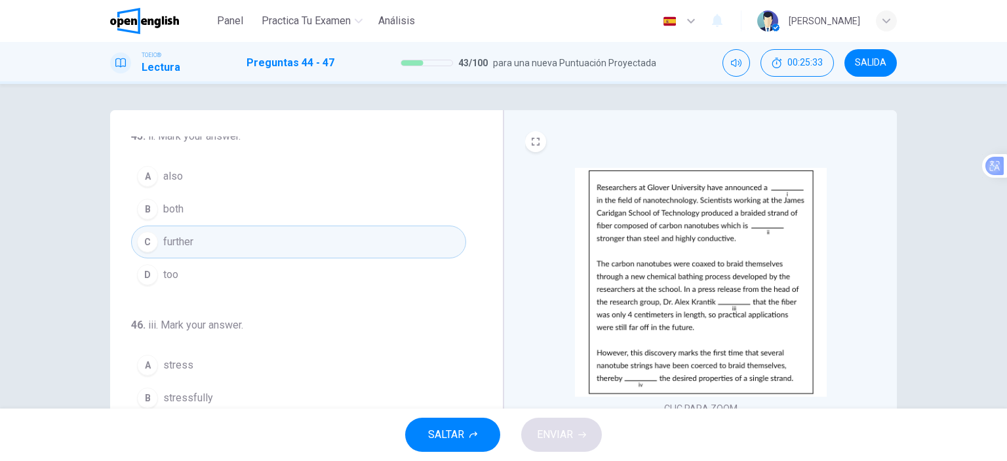
click at [178, 197] on button "B both" at bounding box center [298, 209] width 335 height 33
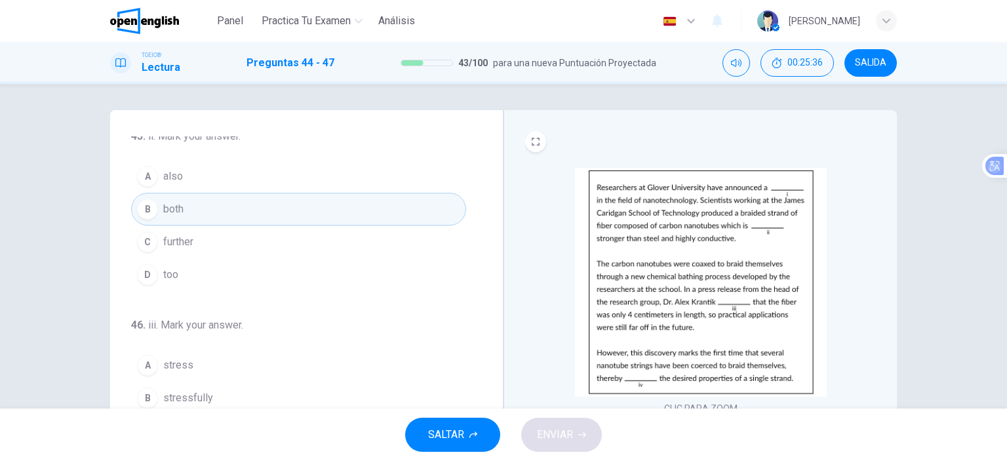
click at [174, 243] on span "further" at bounding box center [178, 242] width 30 height 16
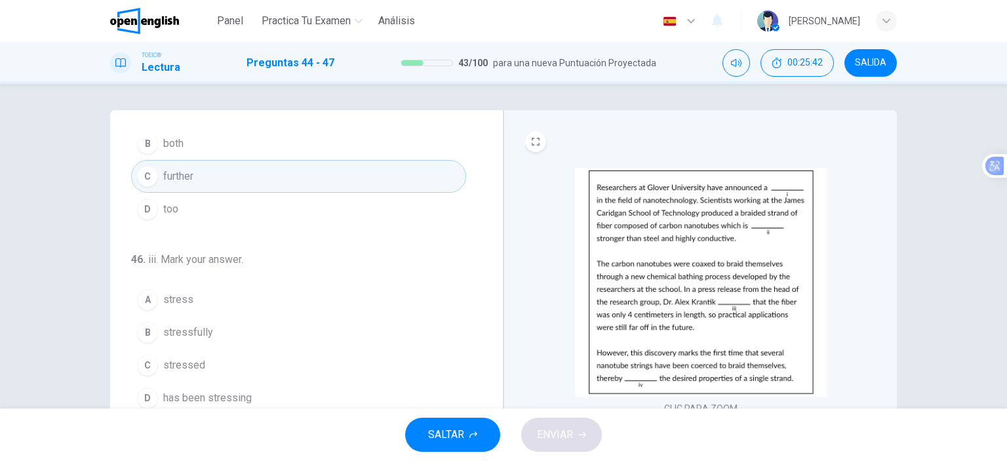
scroll to position [321, 0]
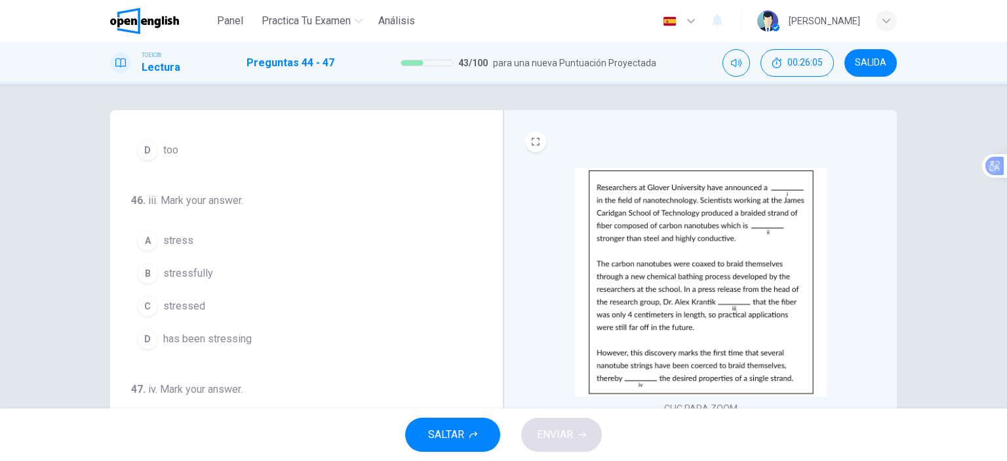
click at [196, 238] on button "A stress" at bounding box center [298, 240] width 335 height 33
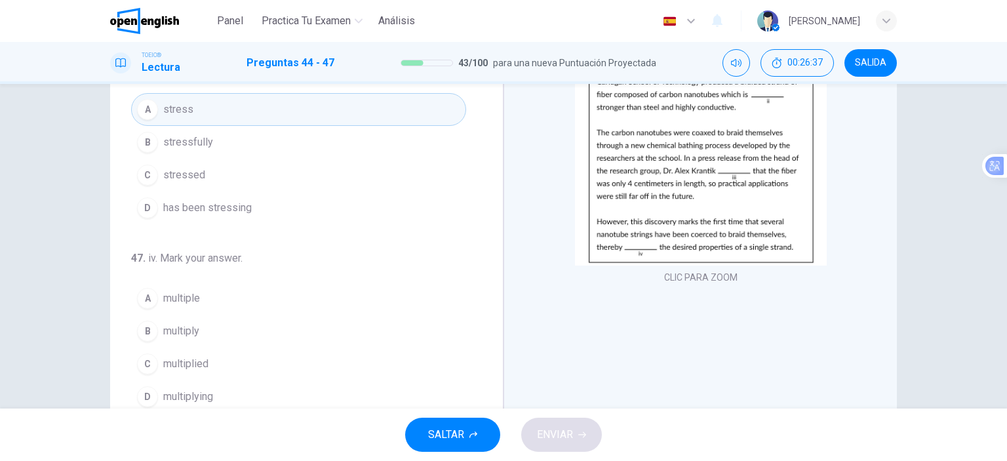
scroll to position [184, 0]
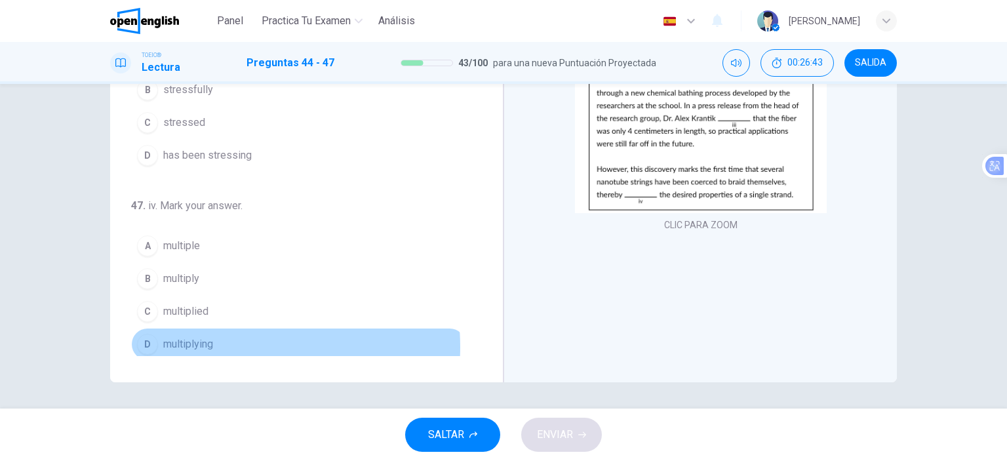
click at [220, 342] on button "D multiplying" at bounding box center [298, 344] width 335 height 33
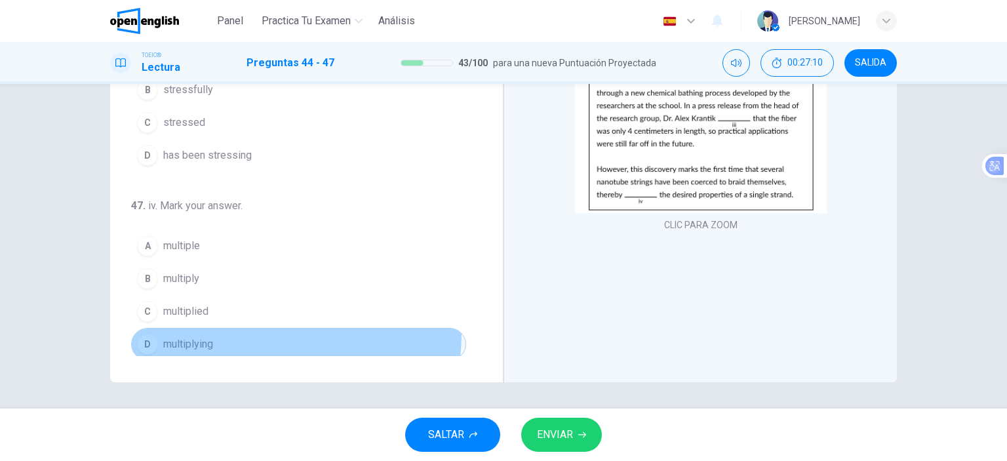
click at [213, 328] on button "D multiplying" at bounding box center [298, 344] width 335 height 33
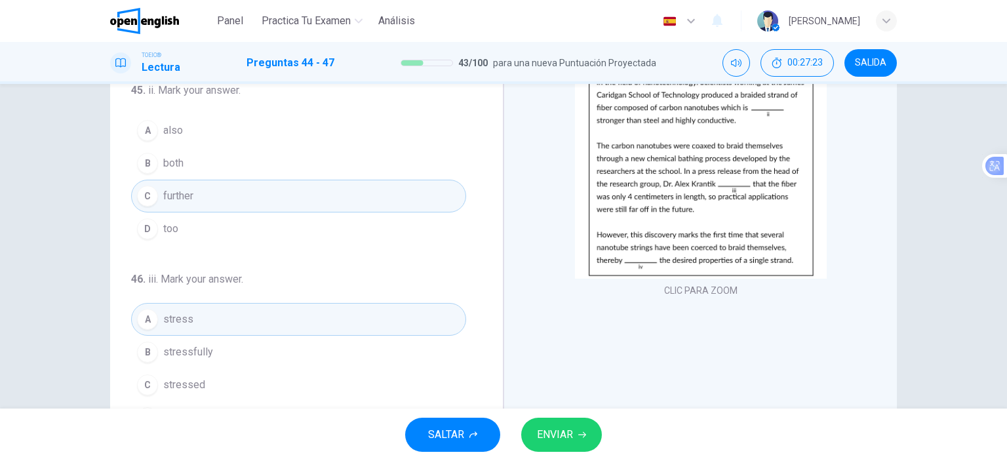
scroll to position [190, 0]
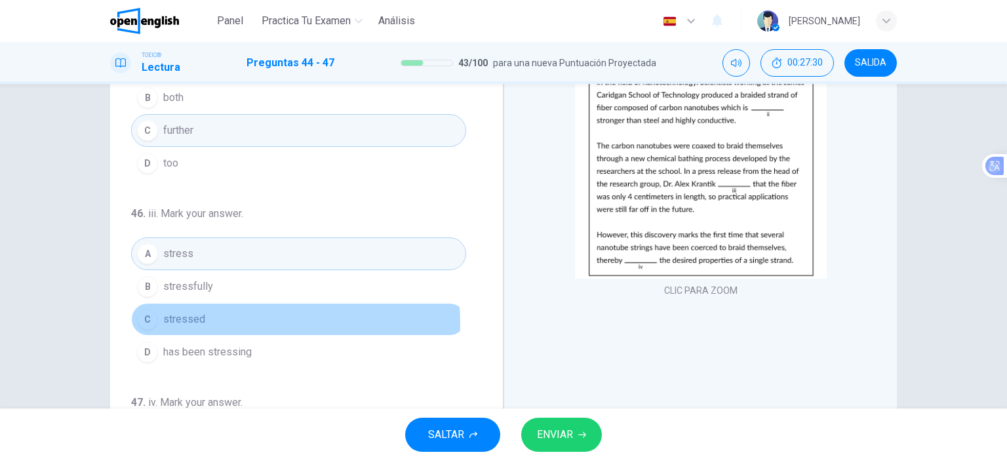
drag, startPoint x: 215, startPoint y: 320, endPoint x: 305, endPoint y: 313, distance: 90.1
click at [215, 319] on button "C stressed" at bounding box center [298, 319] width 335 height 33
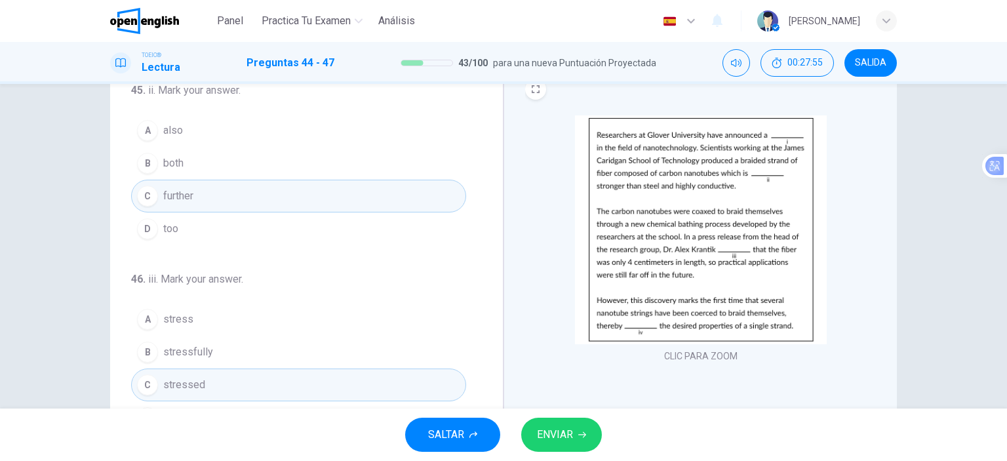
click at [567, 424] on button "ENVIAR" at bounding box center [561, 435] width 81 height 34
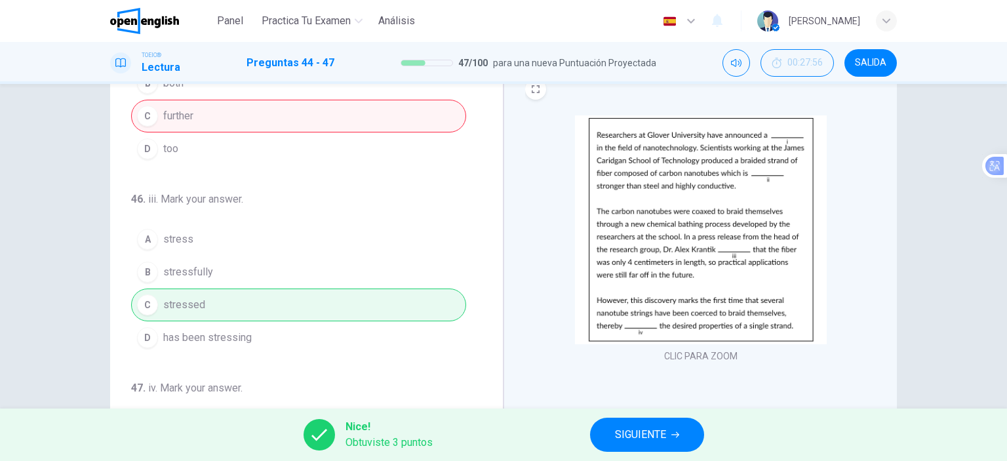
scroll to position [321, 0]
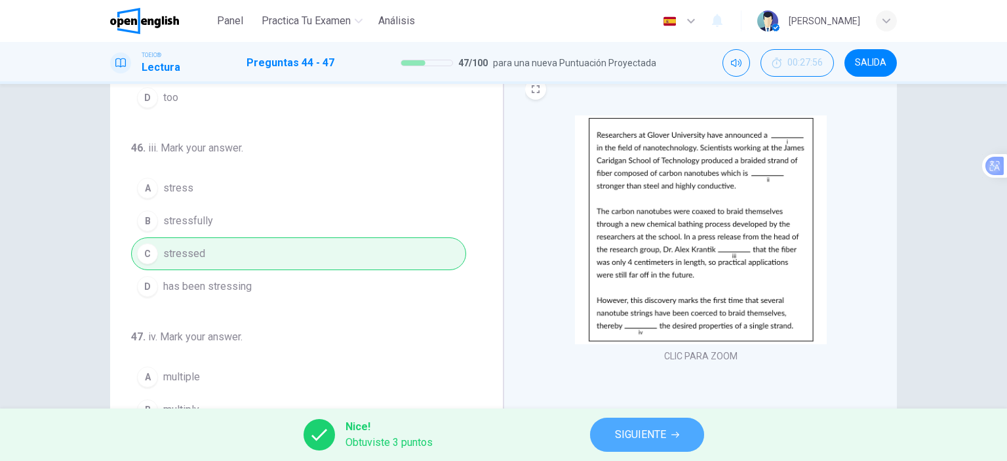
click at [697, 441] on button "SIGUIENTE" at bounding box center [647, 435] width 114 height 34
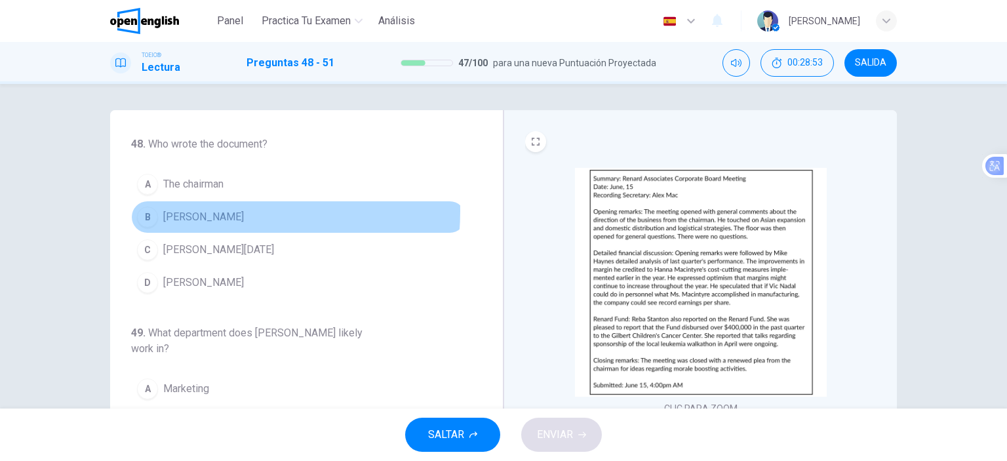
click at [190, 211] on span "[PERSON_NAME]" at bounding box center [203, 217] width 81 height 16
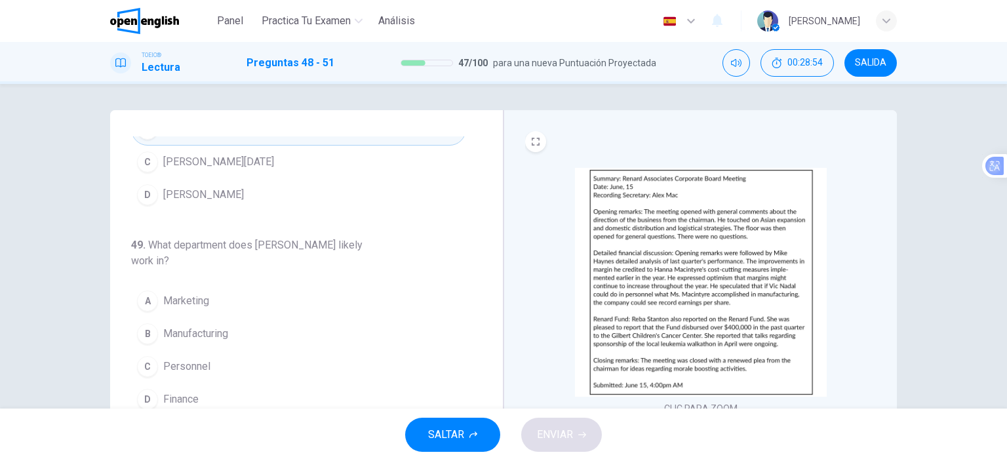
scroll to position [131, 0]
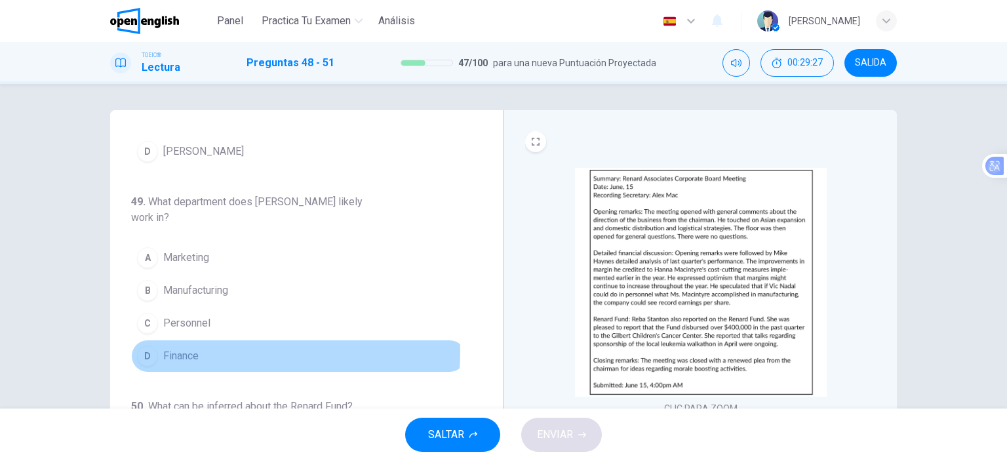
click at [186, 350] on span "Finance" at bounding box center [180, 356] width 35 height 16
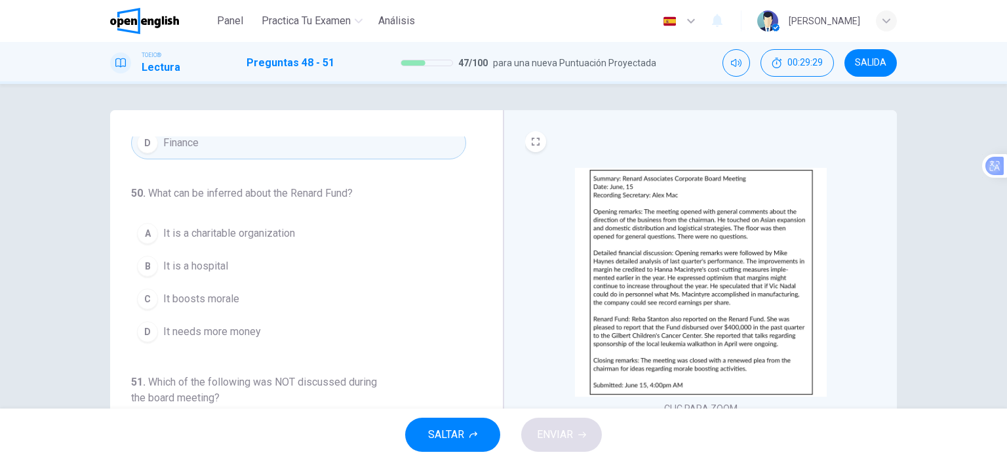
scroll to position [353, 0]
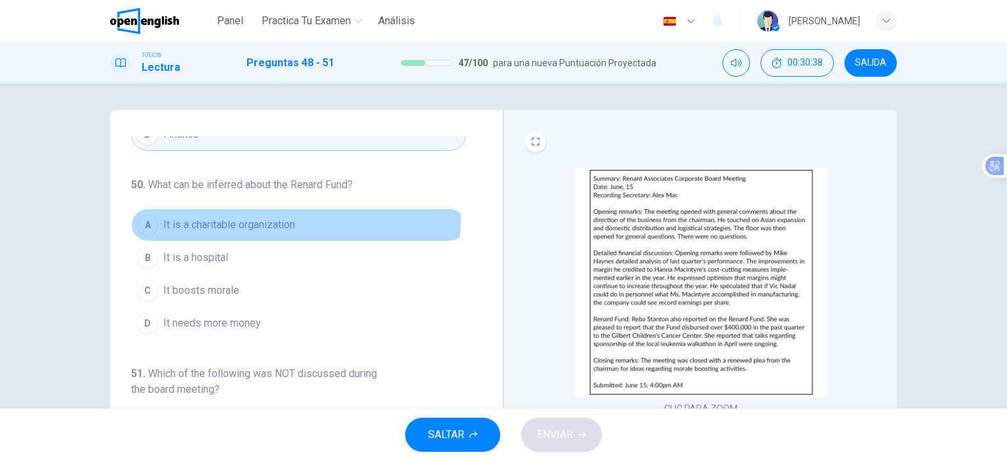
click at [260, 217] on span "It is a charitable organization" at bounding box center [229, 225] width 132 height 16
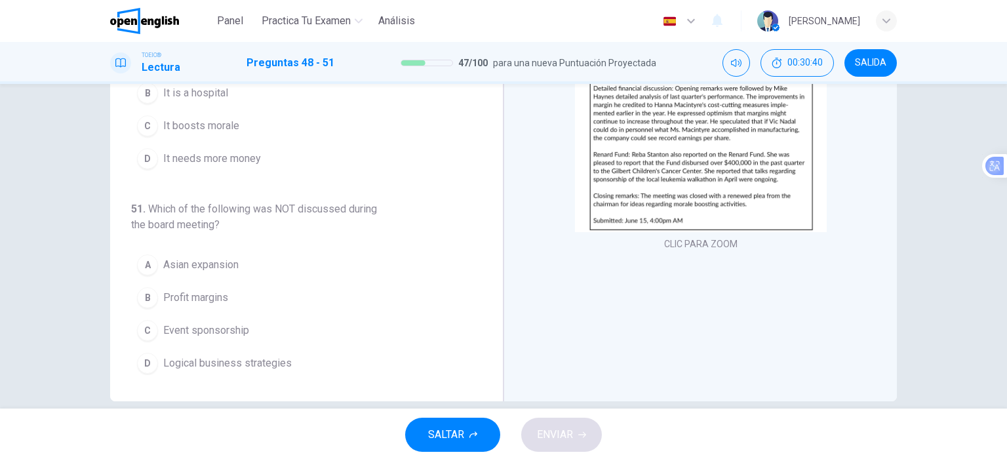
scroll to position [184, 0]
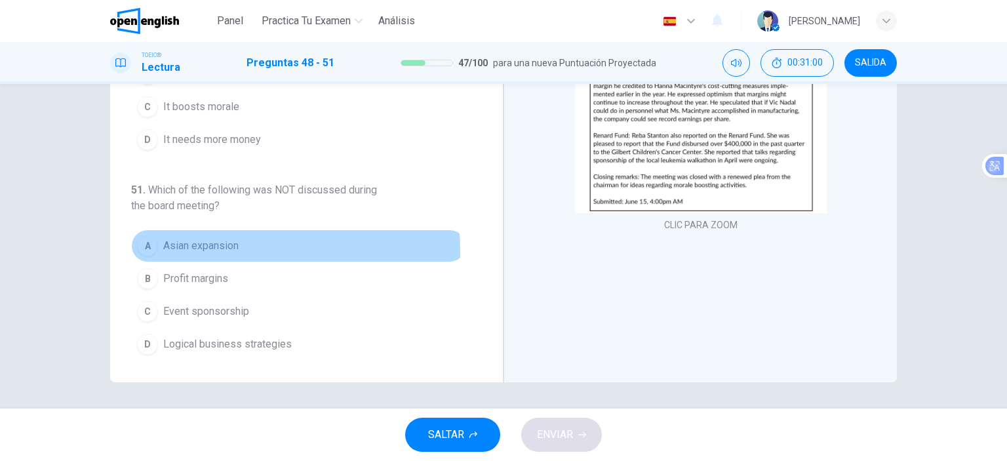
click at [216, 247] on span "Asian expansion" at bounding box center [200, 246] width 75 height 16
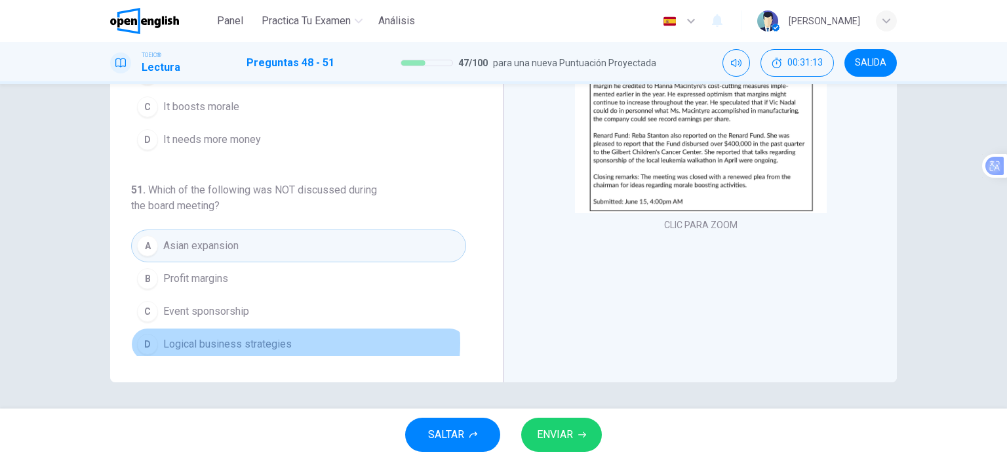
click at [284, 338] on span "Logical business strategies" at bounding box center [227, 344] width 129 height 16
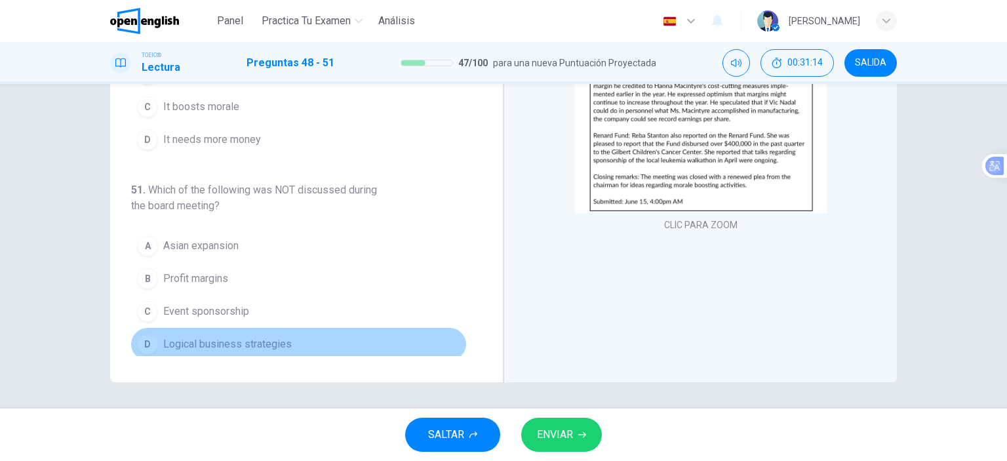
click at [341, 335] on button "D Logical business strategies" at bounding box center [298, 344] width 335 height 33
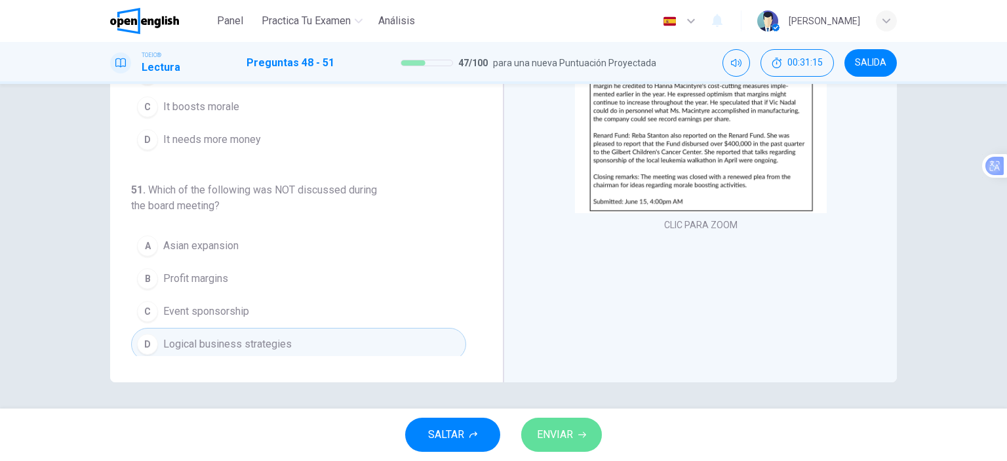
click at [568, 430] on span "ENVIAR" at bounding box center [555, 435] width 36 height 18
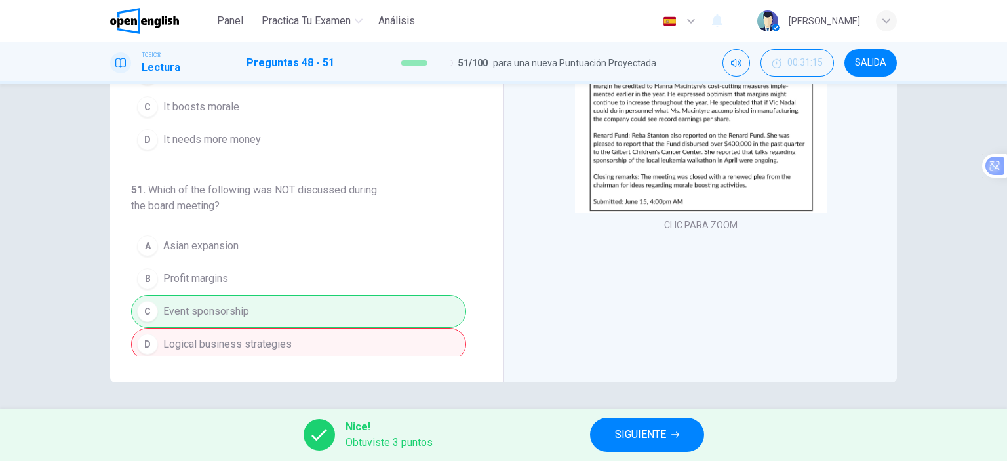
click at [667, 435] on button "SIGUIENTE" at bounding box center [647, 435] width 114 height 34
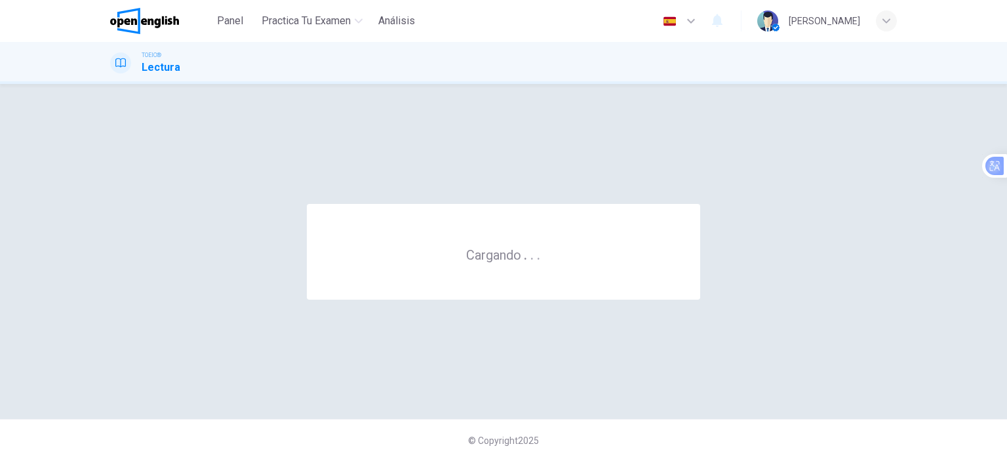
scroll to position [0, 0]
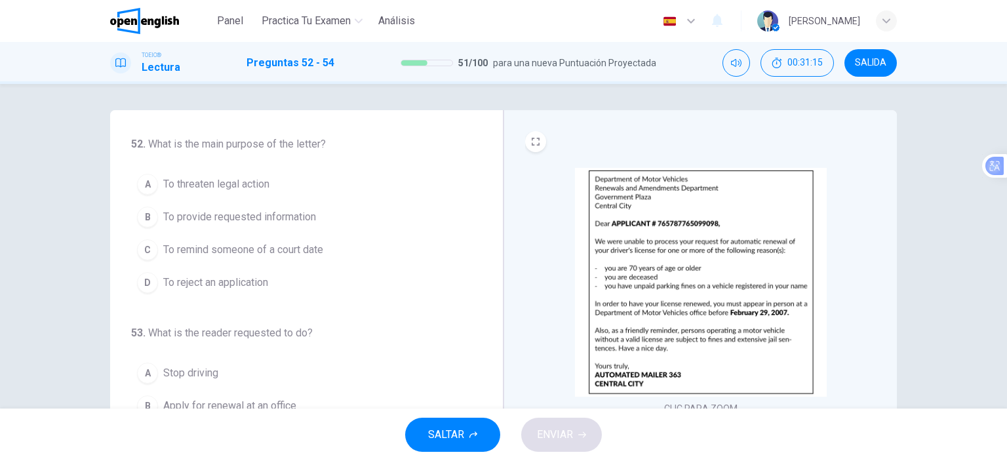
click at [870, 58] on span "SALIDA" at bounding box center [870, 63] width 31 height 10
